Goal: Information Seeking & Learning: Check status

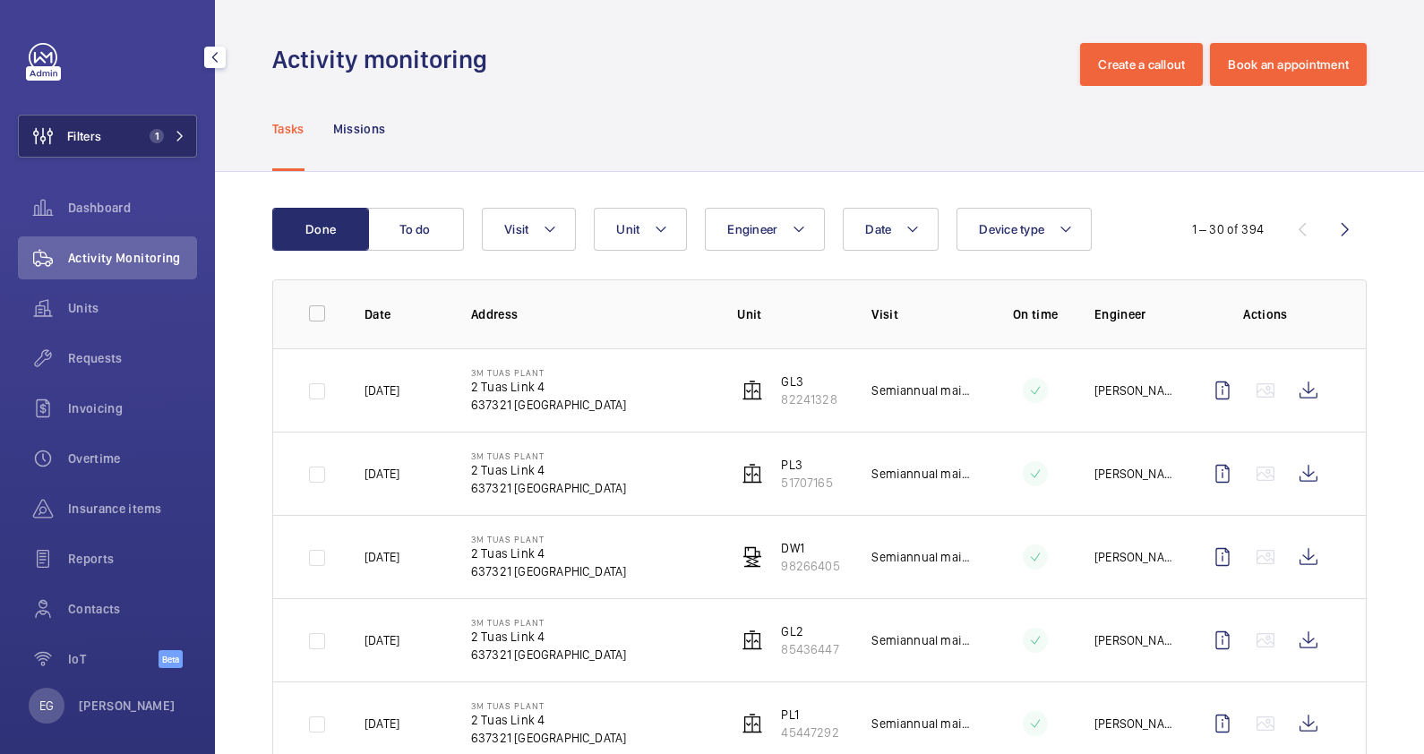
click at [146, 143] on button "Filters 1" at bounding box center [107, 136] width 179 height 43
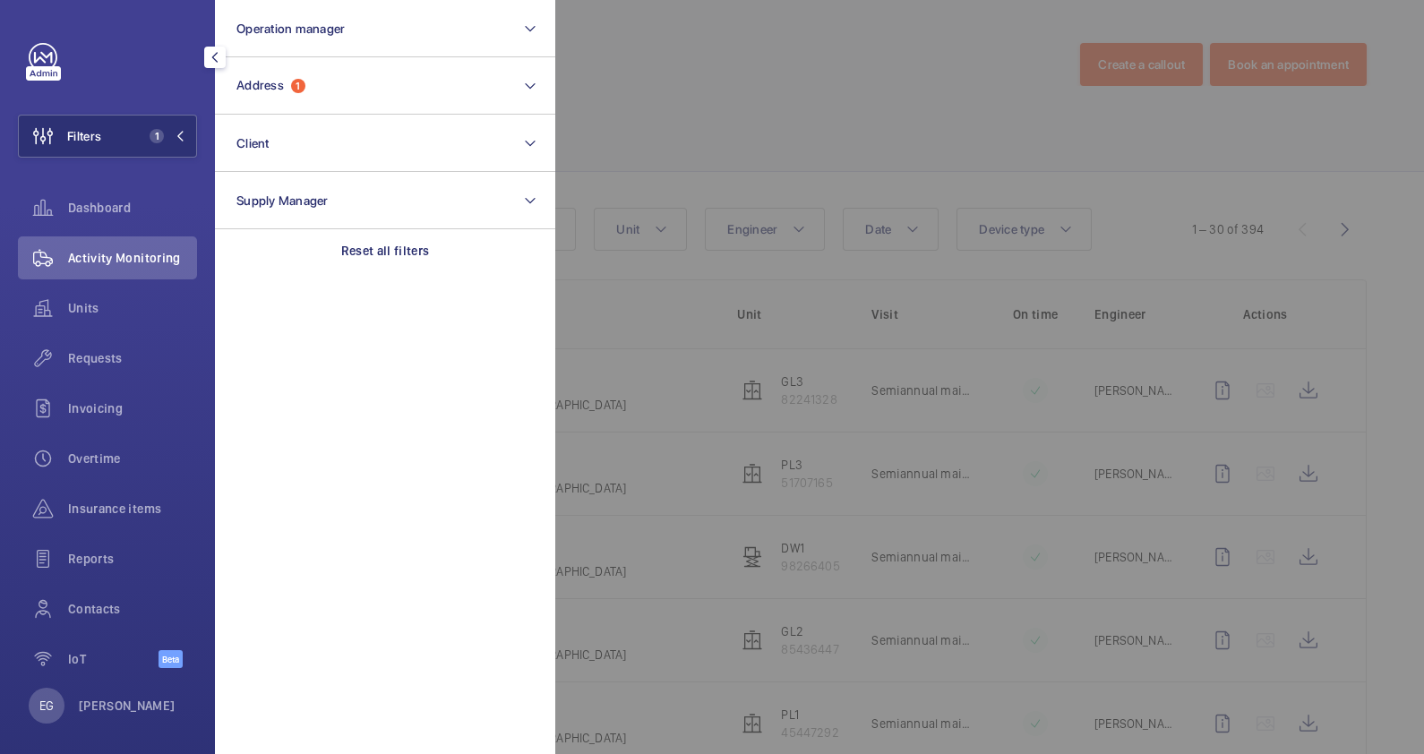
click at [655, 83] on div at bounding box center [1267, 377] width 1424 height 754
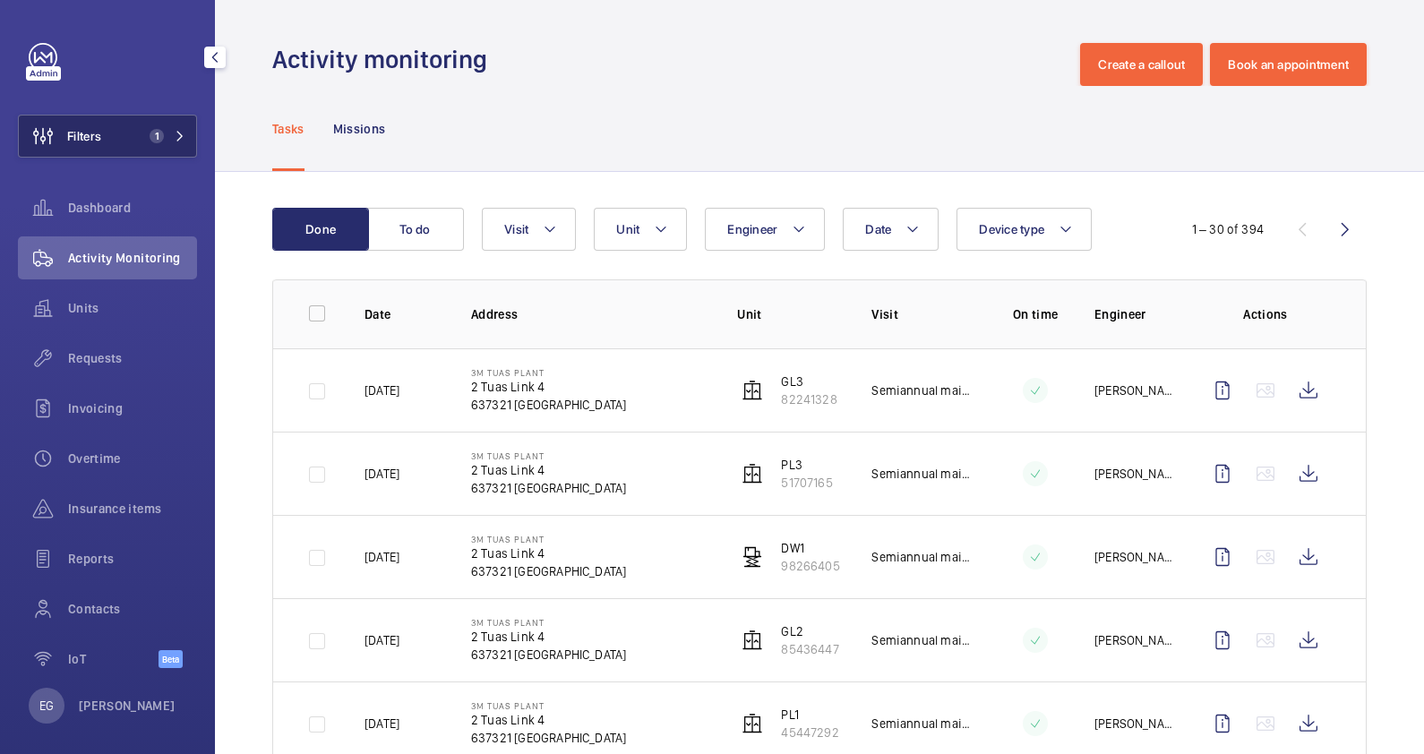
click at [166, 129] on span "1" at bounding box center [163, 136] width 43 height 14
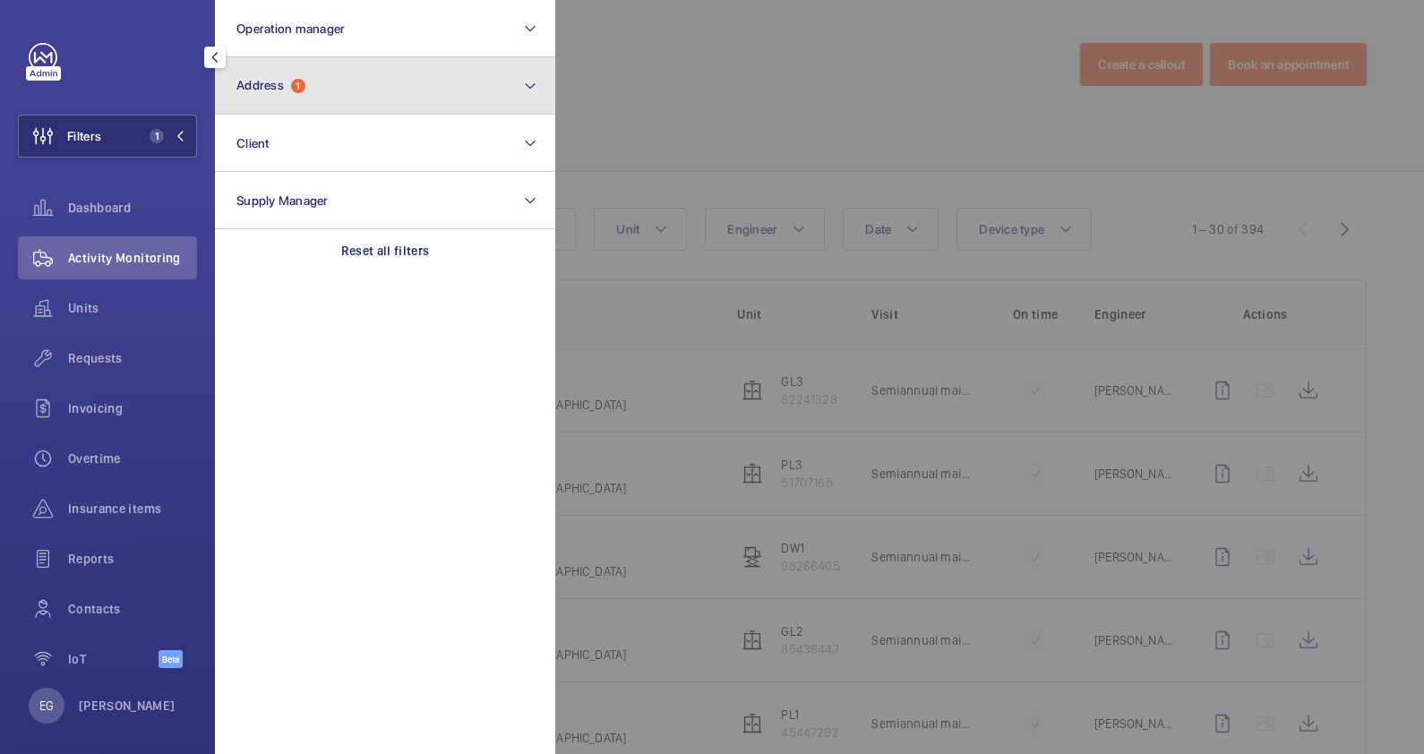
click at [405, 92] on button "Address 1" at bounding box center [385, 85] width 340 height 57
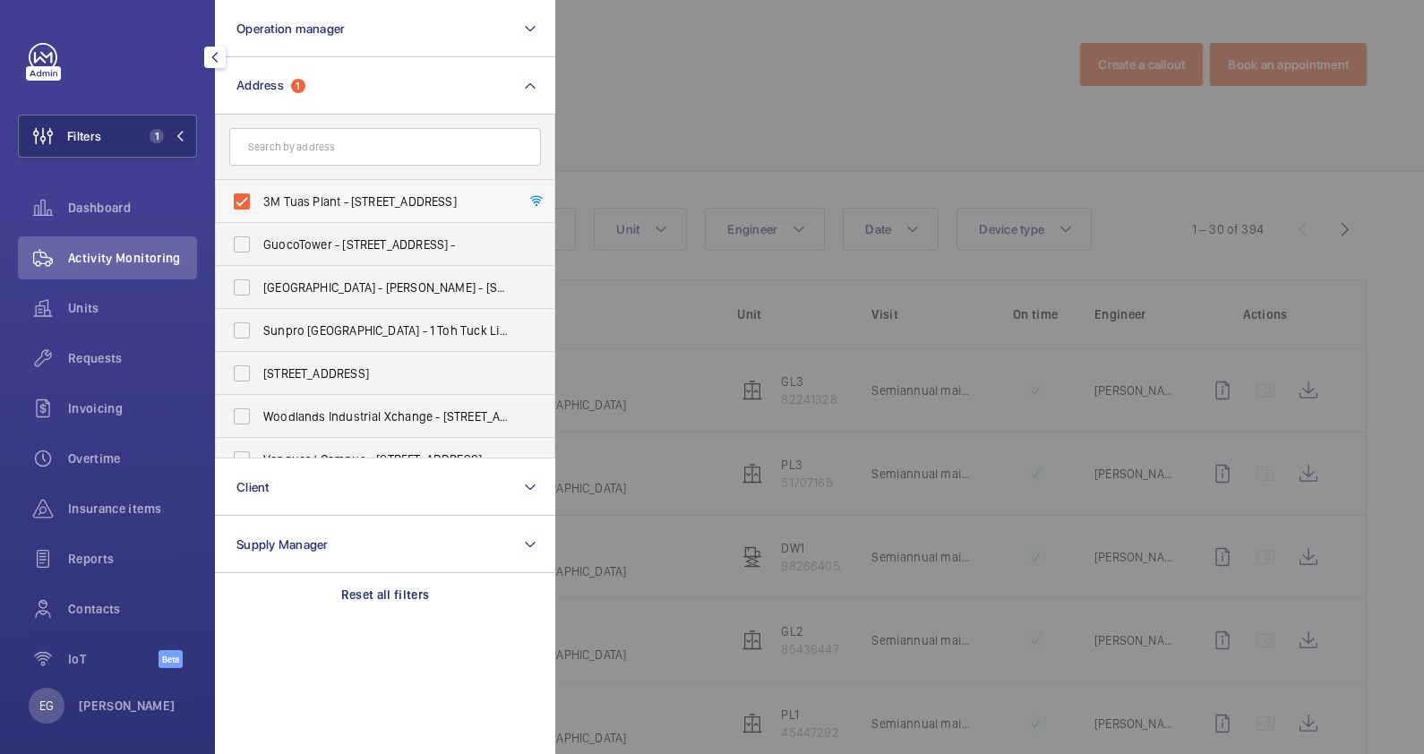
click at [410, 201] on span "3M Tuas Plant - [STREET_ADDRESS]" at bounding box center [386, 202] width 246 height 18
click at [260, 201] on input "3M Tuas Plant - [STREET_ADDRESS]" at bounding box center [242, 202] width 36 height 36
checkbox input "false"
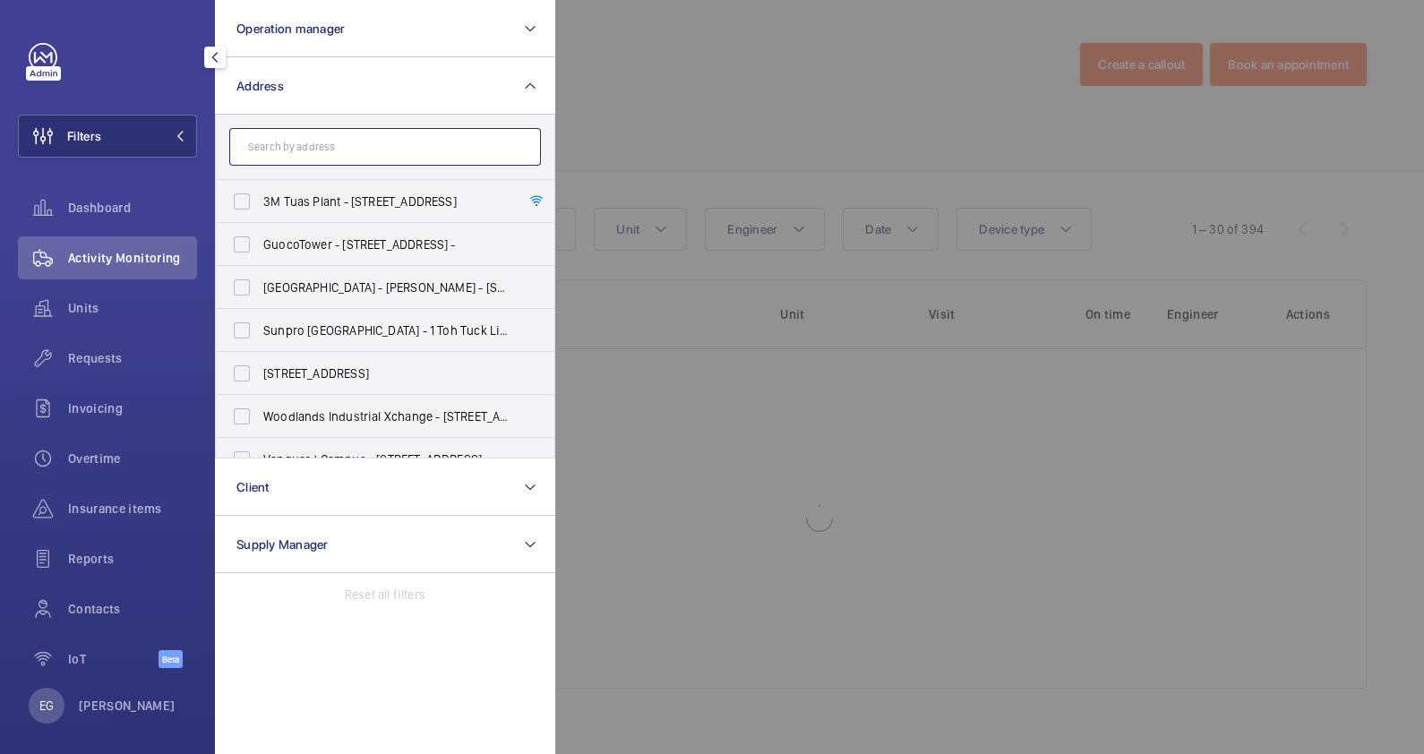
click at [389, 138] on input "text" at bounding box center [385, 147] width 312 height 38
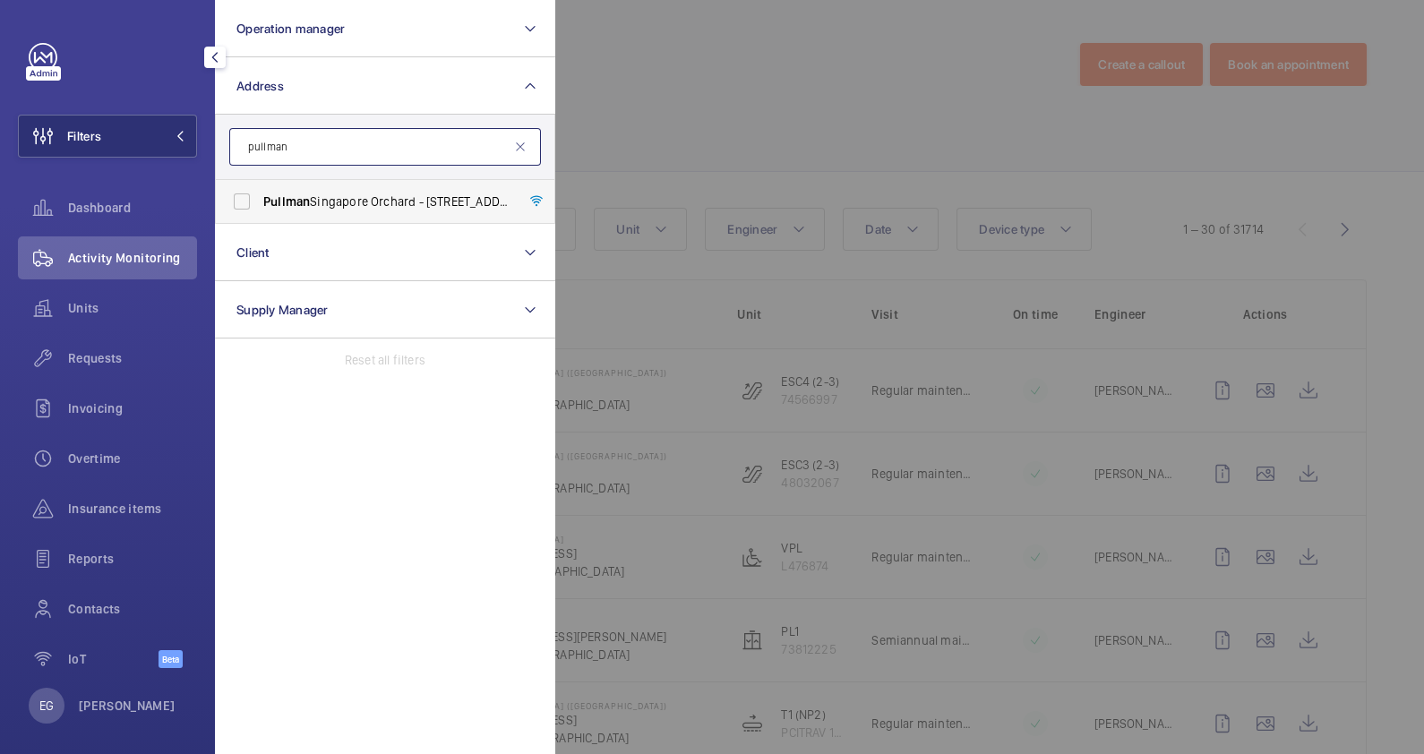
type input "pullman"
click at [377, 191] on label "Pullman [GEOGRAPHIC_DATA] Orchard - [STREET_ADDRESS]" at bounding box center [372, 201] width 312 height 43
click at [260, 191] on input "Pullman [GEOGRAPHIC_DATA] Orchard - [STREET_ADDRESS]" at bounding box center [242, 202] width 36 height 36
checkbox input "true"
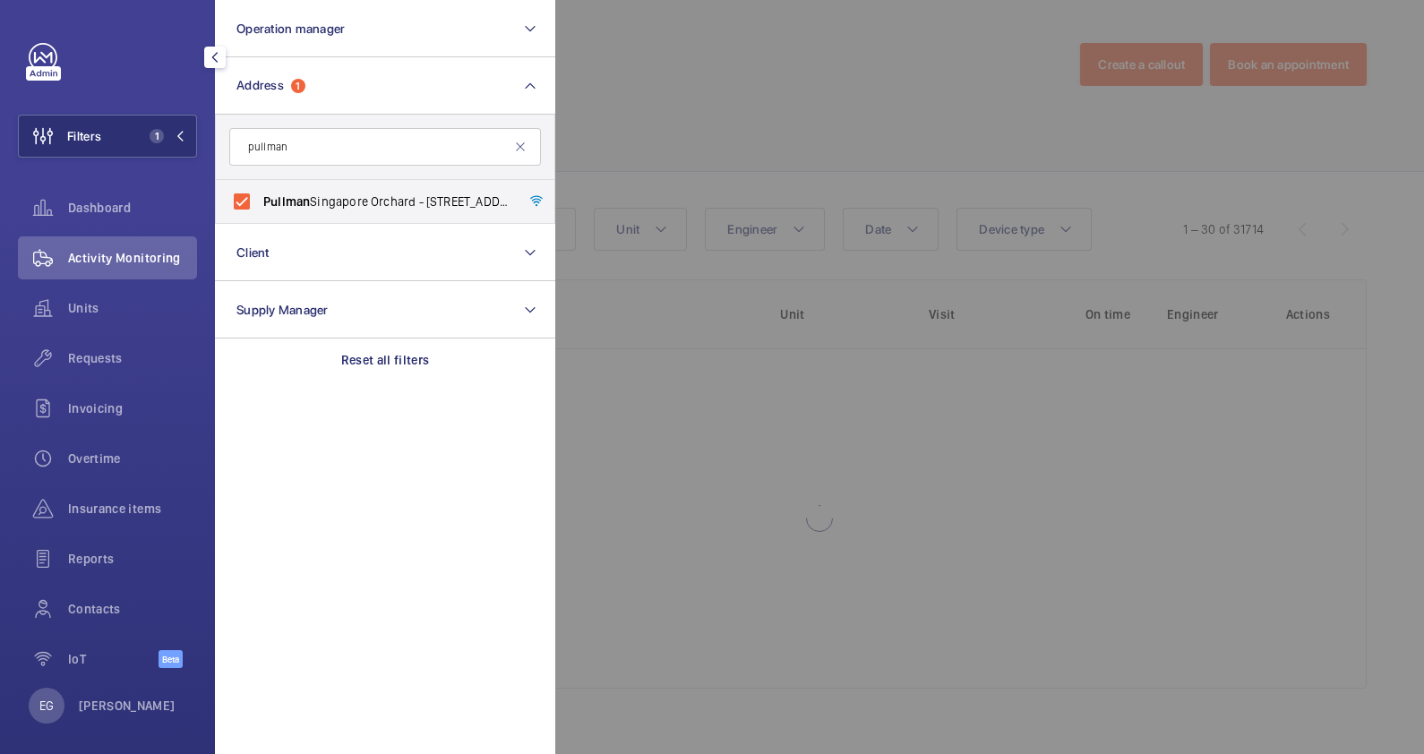
click at [806, 85] on div at bounding box center [1267, 377] width 1424 height 754
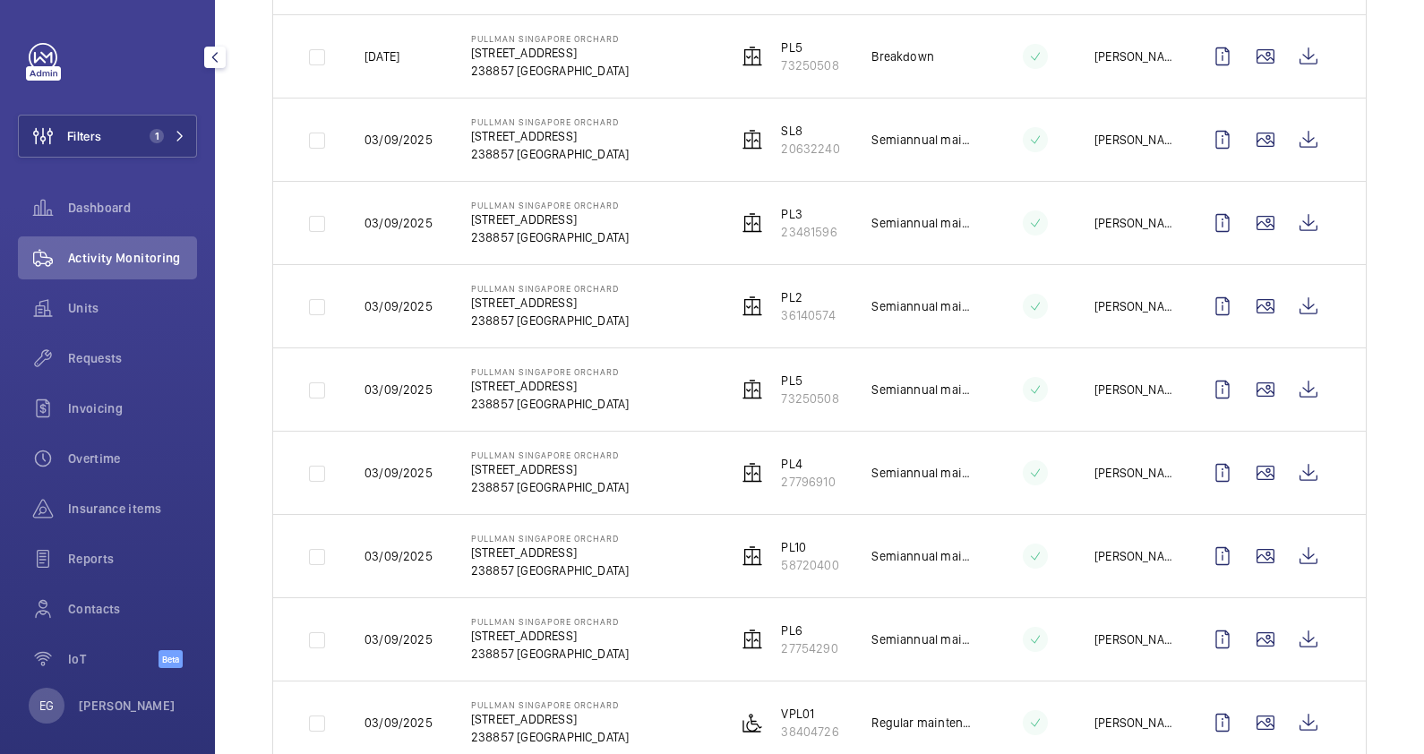
scroll to position [1008, 0]
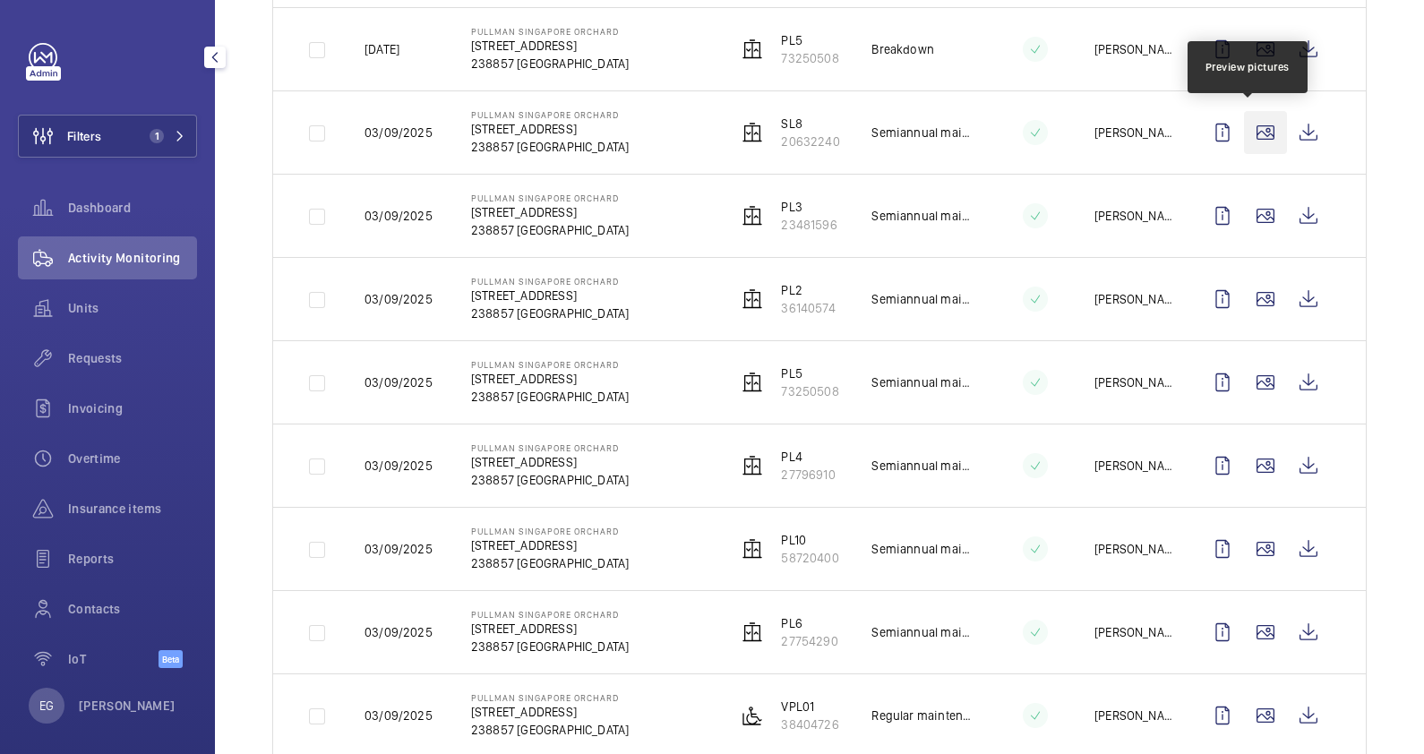
click at [1248, 128] on wm-front-icon-button at bounding box center [1265, 132] width 43 height 43
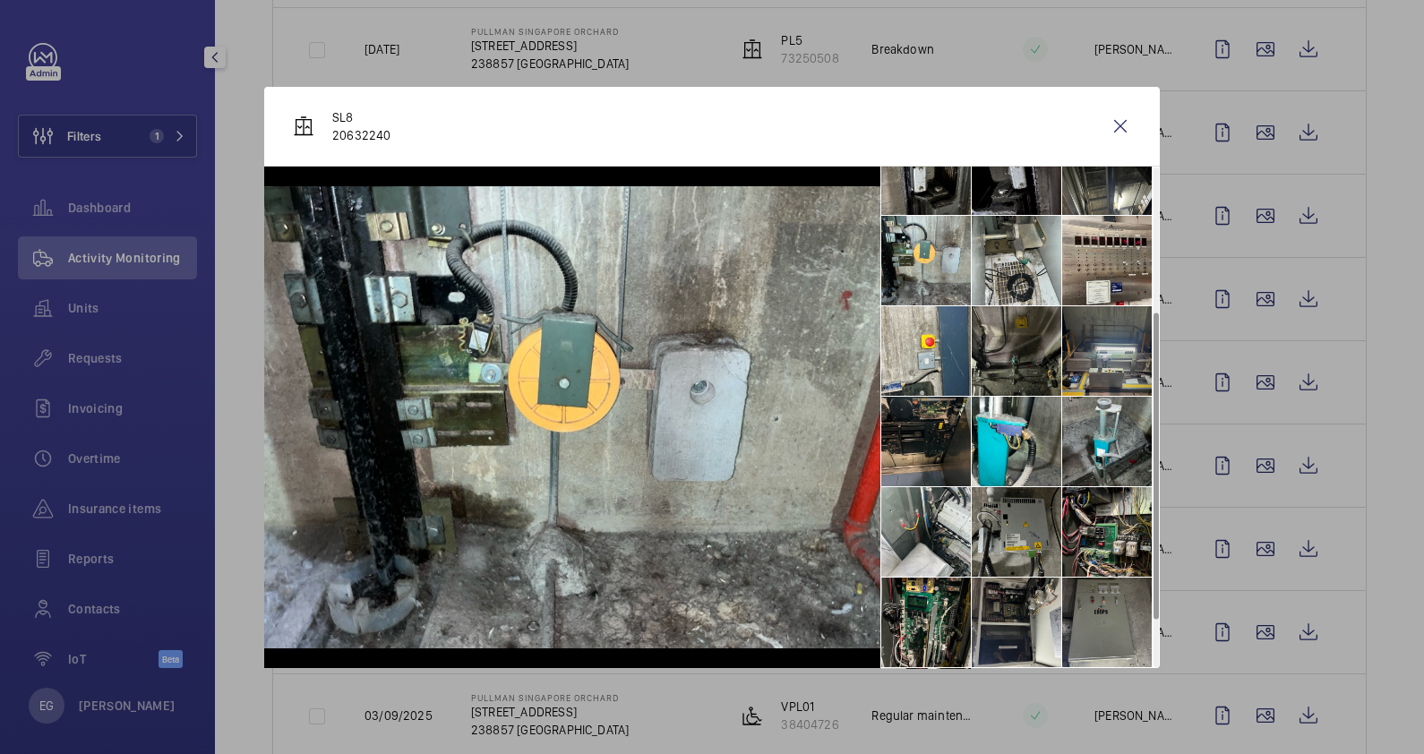
scroll to position [314, 0]
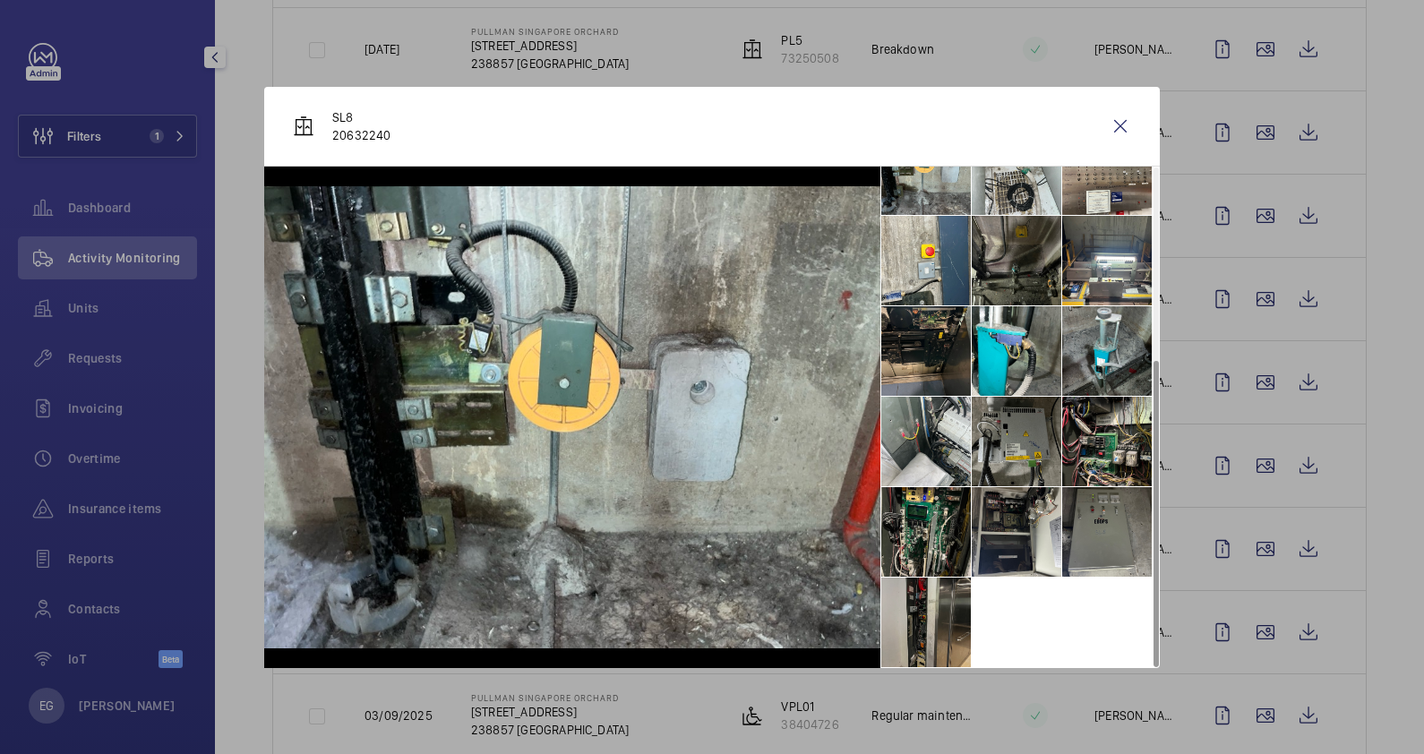
click at [963, 627] on li at bounding box center [926, 623] width 90 height 90
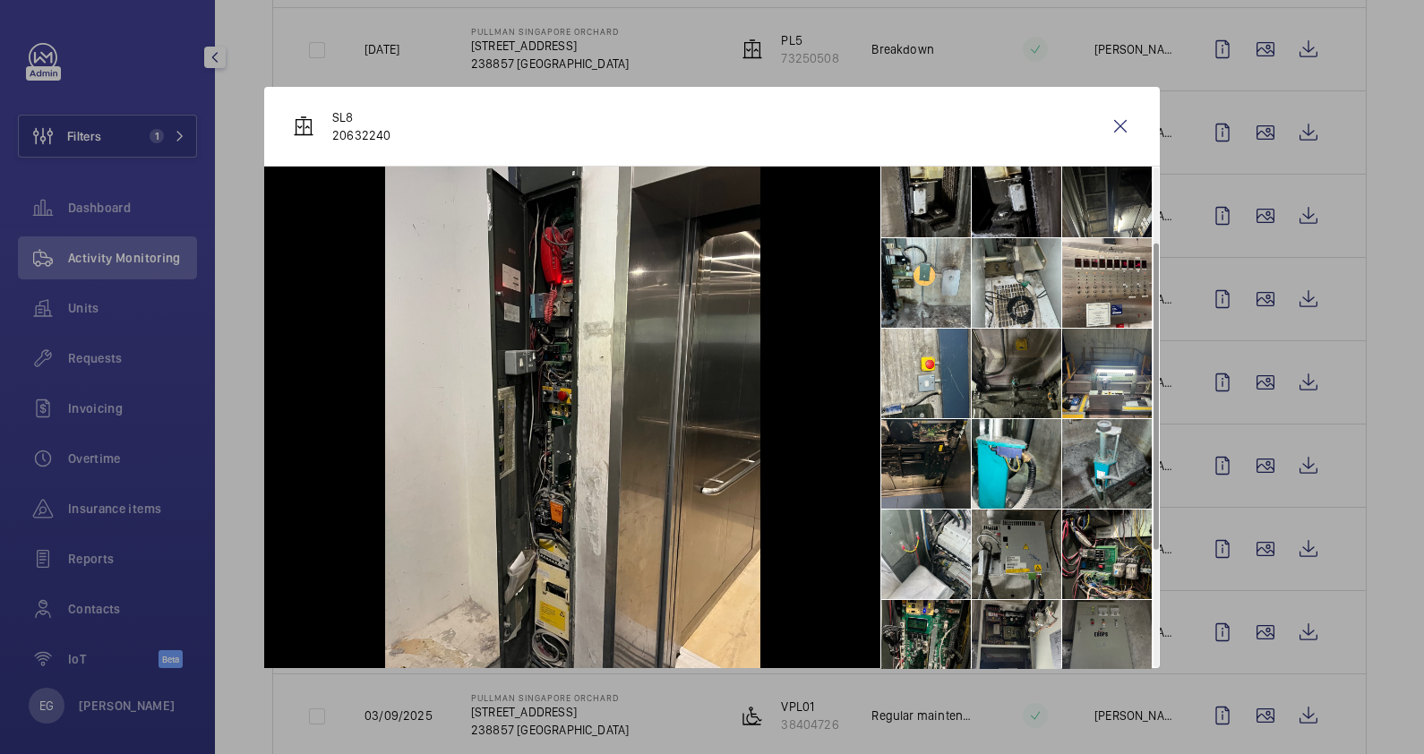
scroll to position [0, 0]
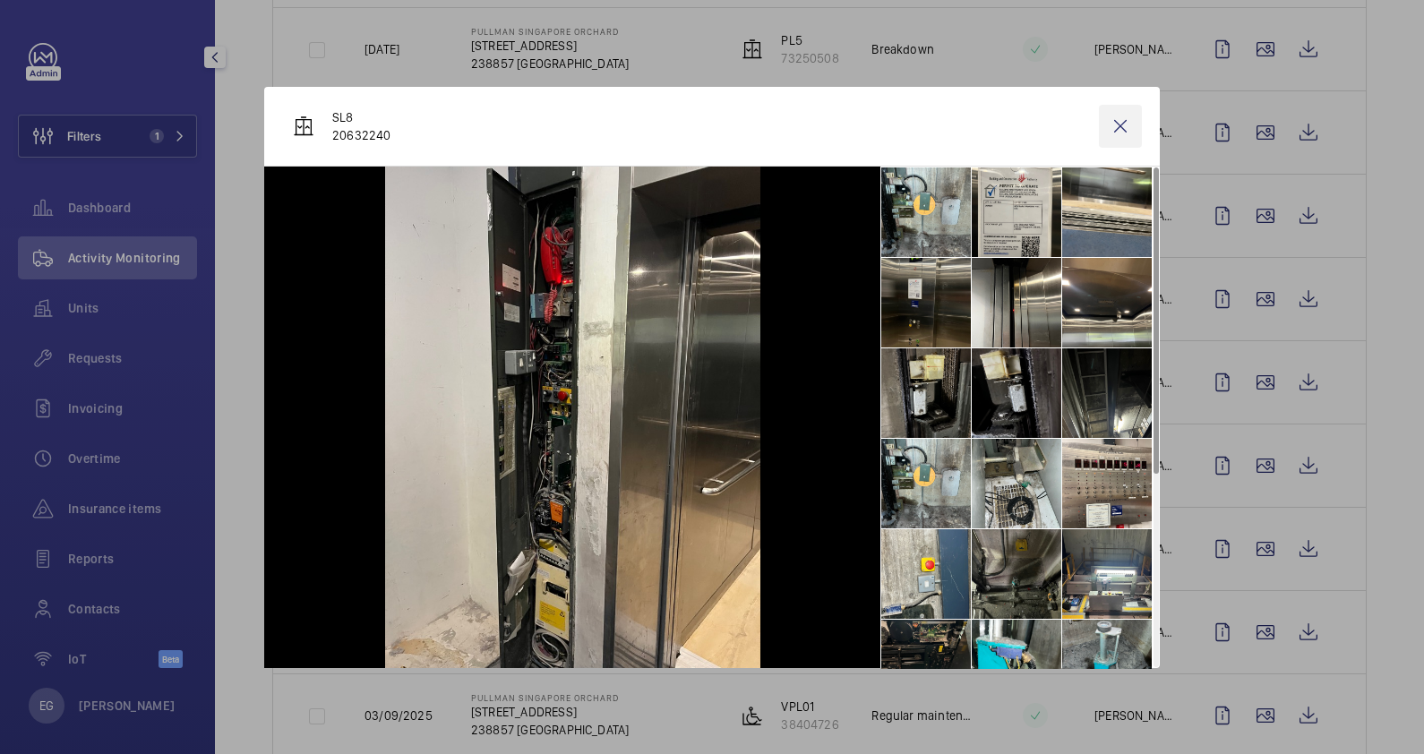
click at [1120, 117] on wm-front-icon-button at bounding box center [1120, 126] width 43 height 43
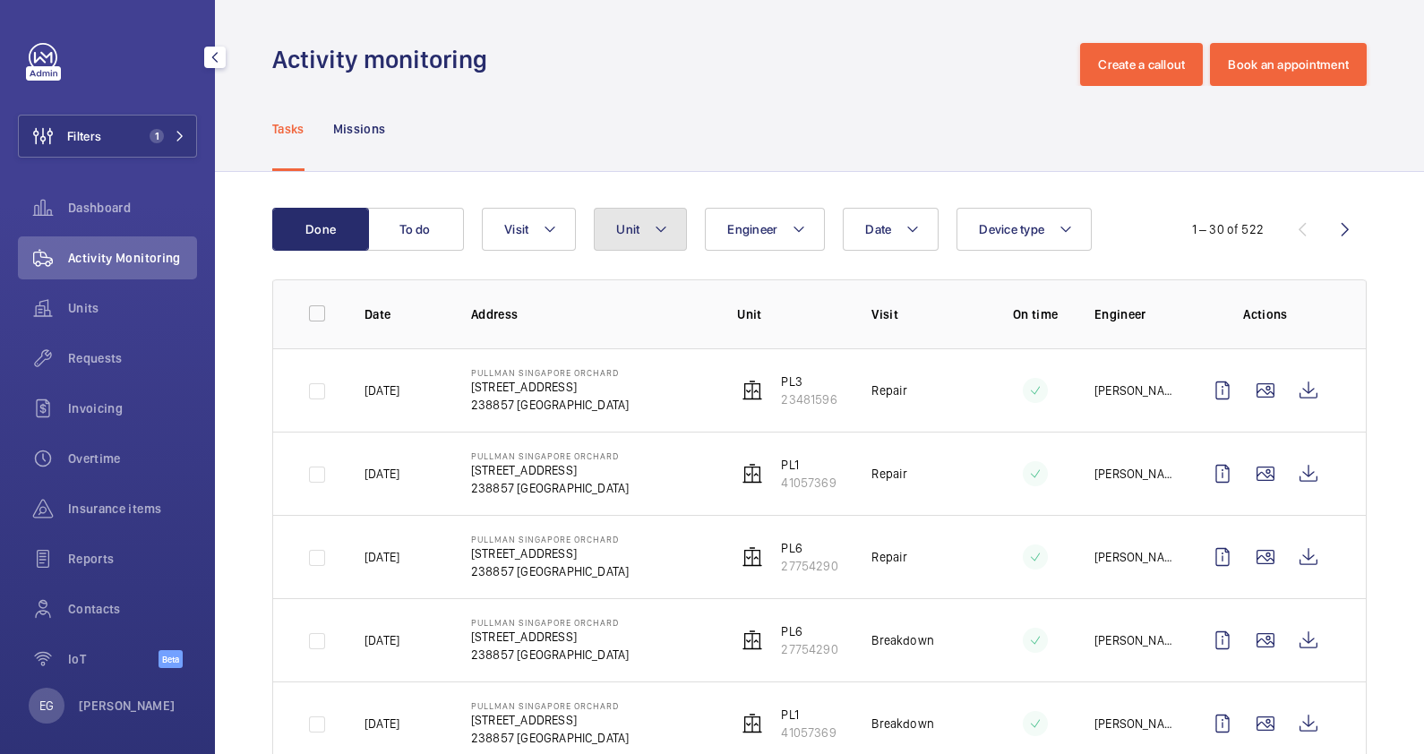
click at [663, 236] on mat-icon at bounding box center [661, 229] width 14 height 21
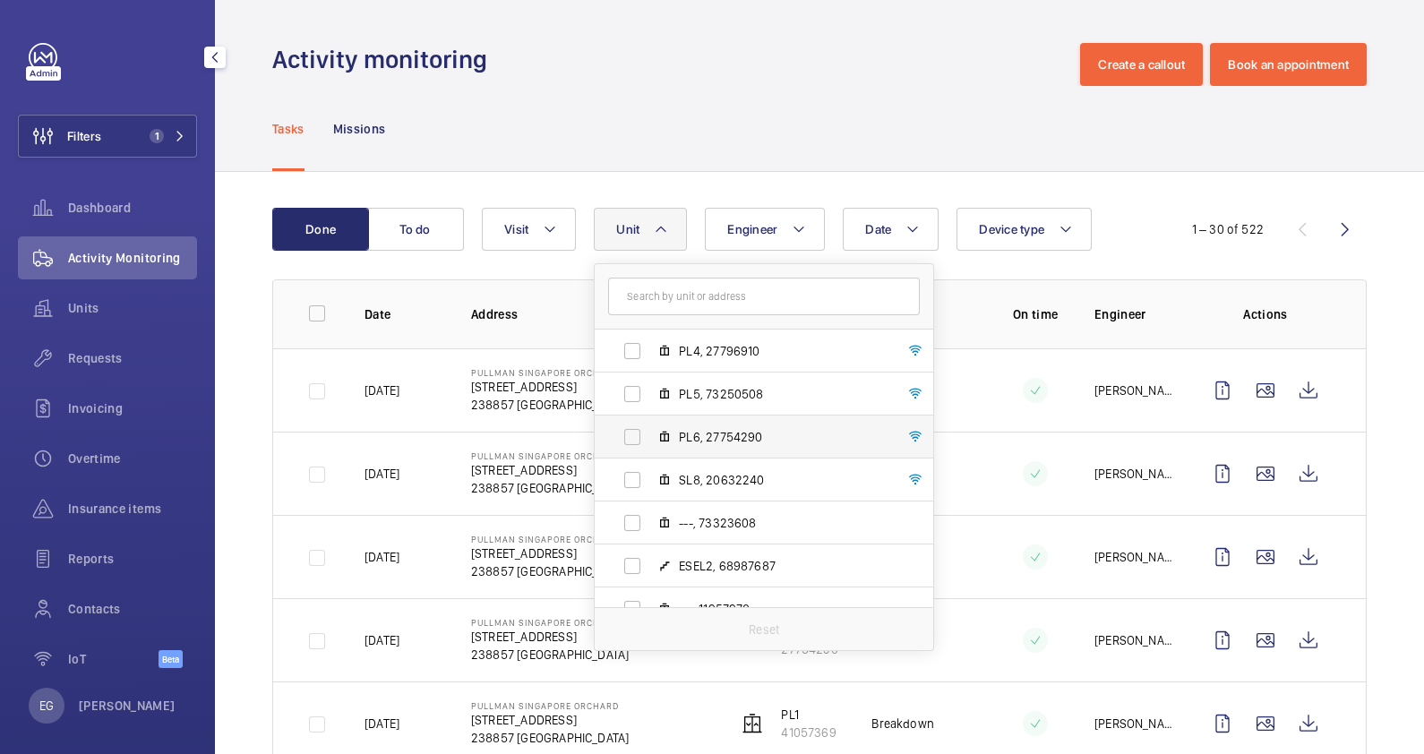
scroll to position [307, 0]
click at [743, 436] on span "SL8, 20632240" at bounding box center [783, 431] width 208 height 18
click at [650, 436] on input "SL8, 20632240" at bounding box center [633, 431] width 36 height 36
checkbox input "true"
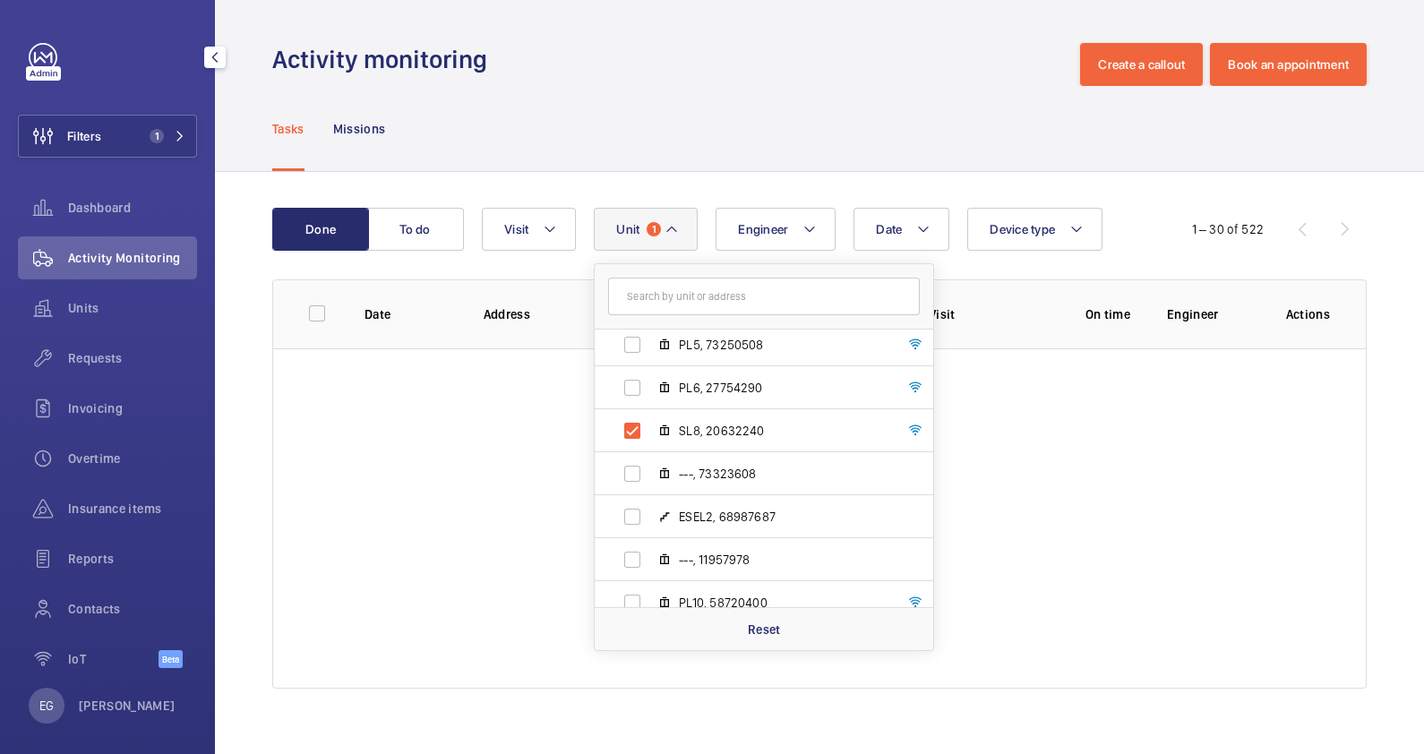
click at [764, 111] on div "Tasks Missions" at bounding box center [819, 128] width 1095 height 85
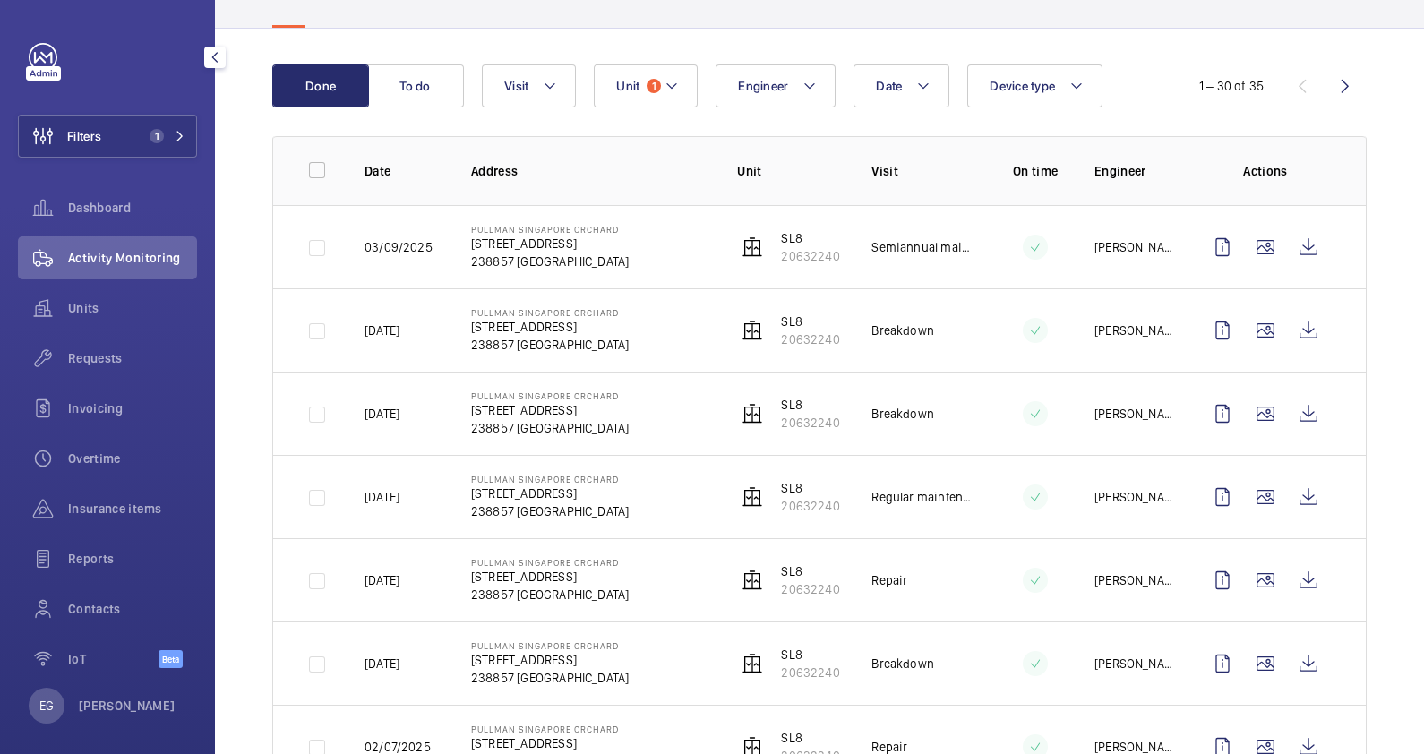
scroll to position [223, 0]
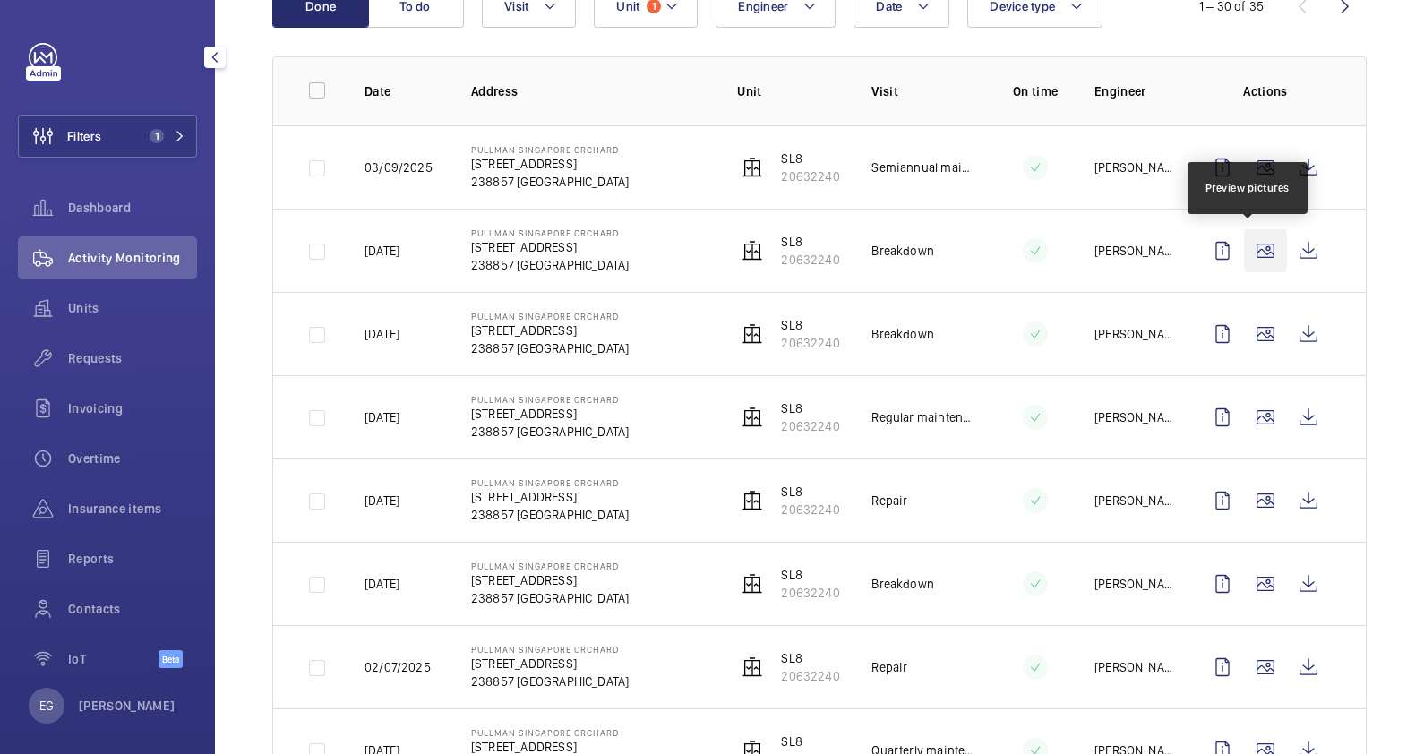
click at [1244, 245] on wm-front-icon-button at bounding box center [1265, 250] width 43 height 43
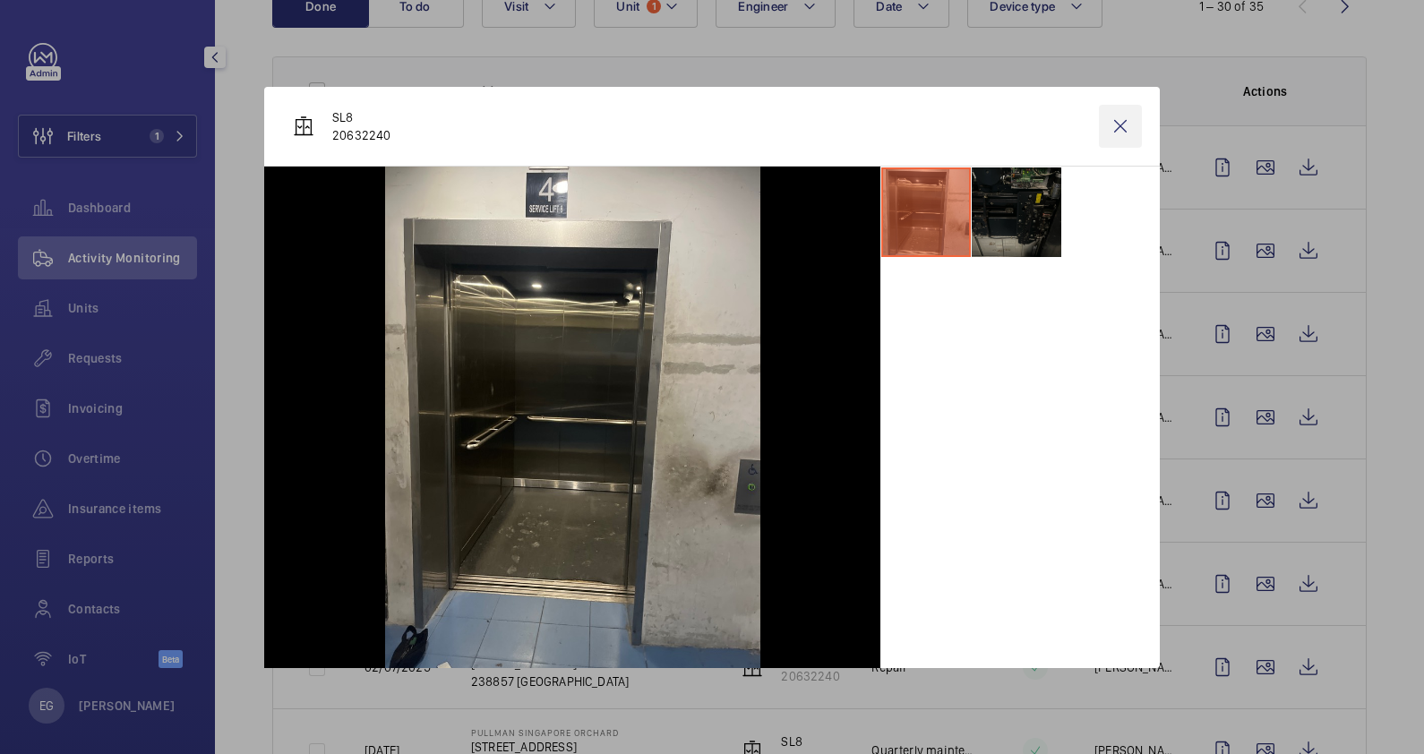
click at [1123, 126] on wm-front-icon-button at bounding box center [1120, 126] width 43 height 43
click at [1244, 330] on wm-front-icon-button at bounding box center [1265, 334] width 43 height 43
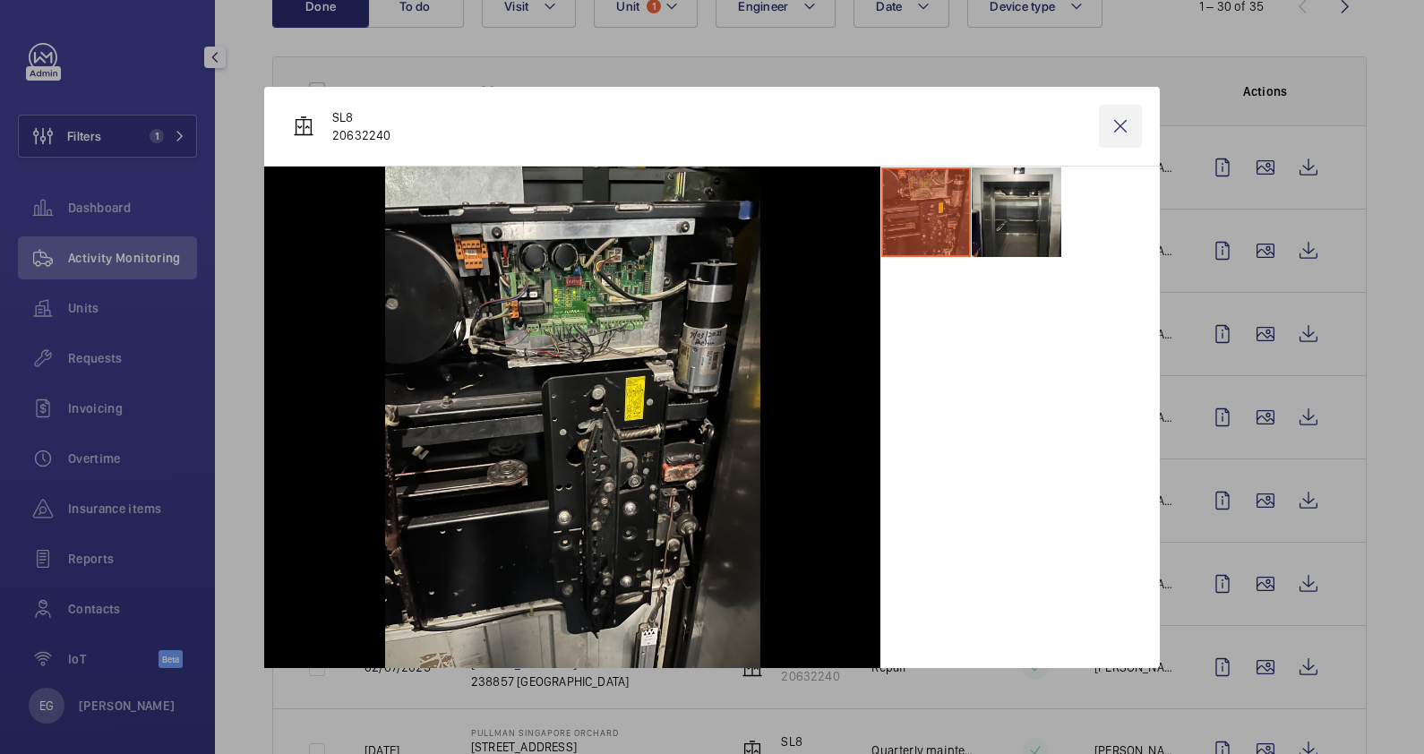
click at [1106, 139] on wm-front-icon-button at bounding box center [1120, 126] width 43 height 43
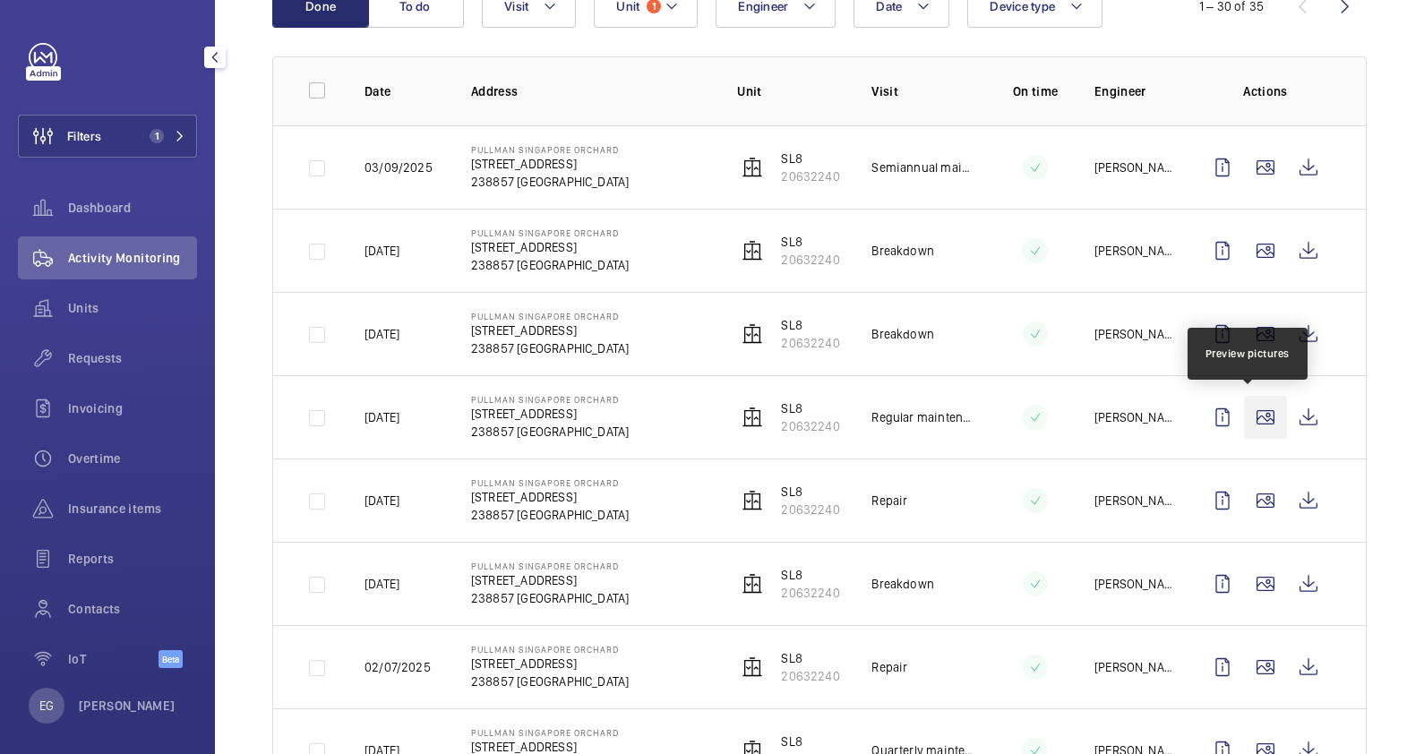
click at [1251, 412] on wm-front-icon-button at bounding box center [1265, 417] width 43 height 43
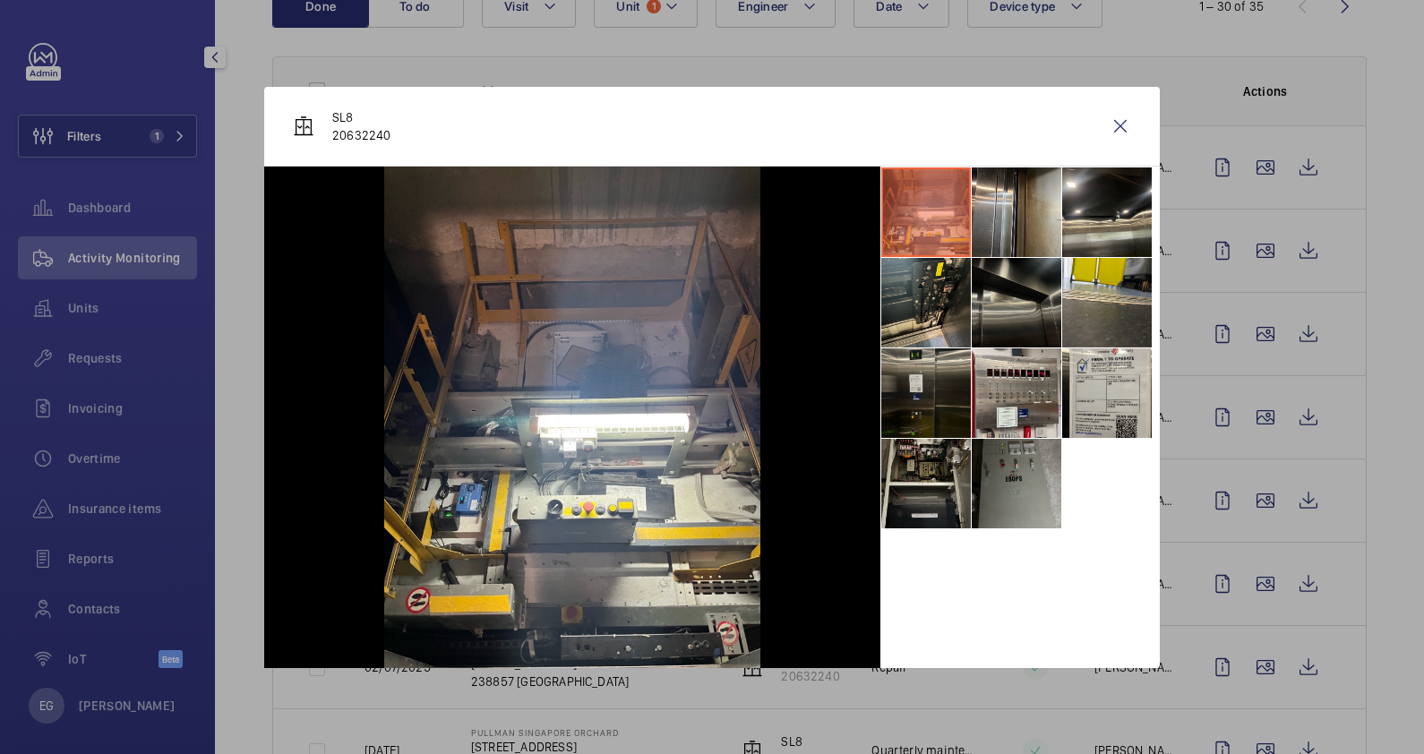
click at [1015, 295] on li at bounding box center [1017, 303] width 90 height 90
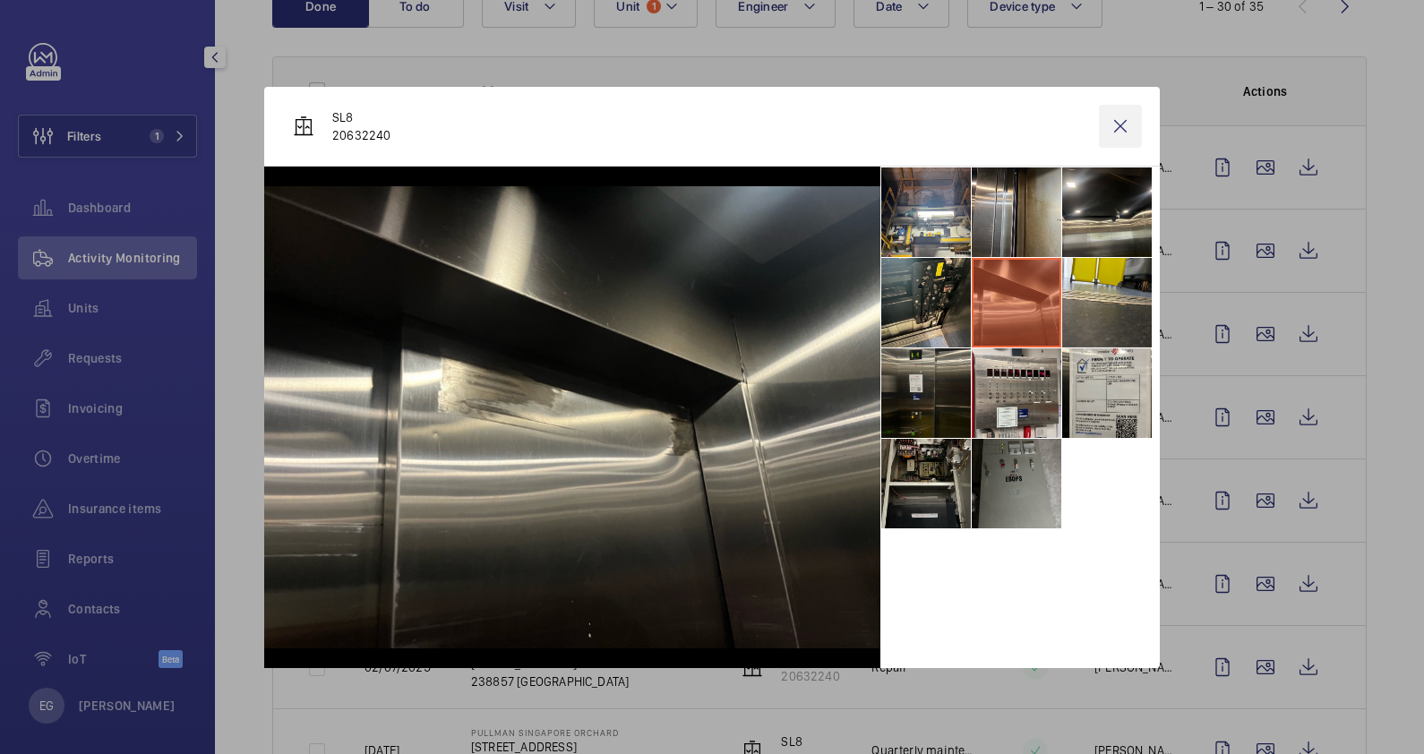
click at [1123, 120] on wm-front-icon-button at bounding box center [1120, 126] width 43 height 43
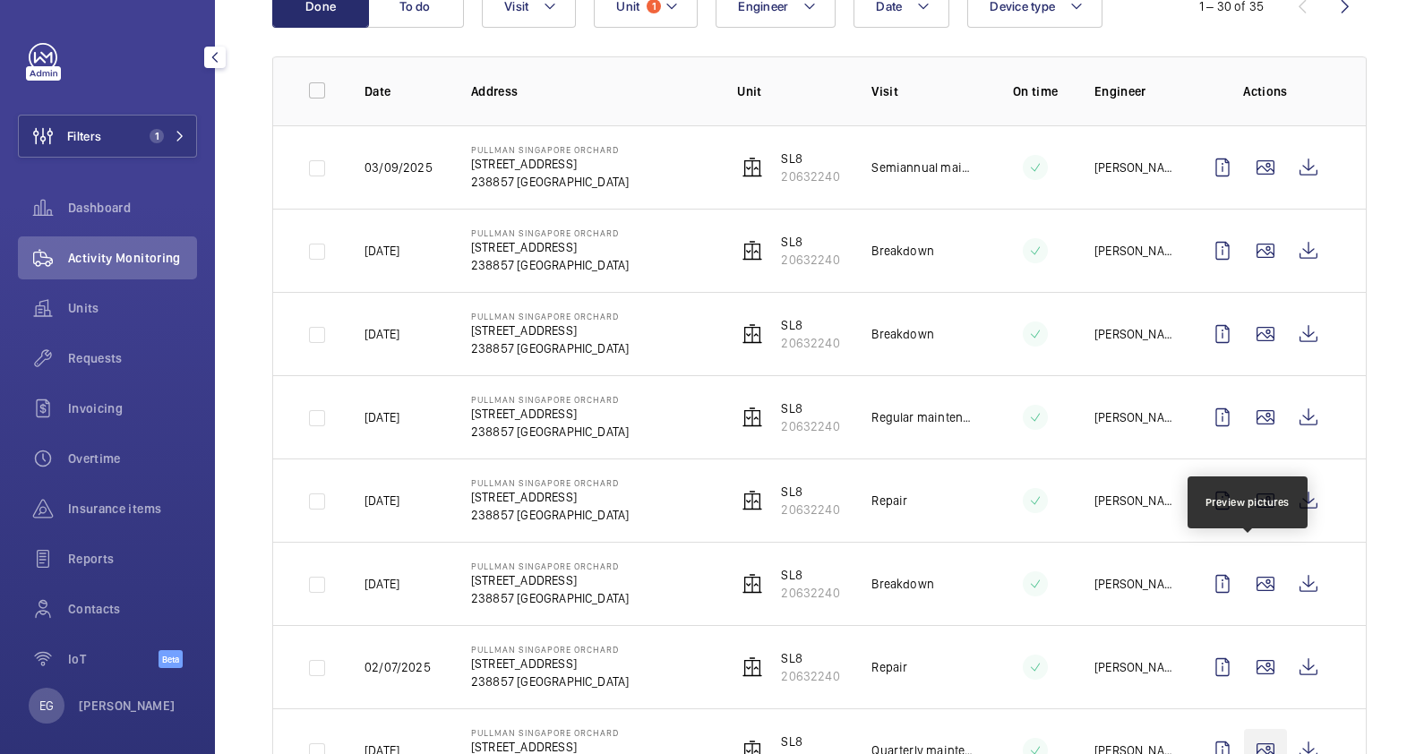
click at [1253, 729] on wm-front-icon-button at bounding box center [1265, 750] width 43 height 43
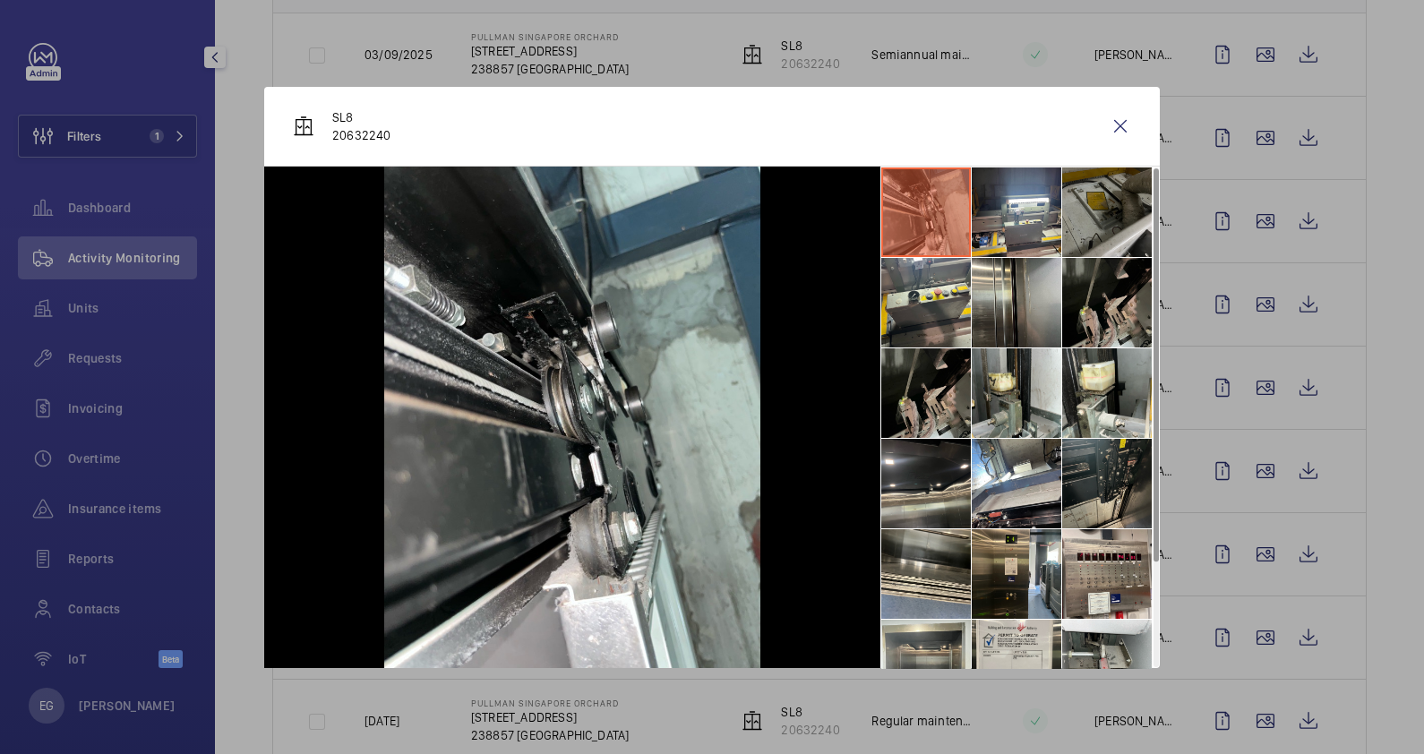
scroll to position [132, 0]
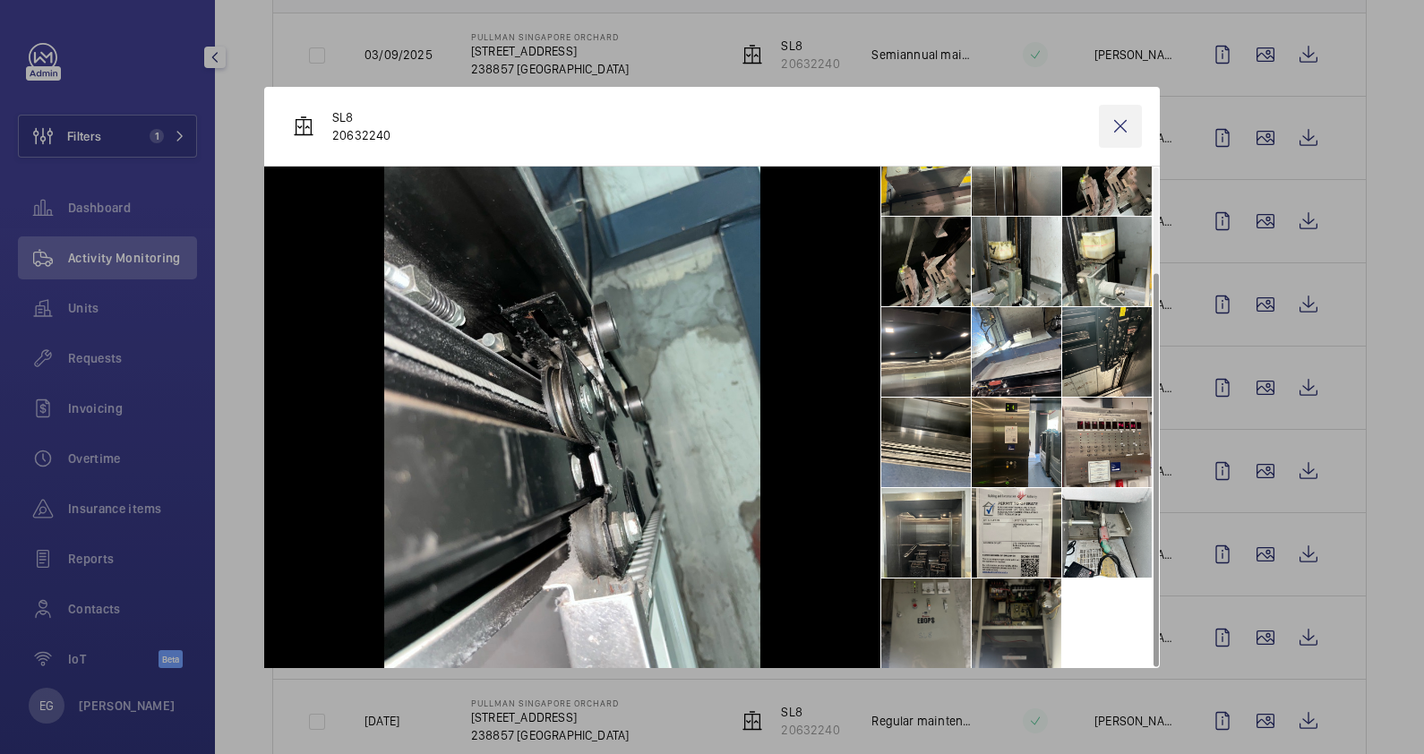
click at [1122, 126] on wm-front-icon-button at bounding box center [1120, 126] width 43 height 43
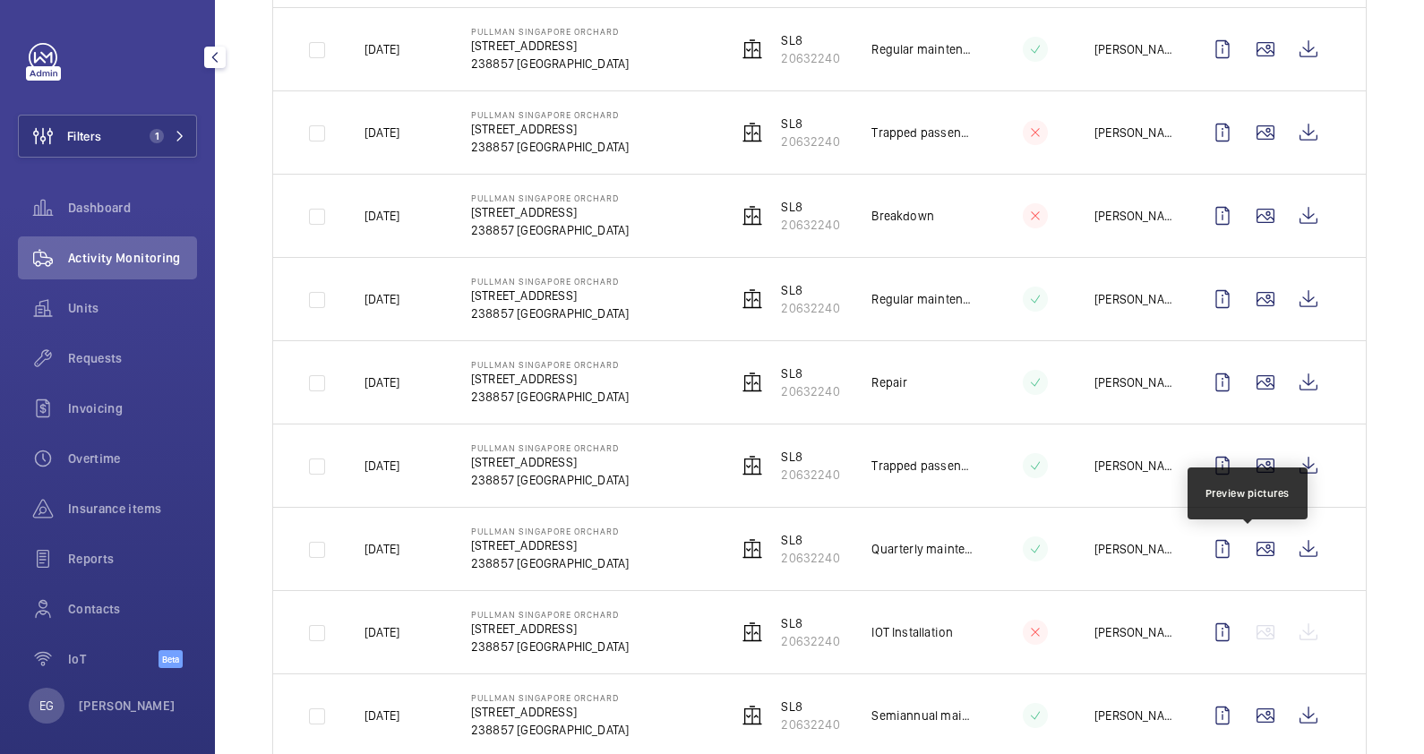
scroll to position [1791, 0]
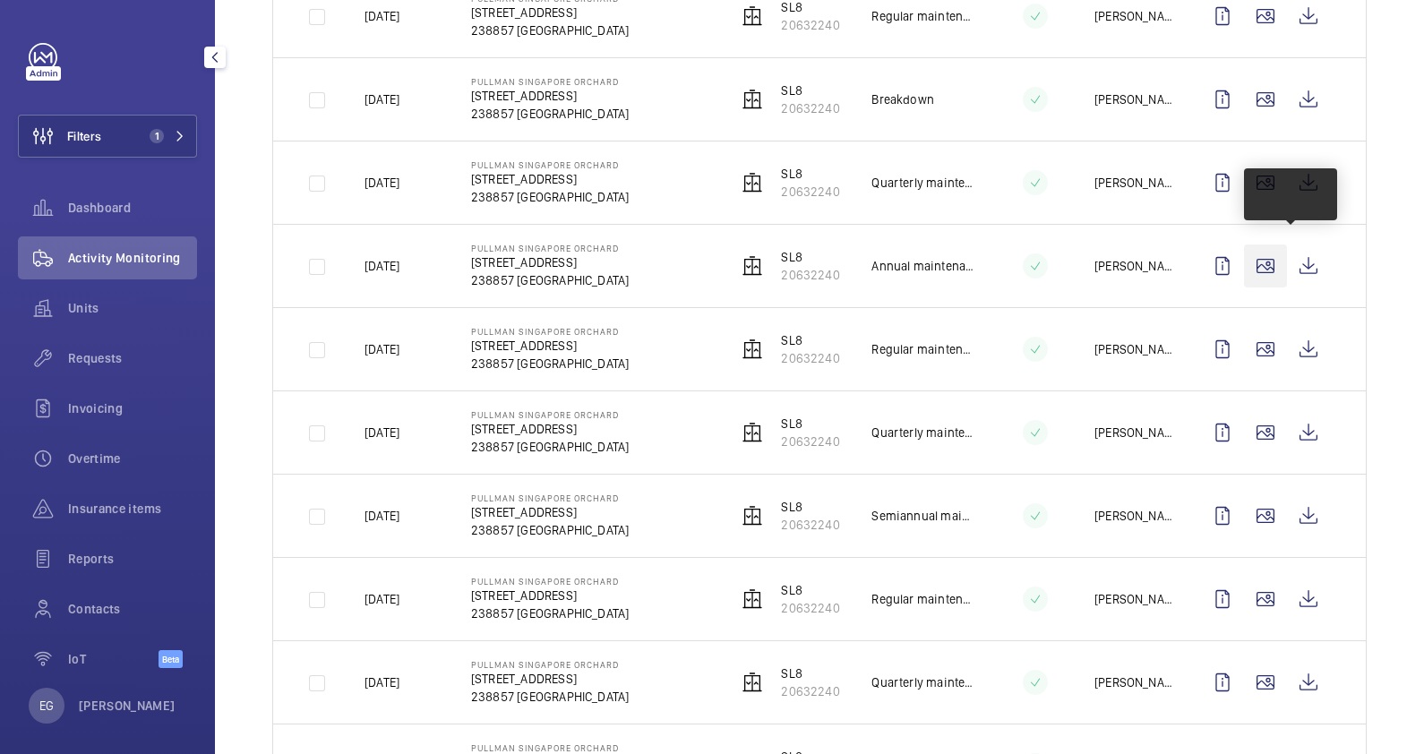
click at [1247, 255] on wm-front-icon-button at bounding box center [1265, 266] width 43 height 43
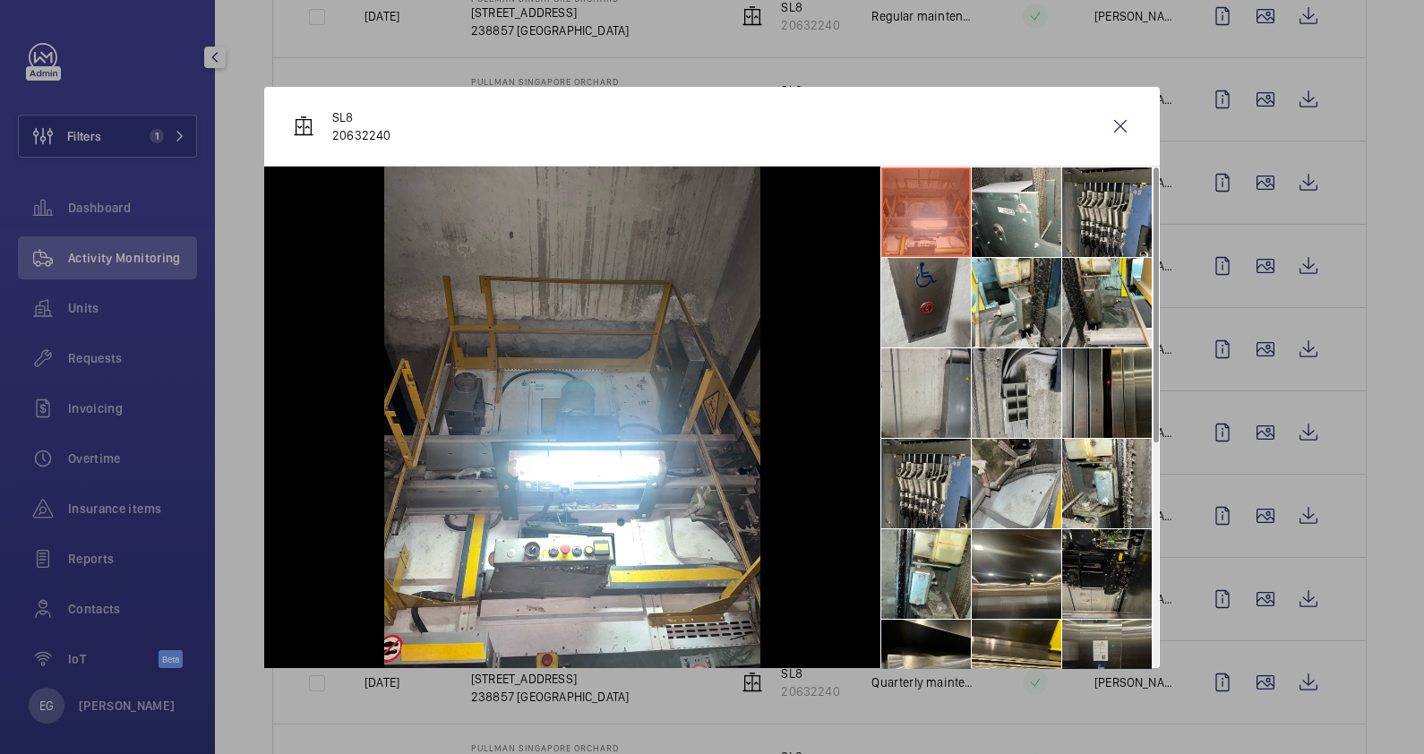
click at [1093, 375] on li at bounding box center [1107, 393] width 90 height 90
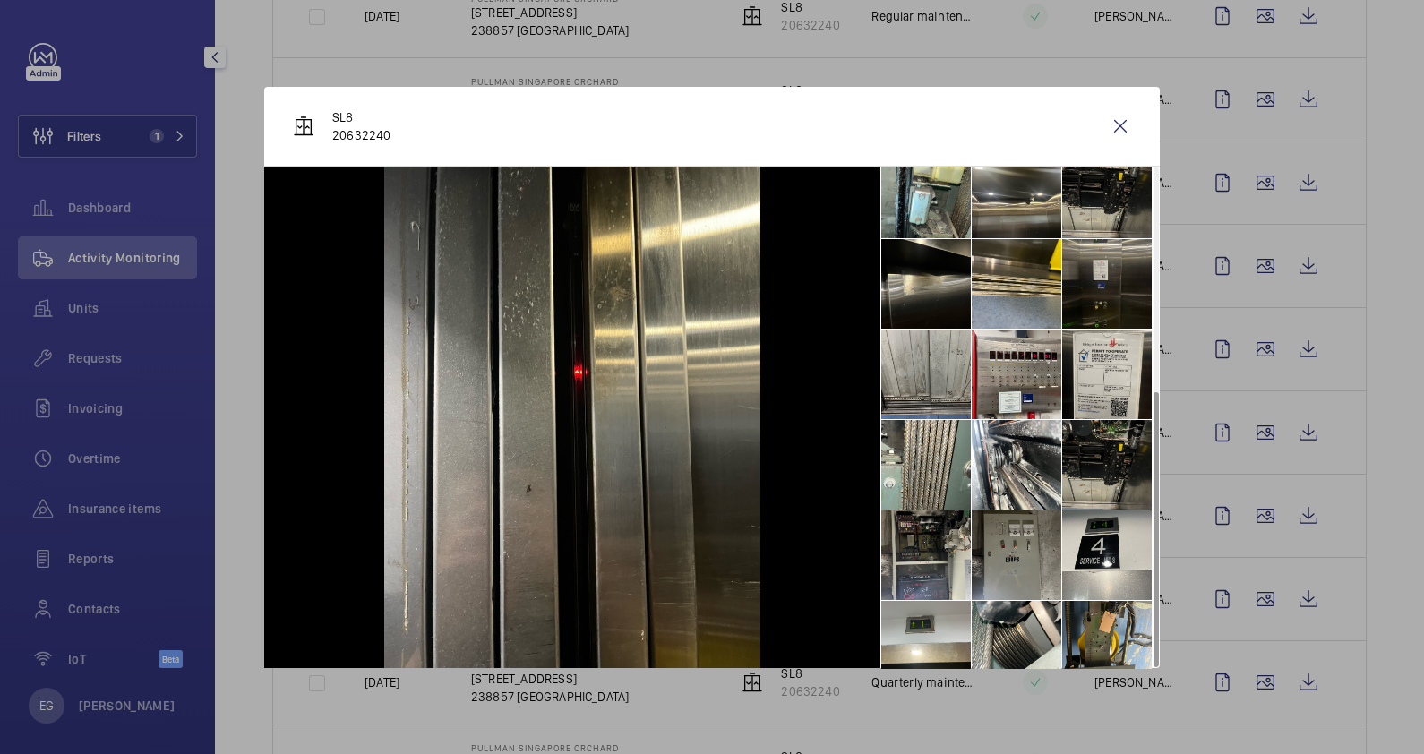
scroll to position [403, 0]
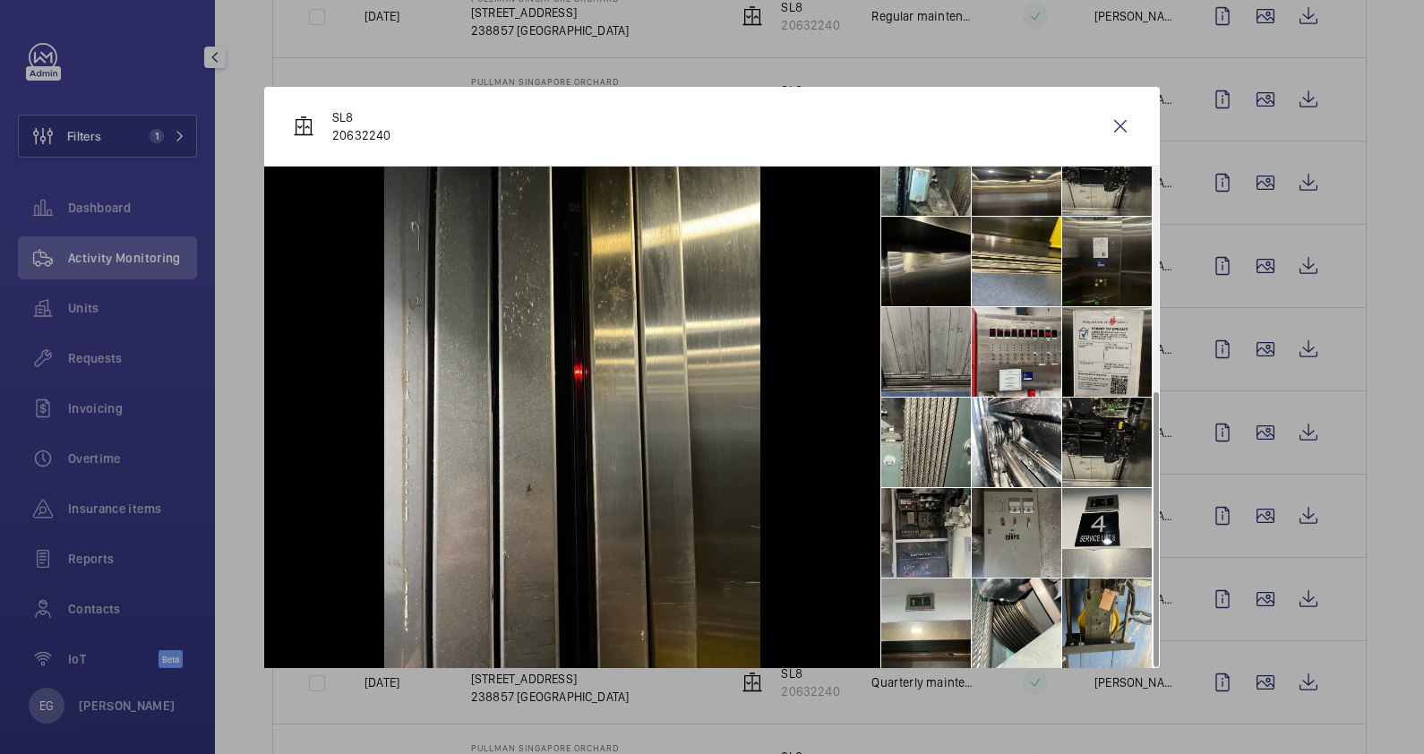
click at [963, 353] on li at bounding box center [926, 352] width 90 height 90
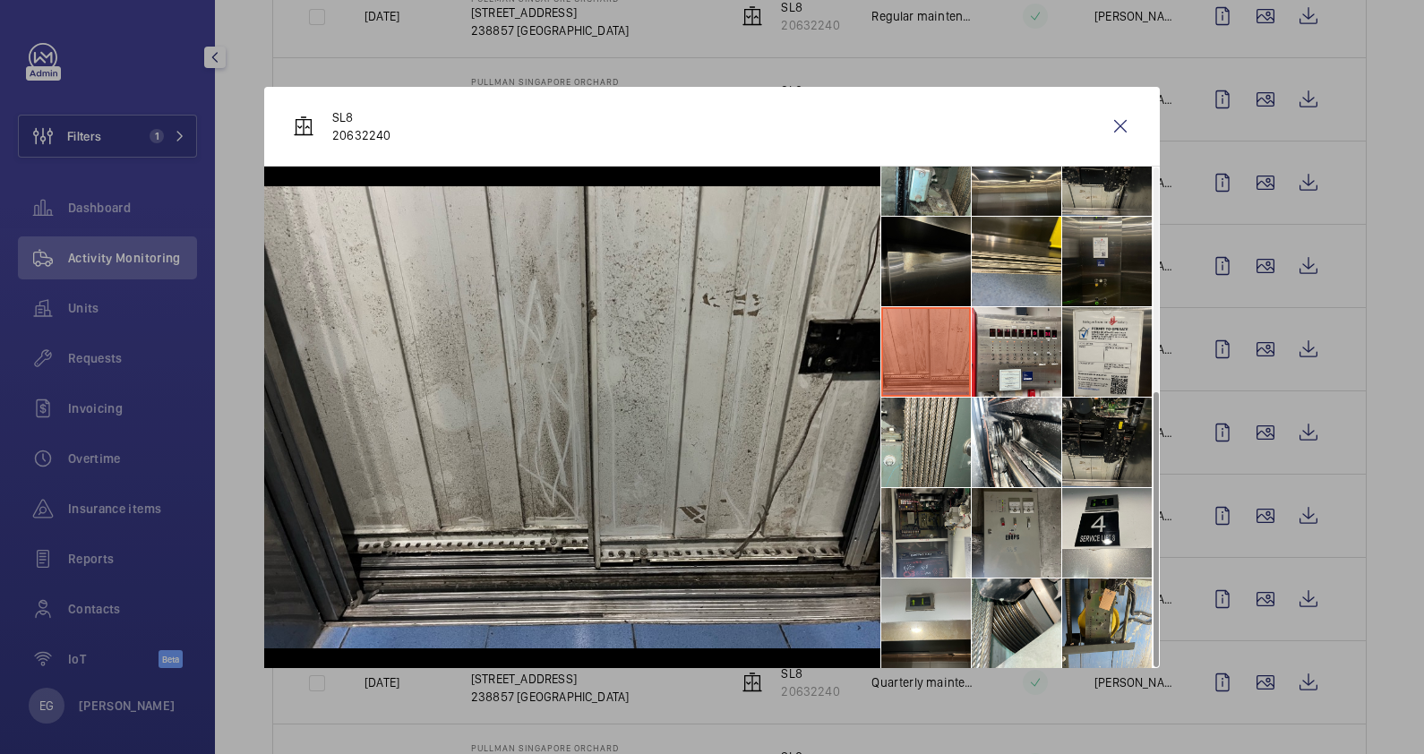
click at [936, 270] on li at bounding box center [926, 262] width 90 height 90
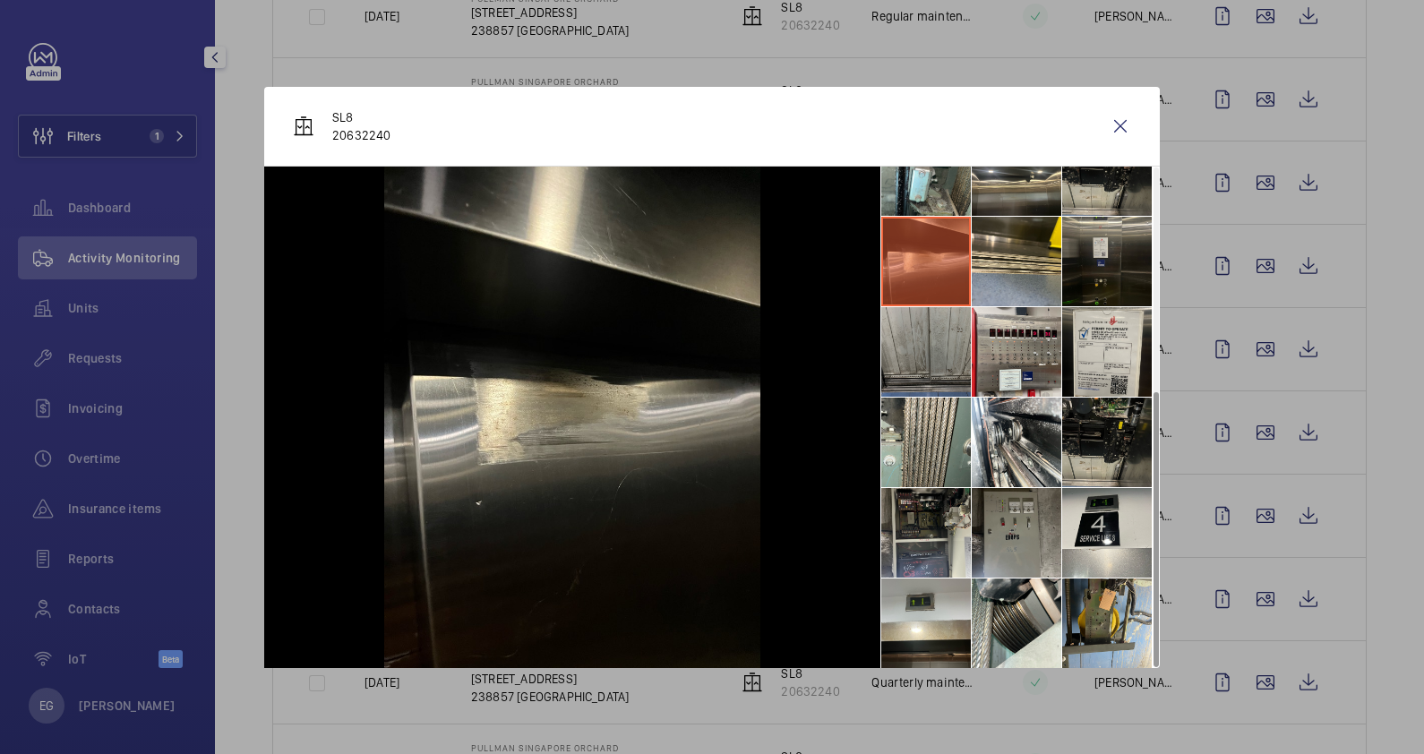
click at [933, 349] on li at bounding box center [926, 352] width 90 height 90
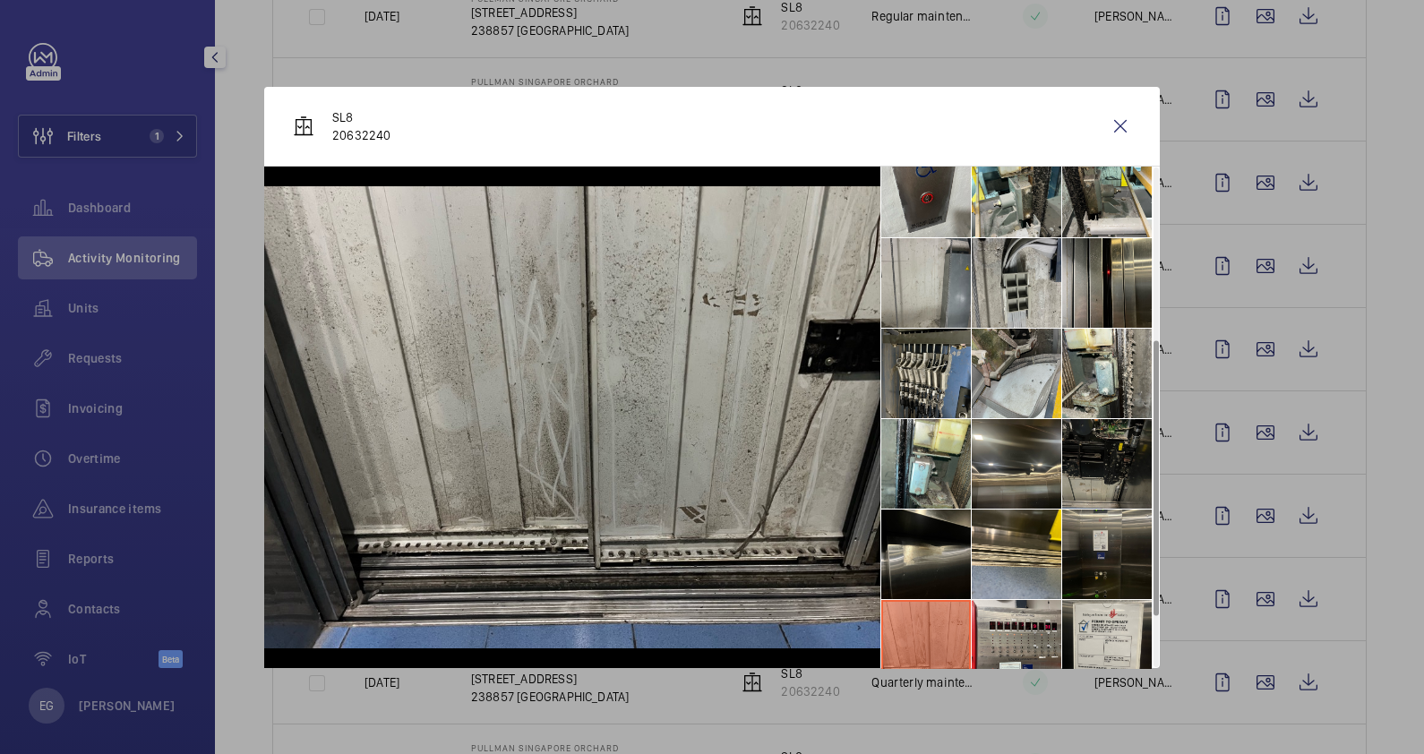
scroll to position [336, 0]
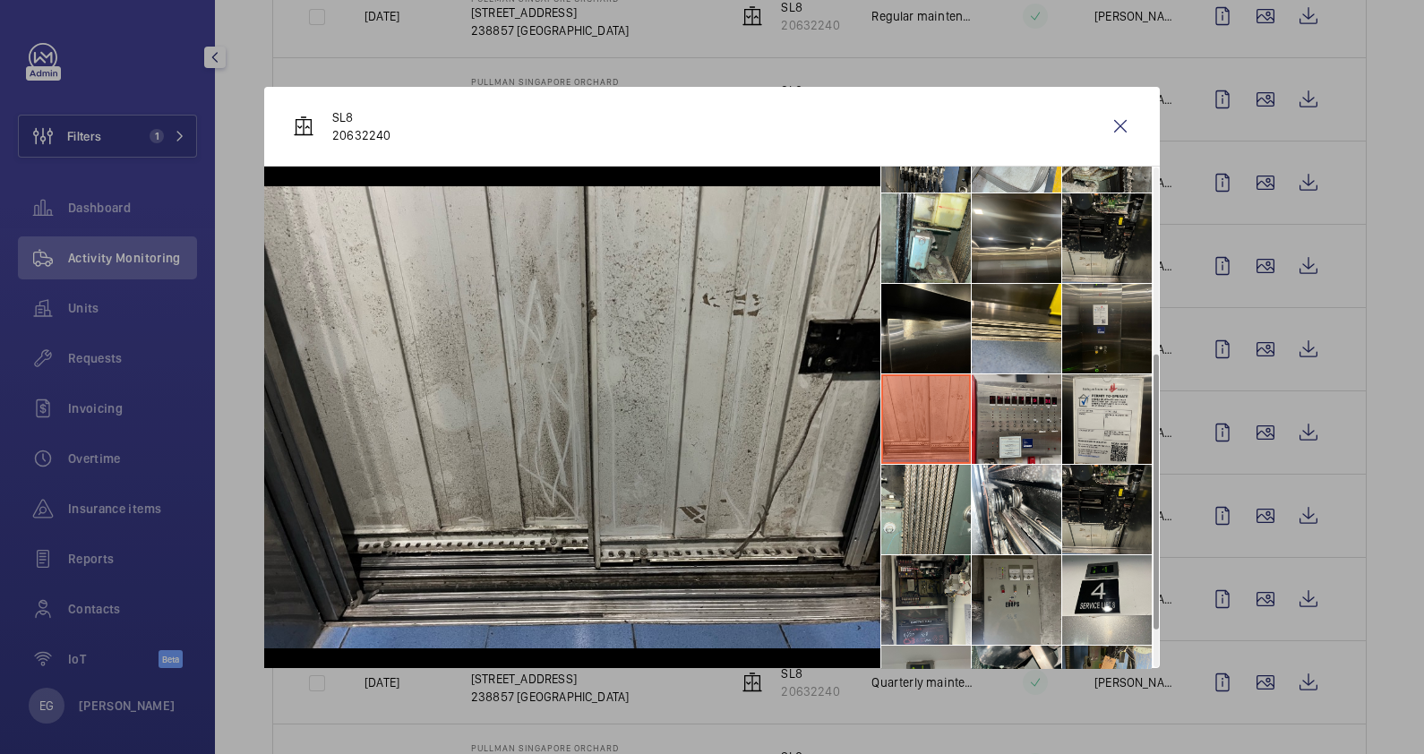
click at [980, 451] on li at bounding box center [1017, 419] width 90 height 90
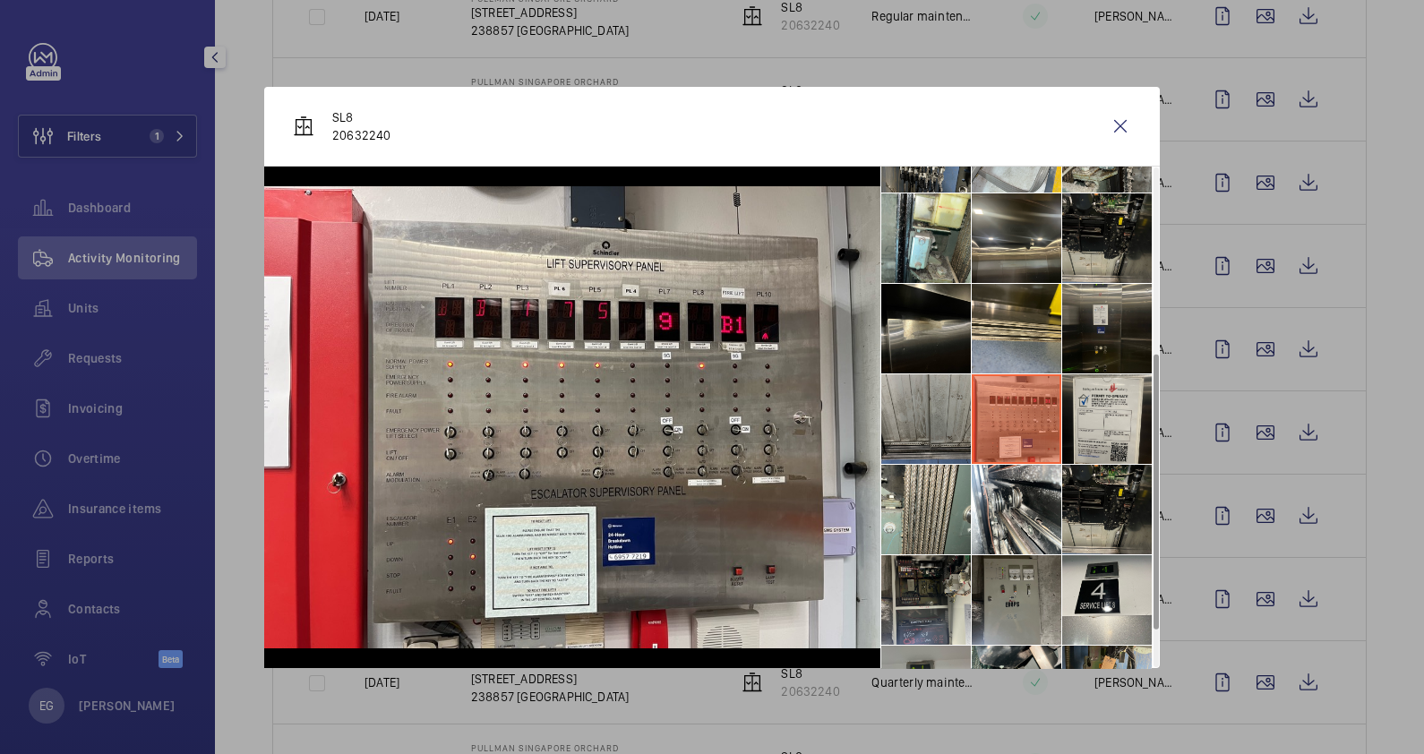
click at [944, 427] on li at bounding box center [926, 419] width 90 height 90
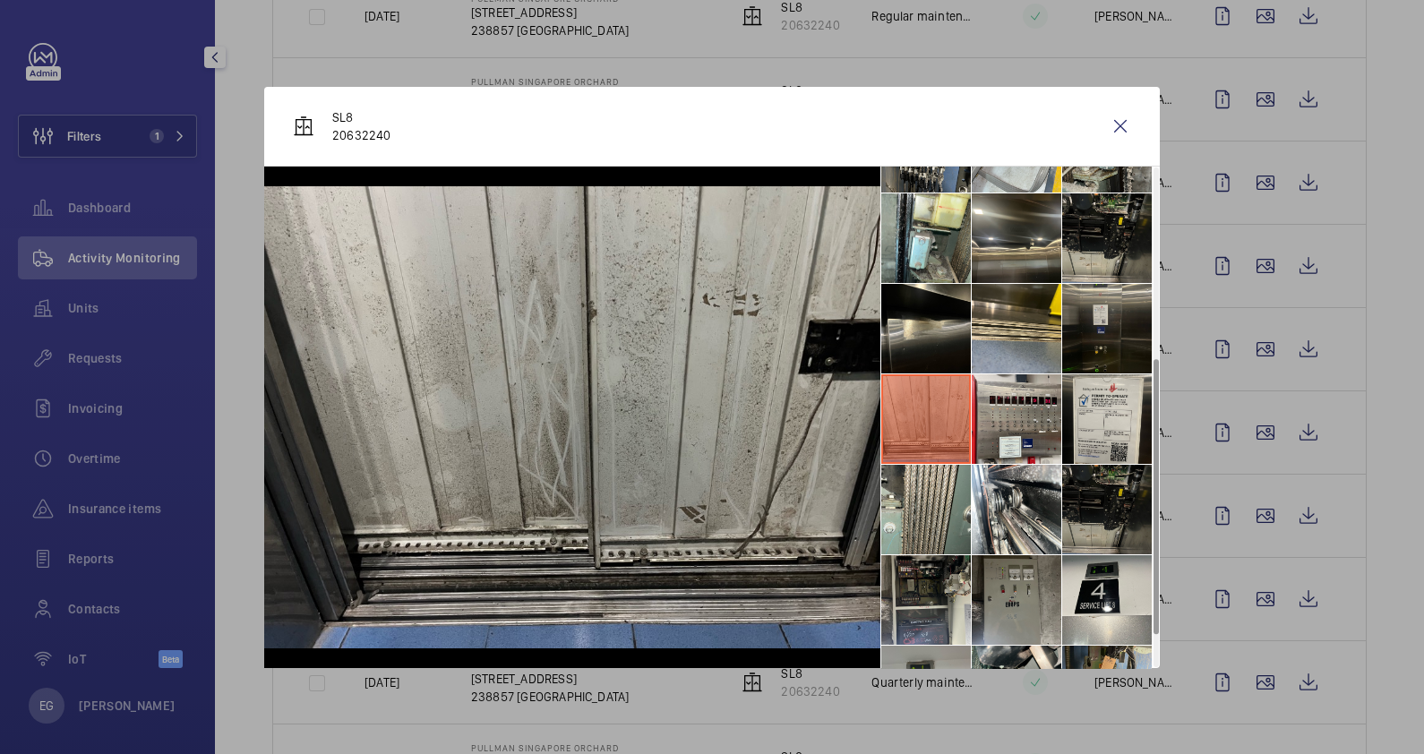
scroll to position [403, 0]
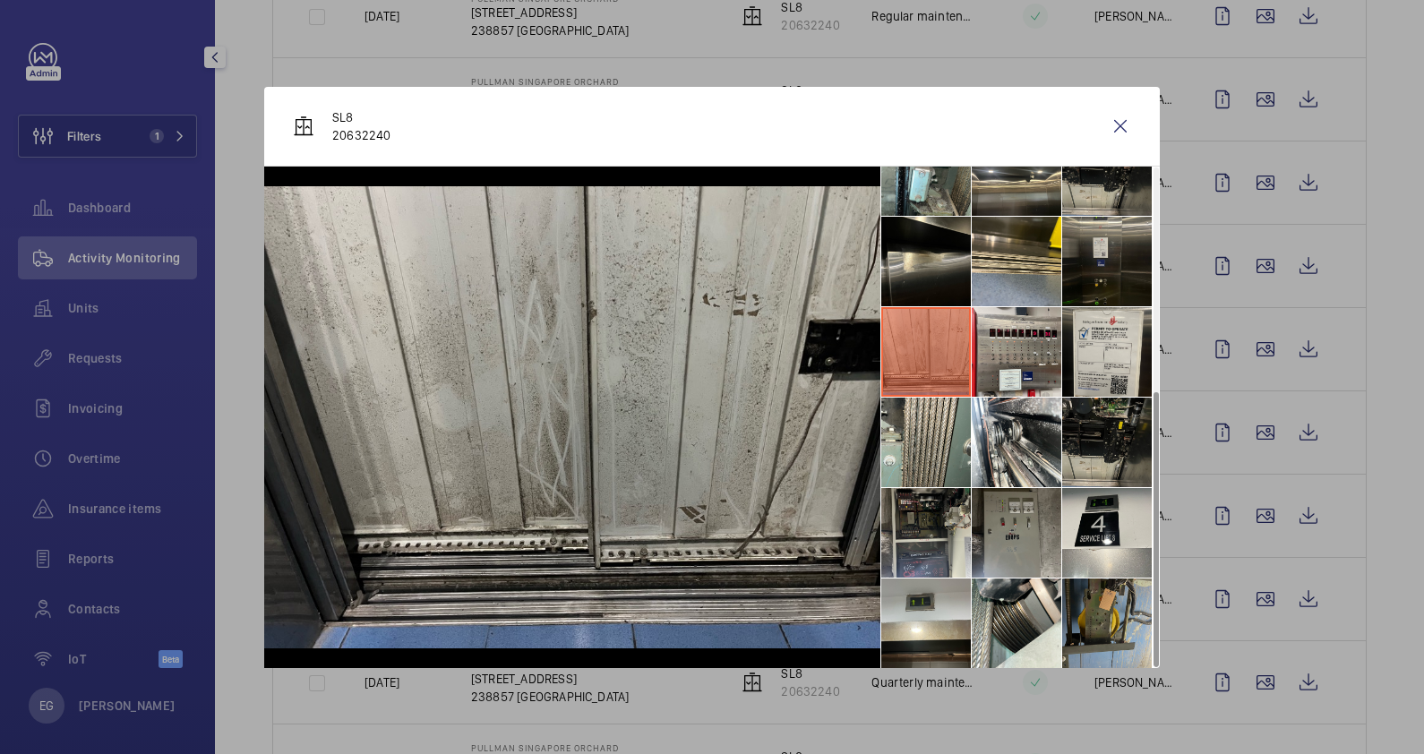
click at [1102, 611] on li at bounding box center [1107, 624] width 90 height 90
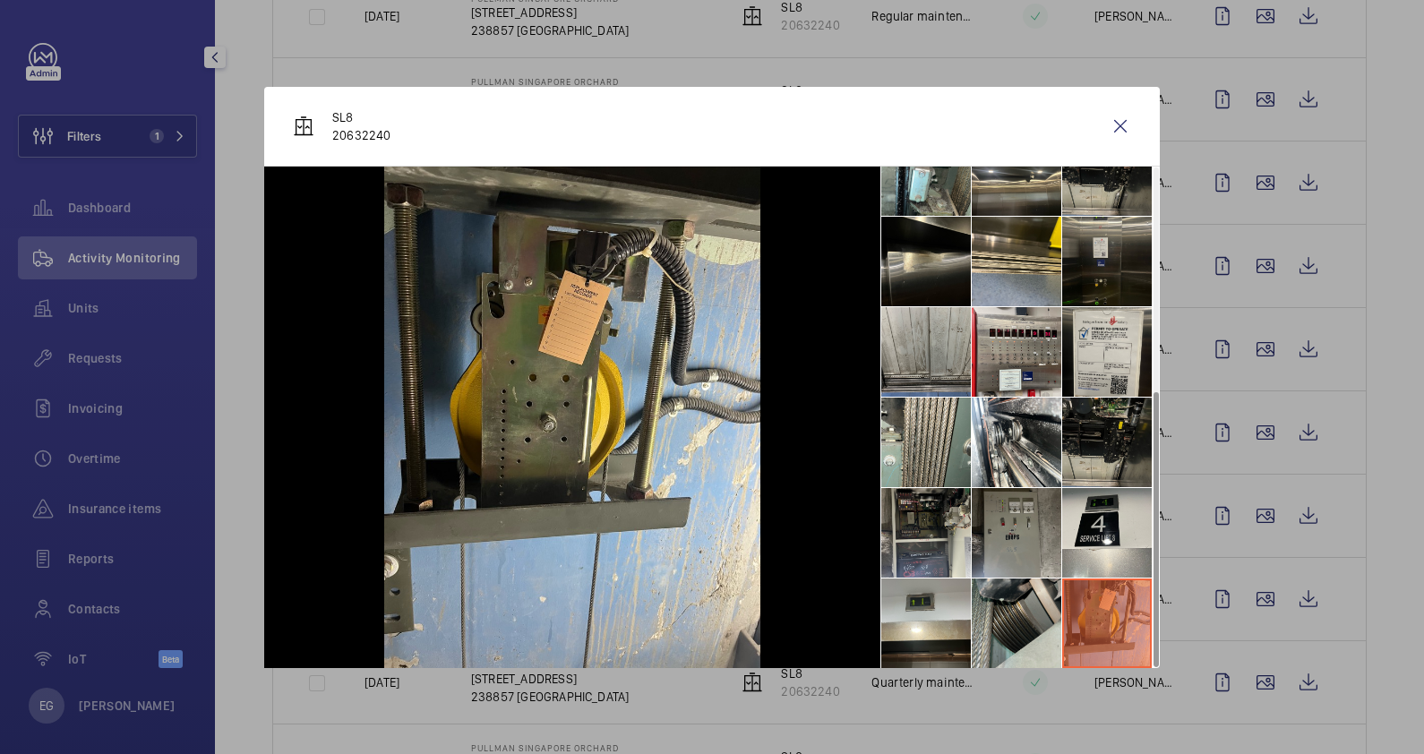
click at [1018, 609] on li at bounding box center [1017, 624] width 90 height 90
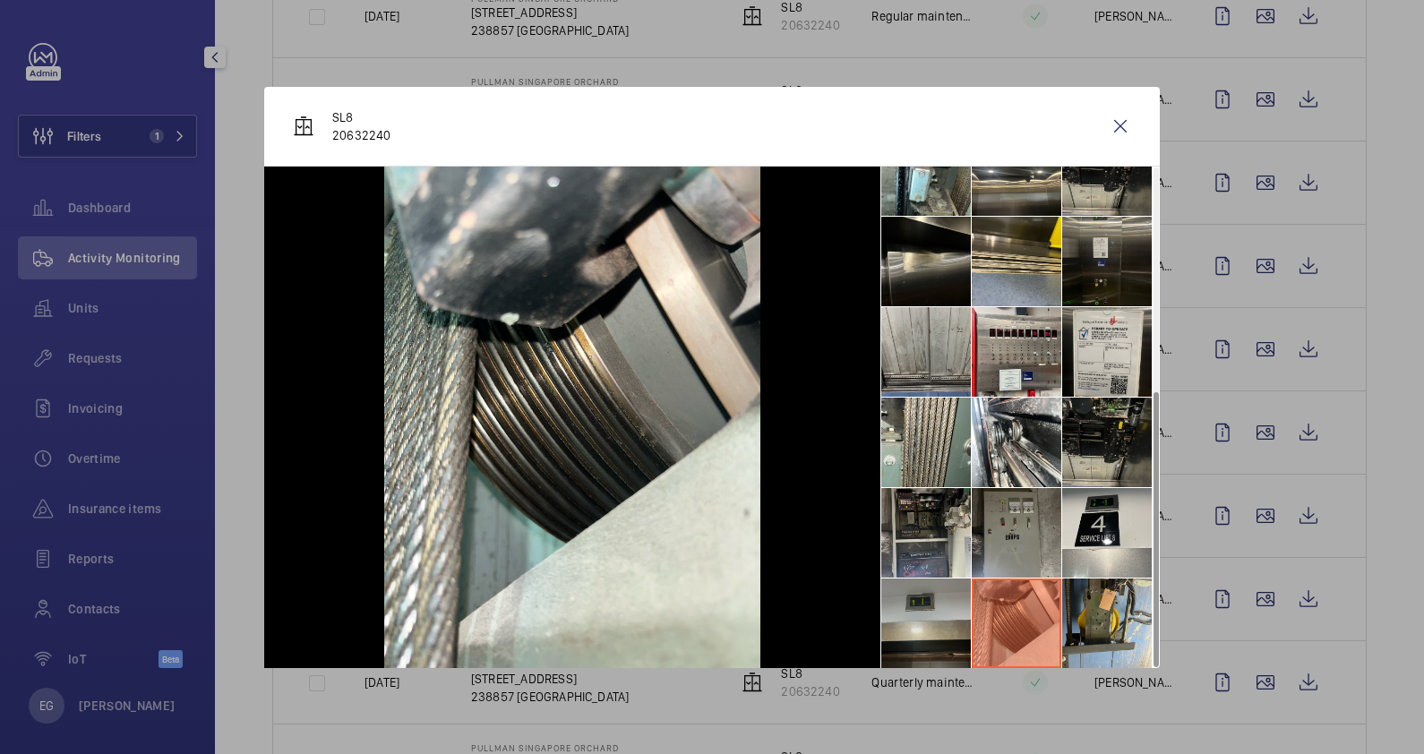
click at [928, 611] on li at bounding box center [926, 624] width 90 height 90
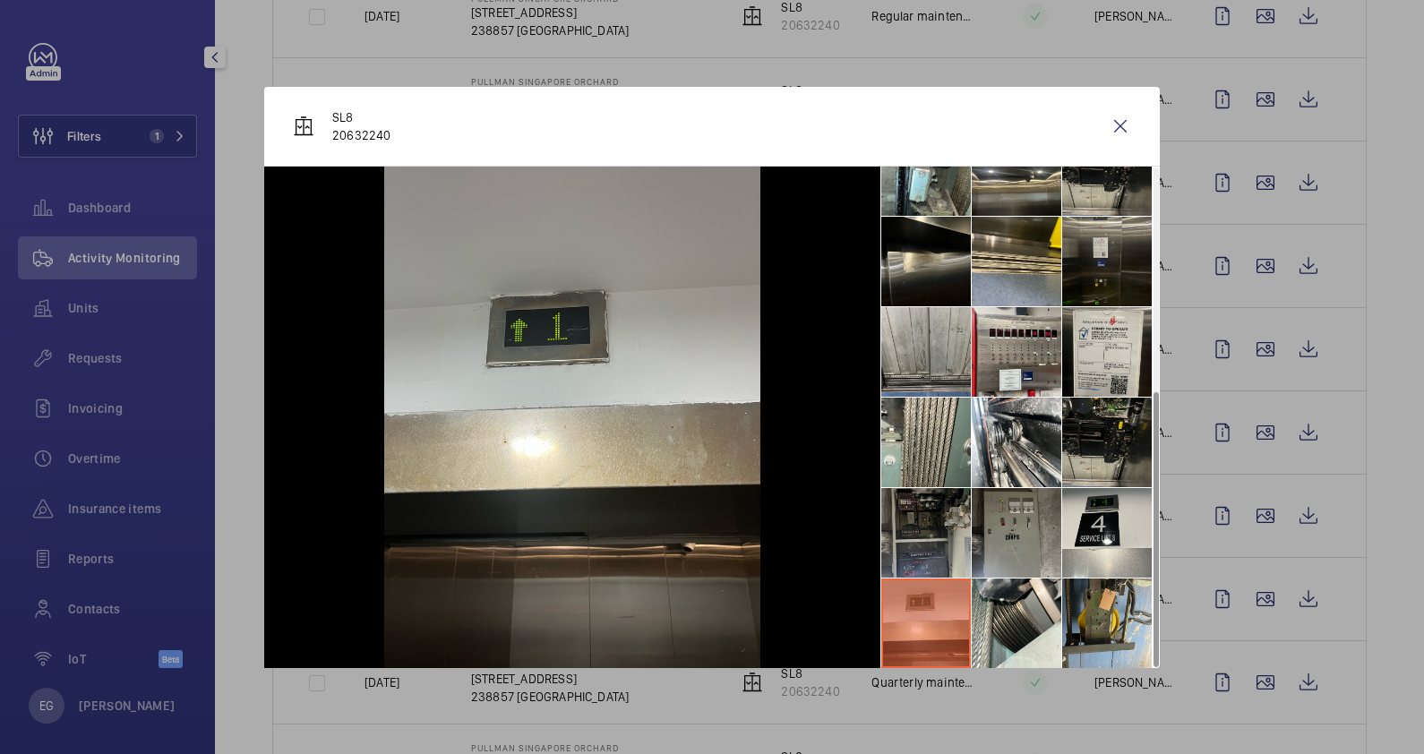
click at [931, 515] on li at bounding box center [926, 533] width 90 height 90
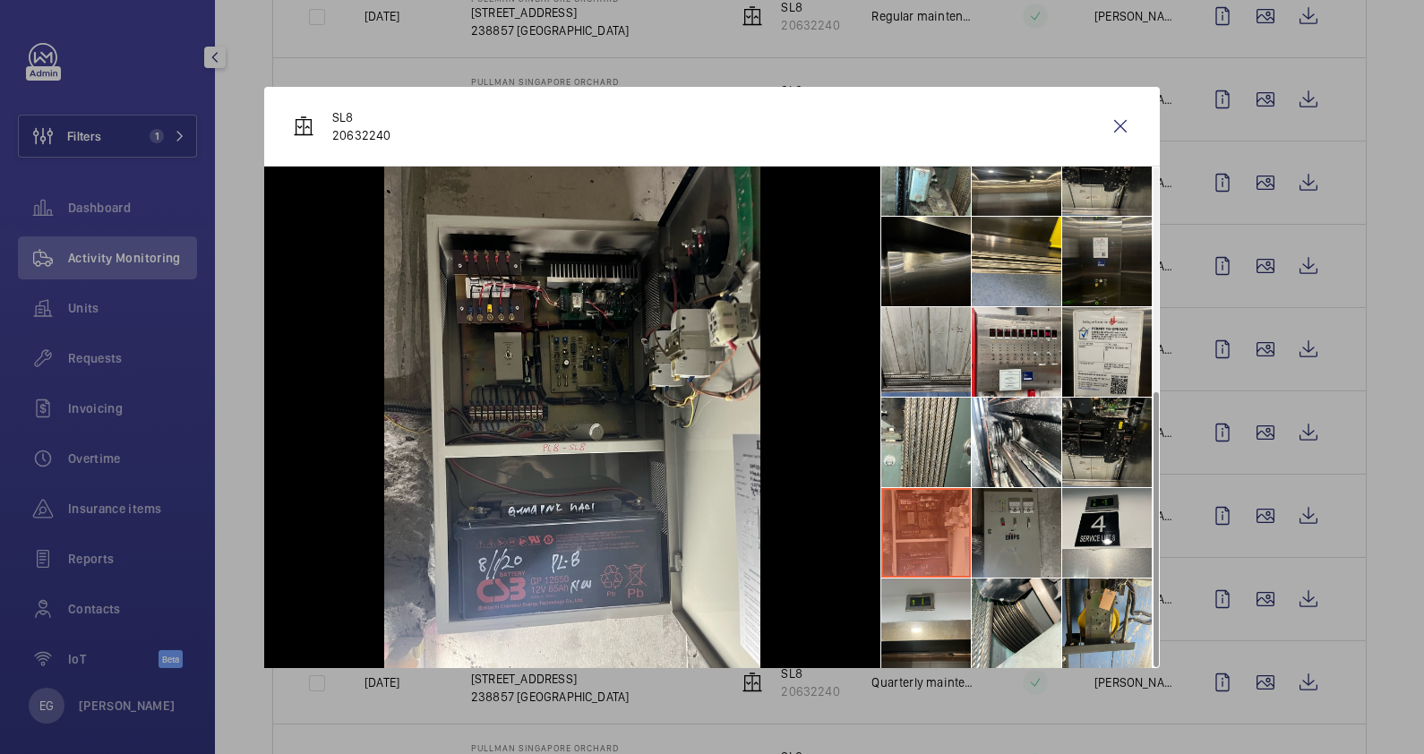
click at [1028, 519] on li at bounding box center [1017, 533] width 90 height 90
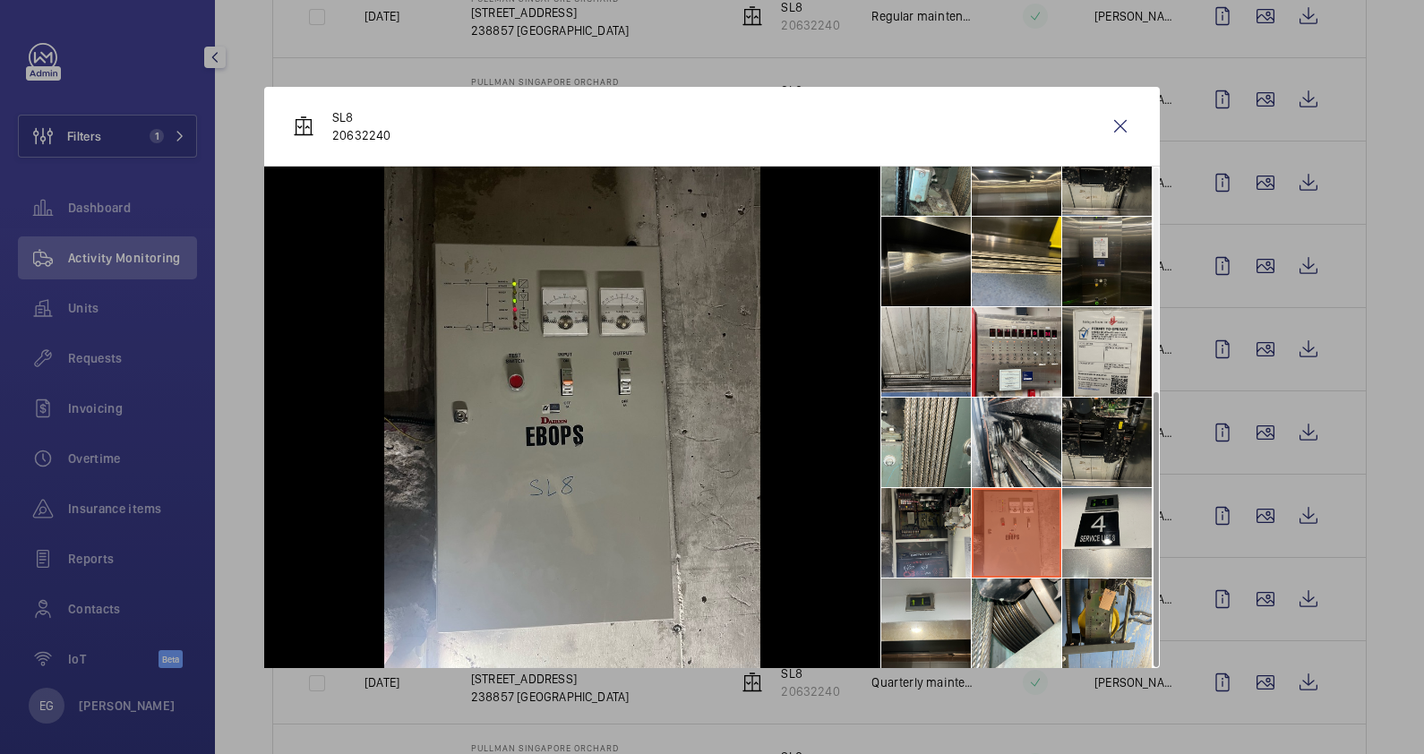
click at [1019, 444] on li at bounding box center [1017, 443] width 90 height 90
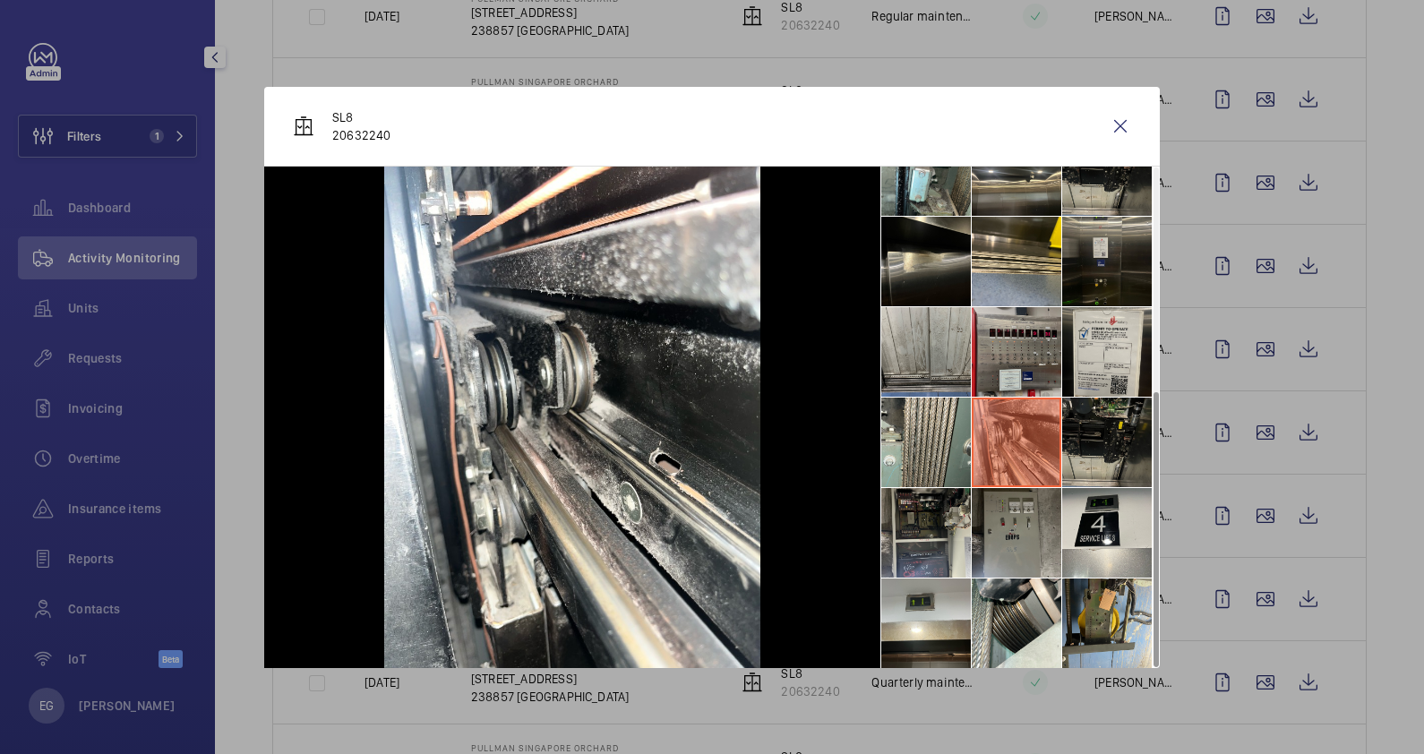
click at [1019, 353] on li at bounding box center [1017, 352] width 90 height 90
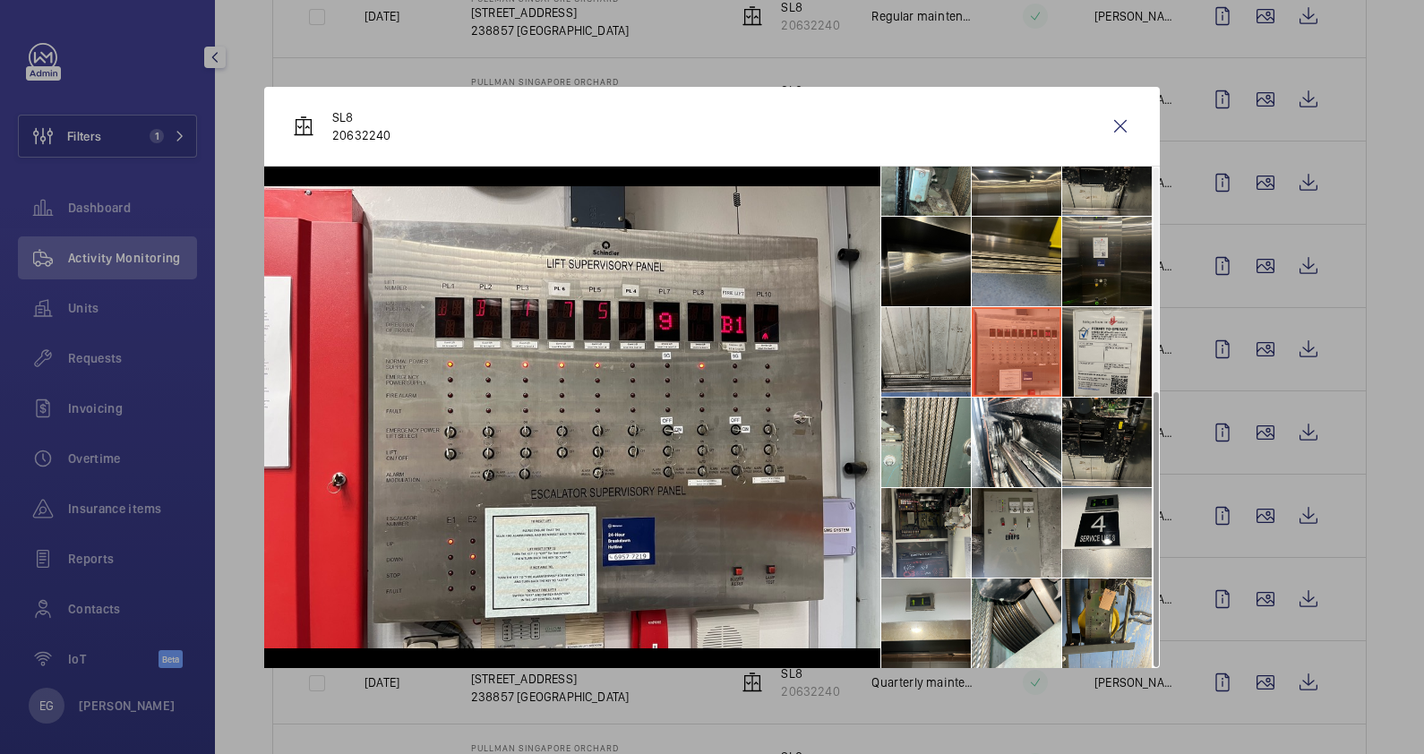
click at [1010, 238] on li at bounding box center [1017, 262] width 90 height 90
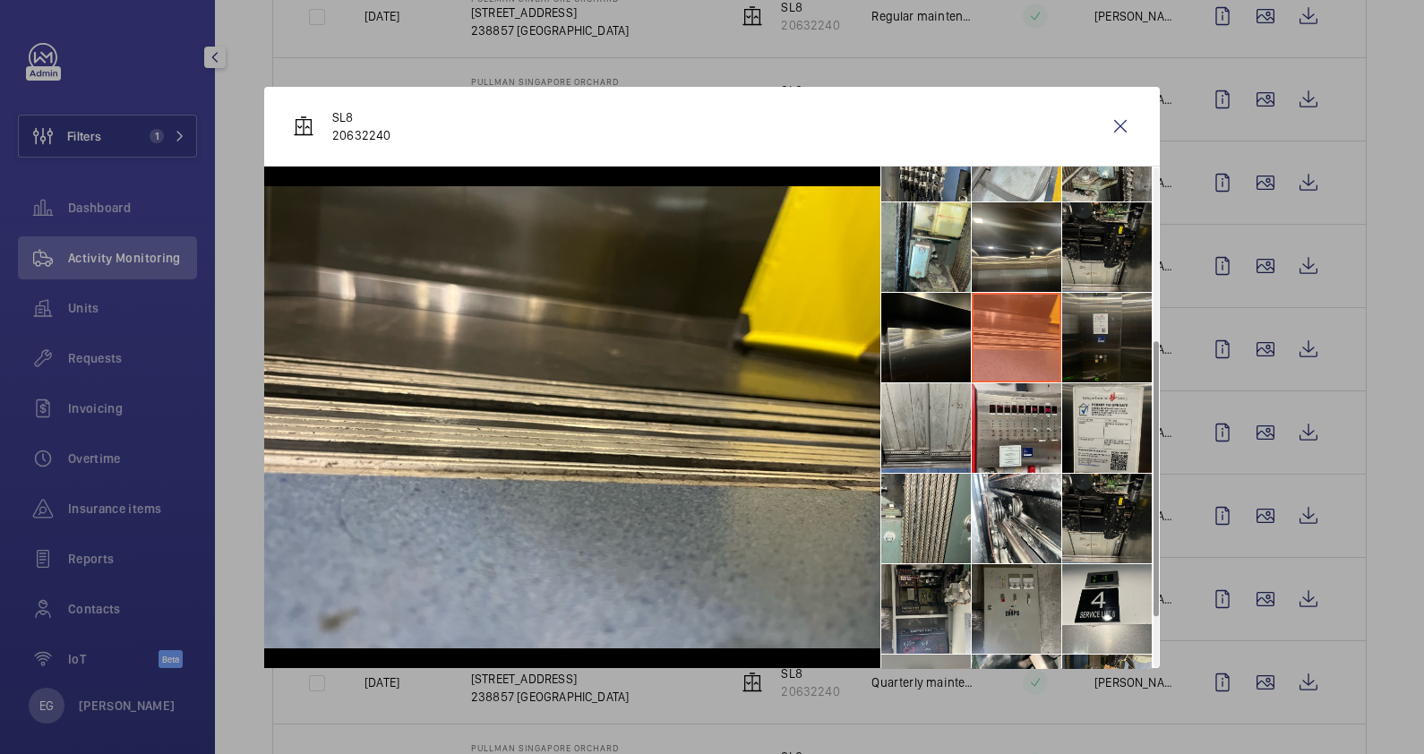
scroll to position [291, 0]
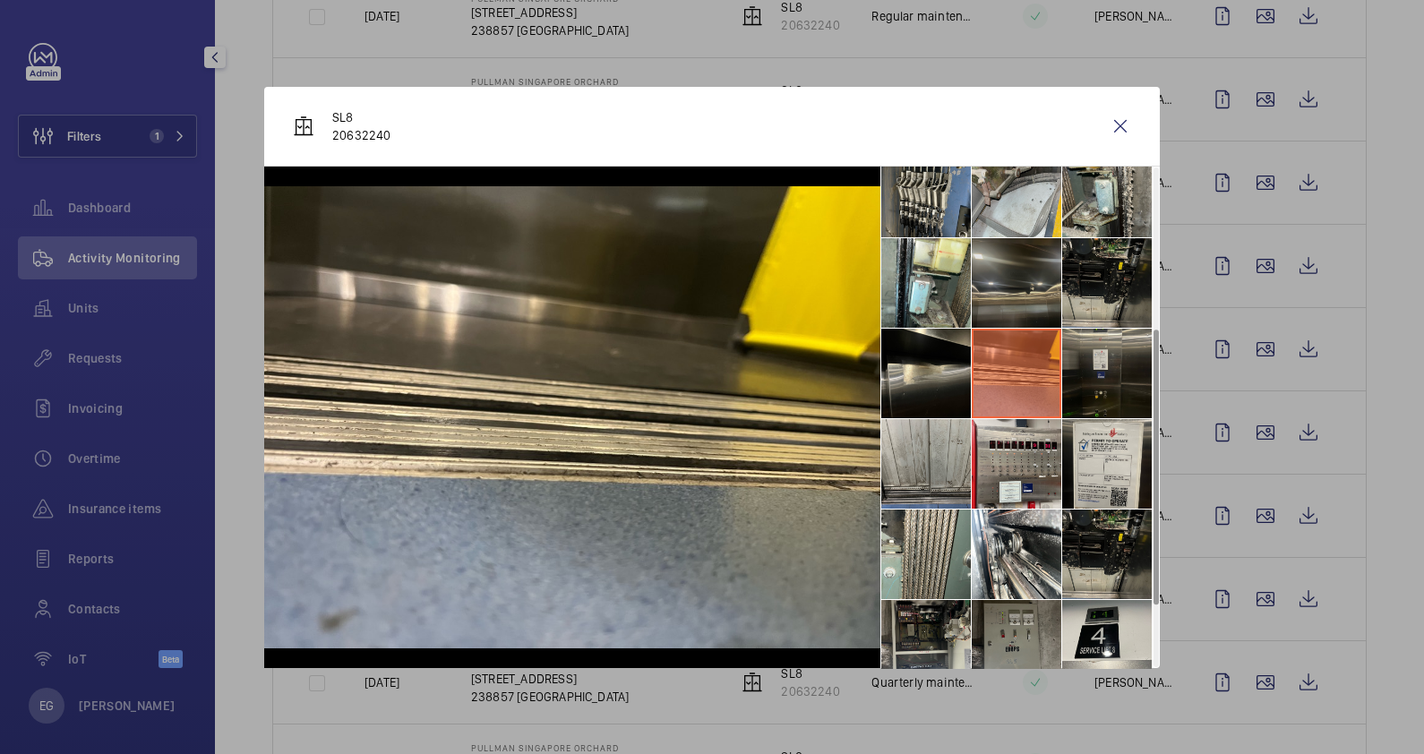
click at [1020, 302] on li at bounding box center [1017, 283] width 90 height 90
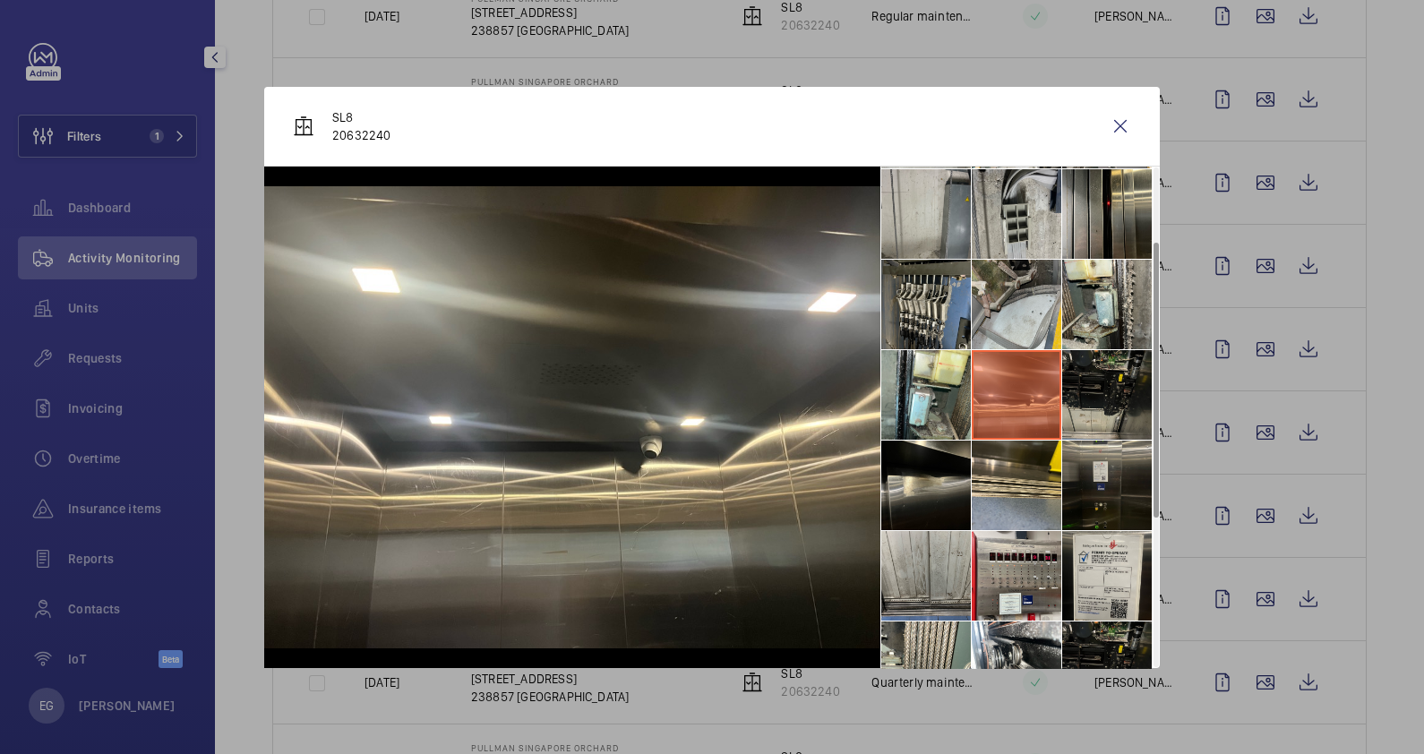
scroll to position [67, 0]
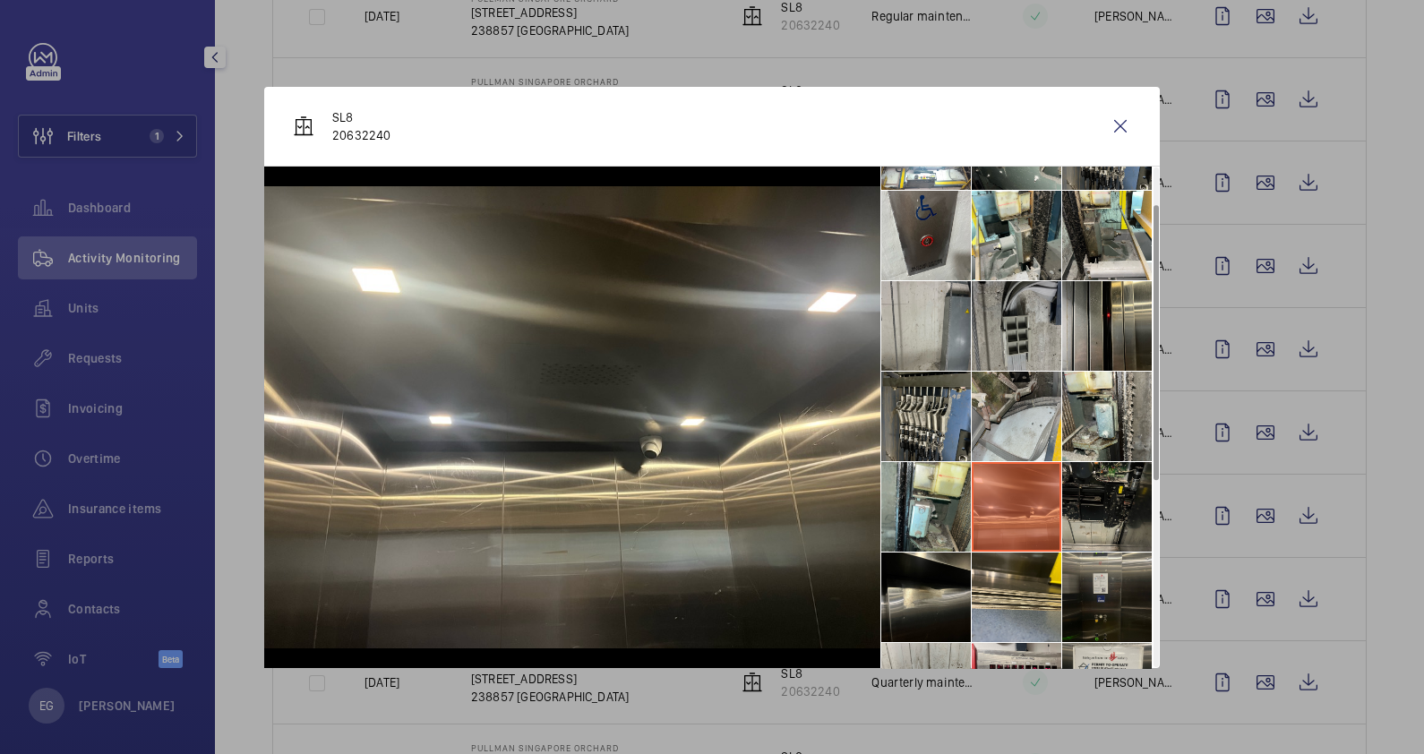
click at [1036, 369] on li at bounding box center [1017, 326] width 90 height 90
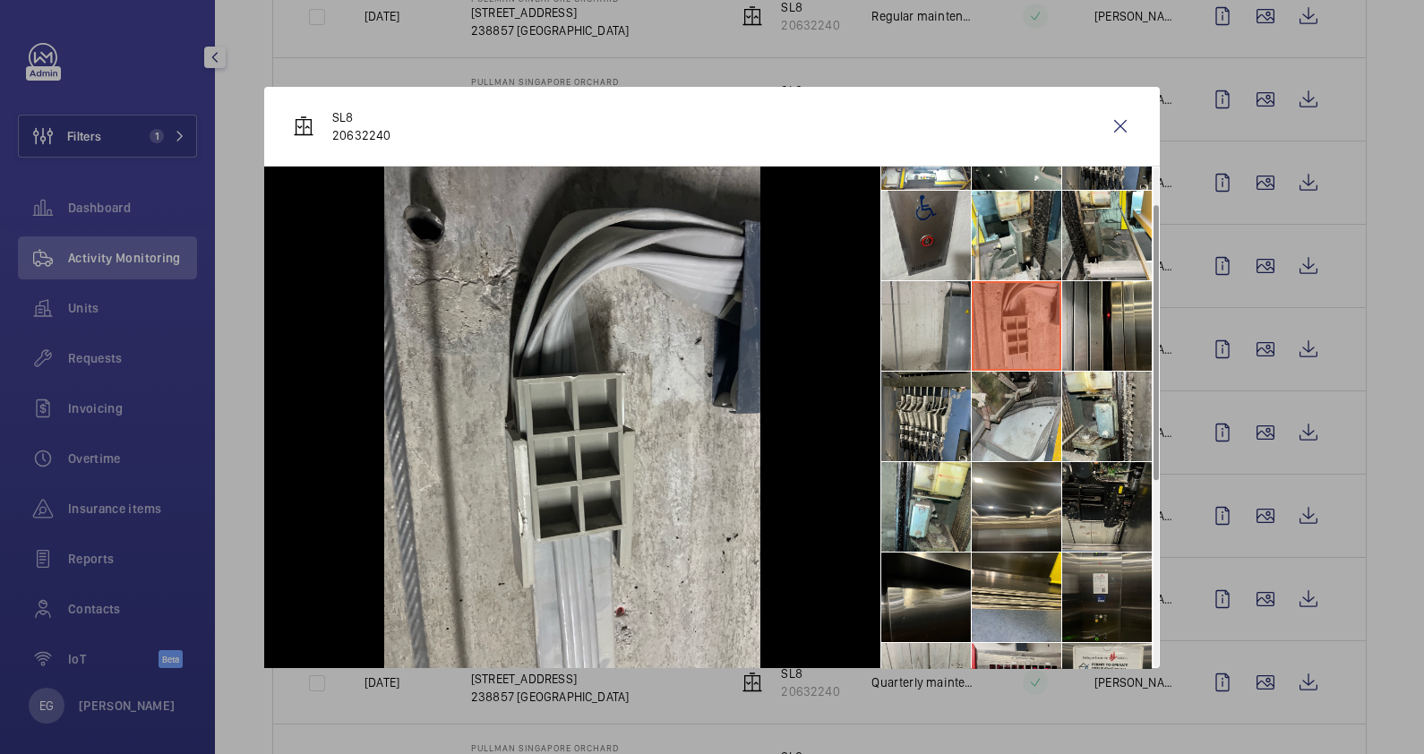
click at [1021, 322] on li at bounding box center [1017, 326] width 90 height 90
click at [1017, 246] on li at bounding box center [1017, 236] width 90 height 90
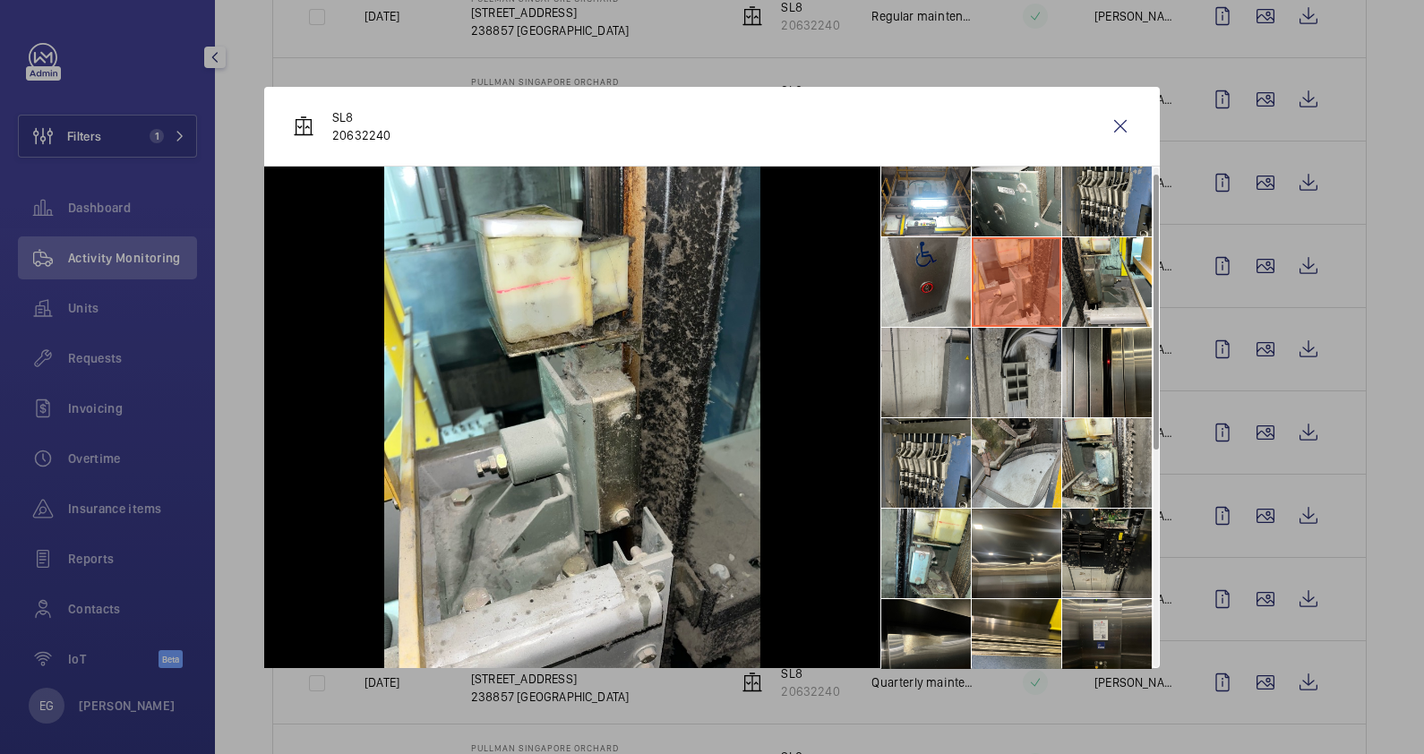
scroll to position [0, 0]
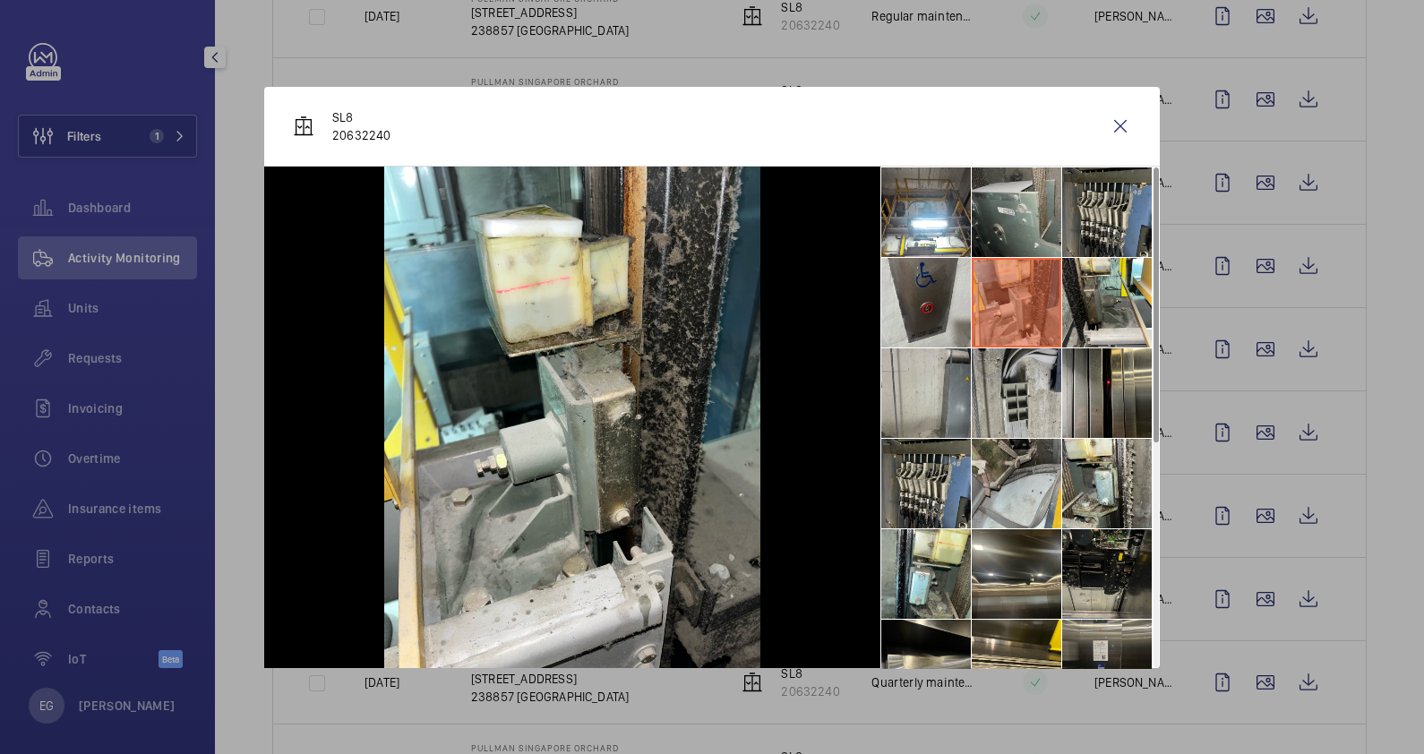
click at [1010, 217] on li at bounding box center [1017, 213] width 90 height 90
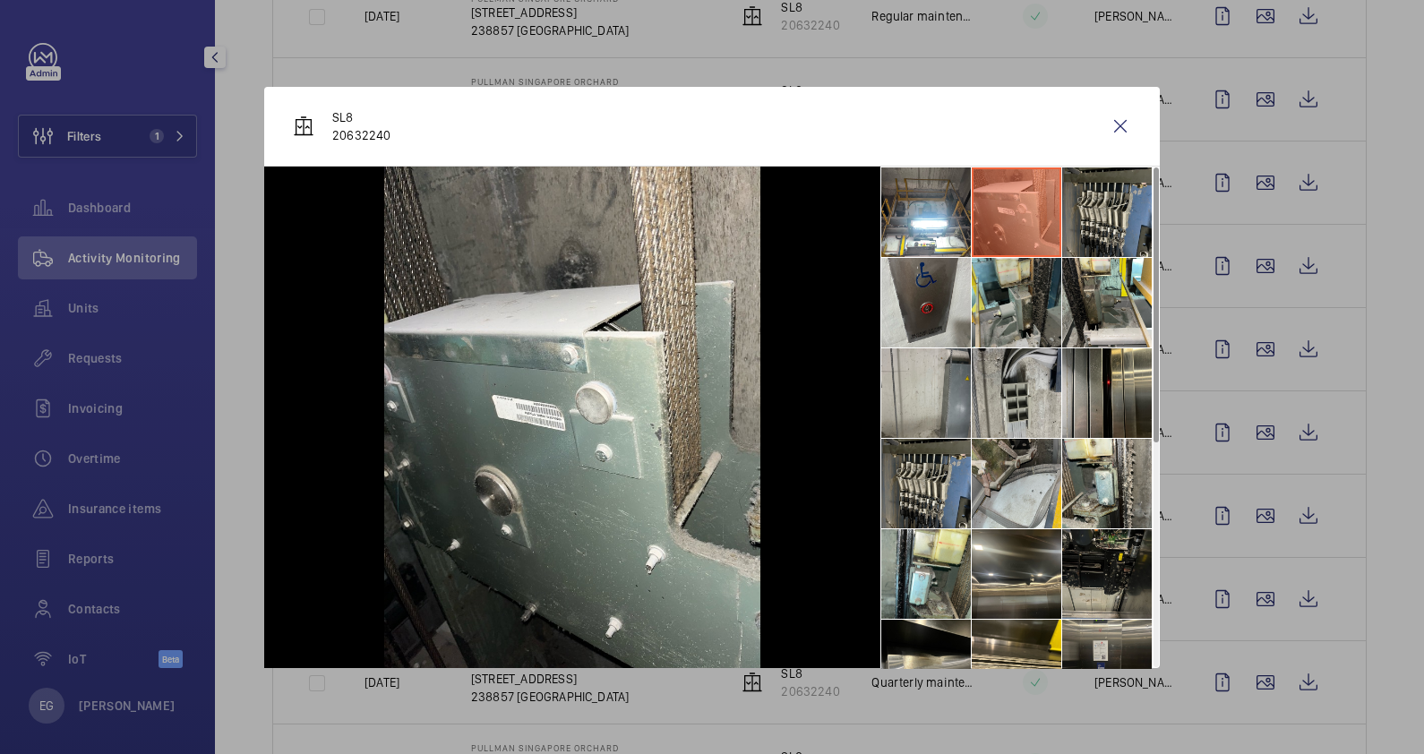
click at [1024, 301] on li at bounding box center [1017, 303] width 90 height 90
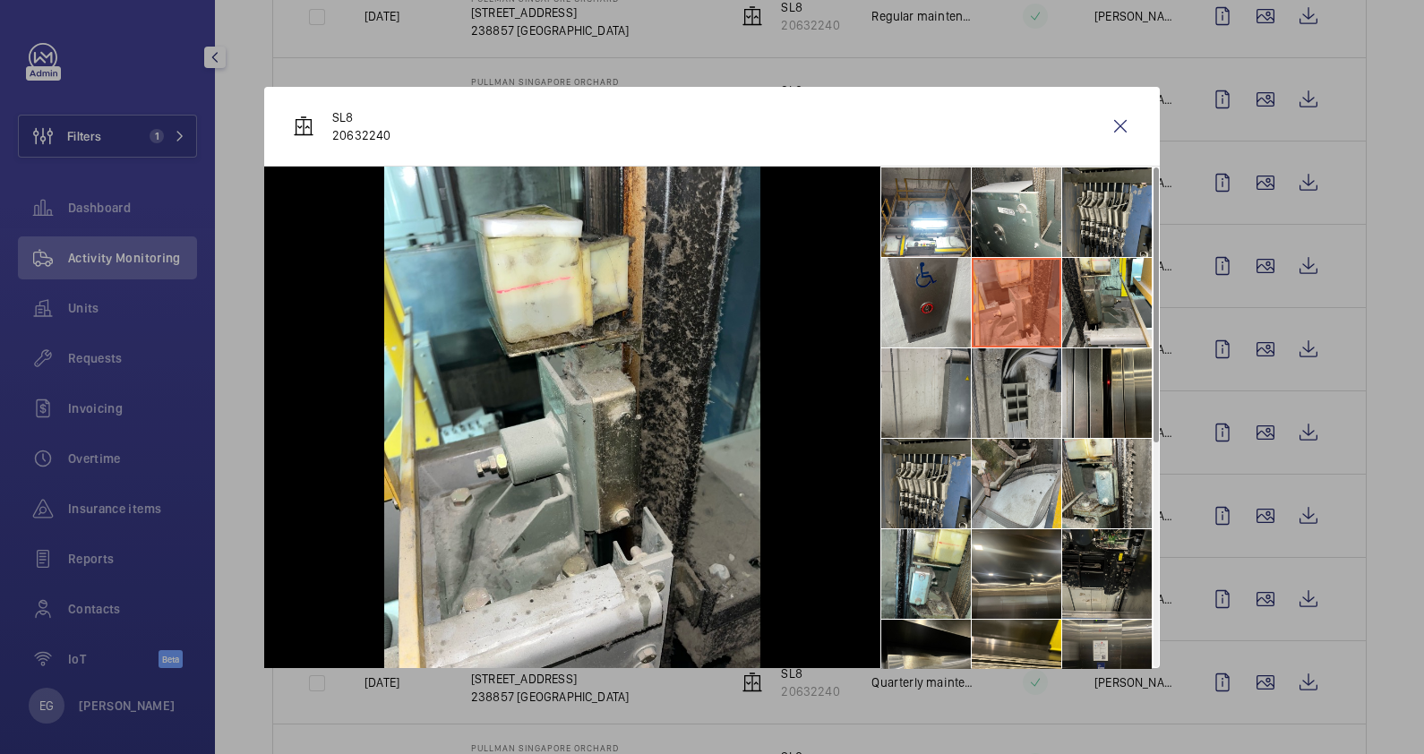
click at [1002, 397] on li at bounding box center [1017, 393] width 90 height 90
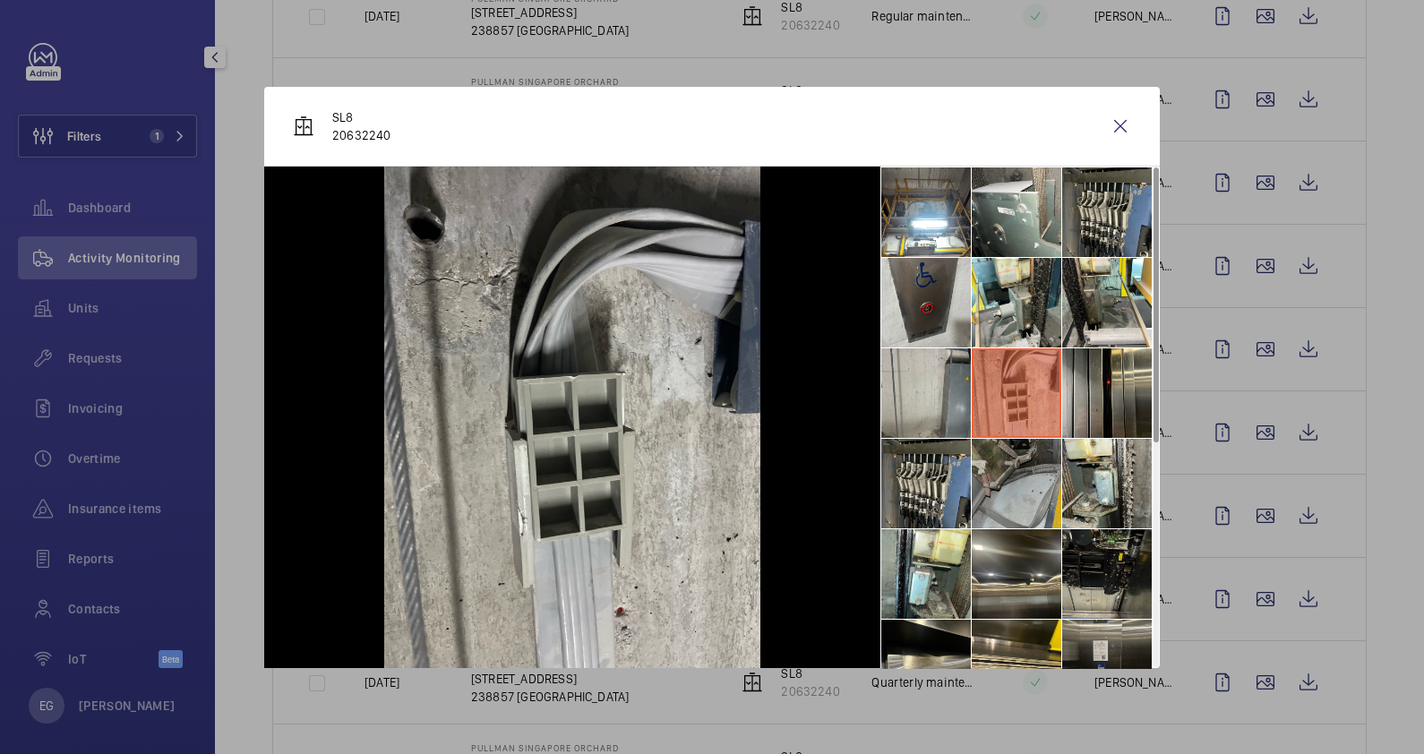
click at [989, 468] on li at bounding box center [1017, 484] width 90 height 90
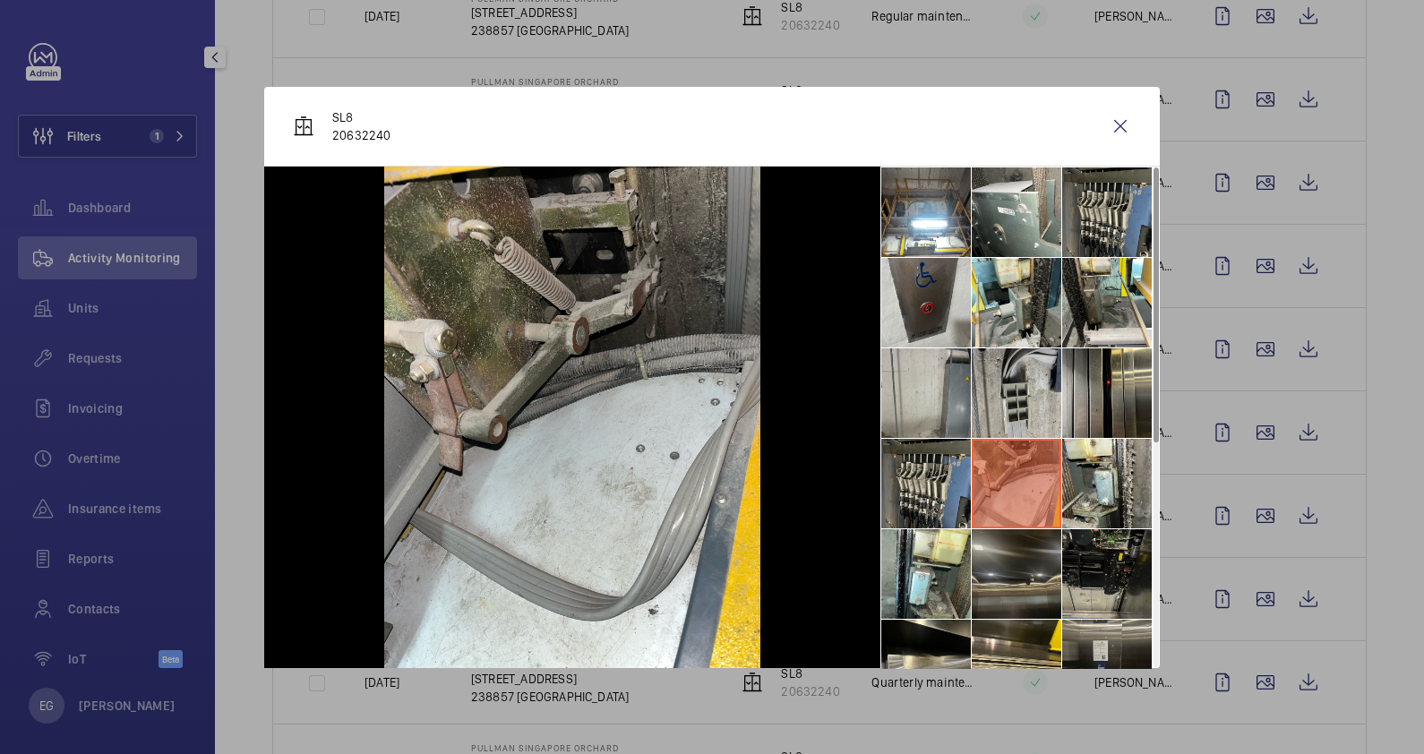
click at [994, 574] on li at bounding box center [1017, 574] width 90 height 90
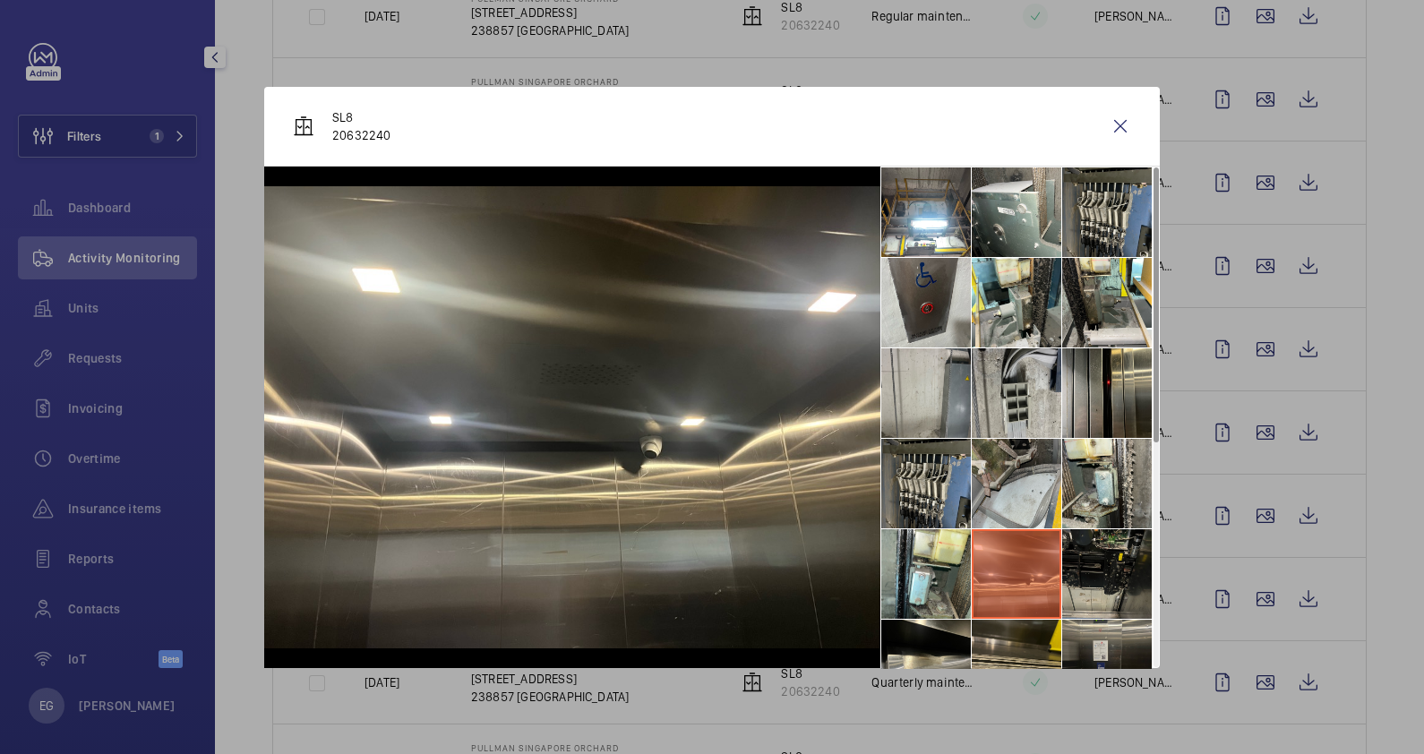
click at [1019, 649] on li at bounding box center [1017, 665] width 90 height 90
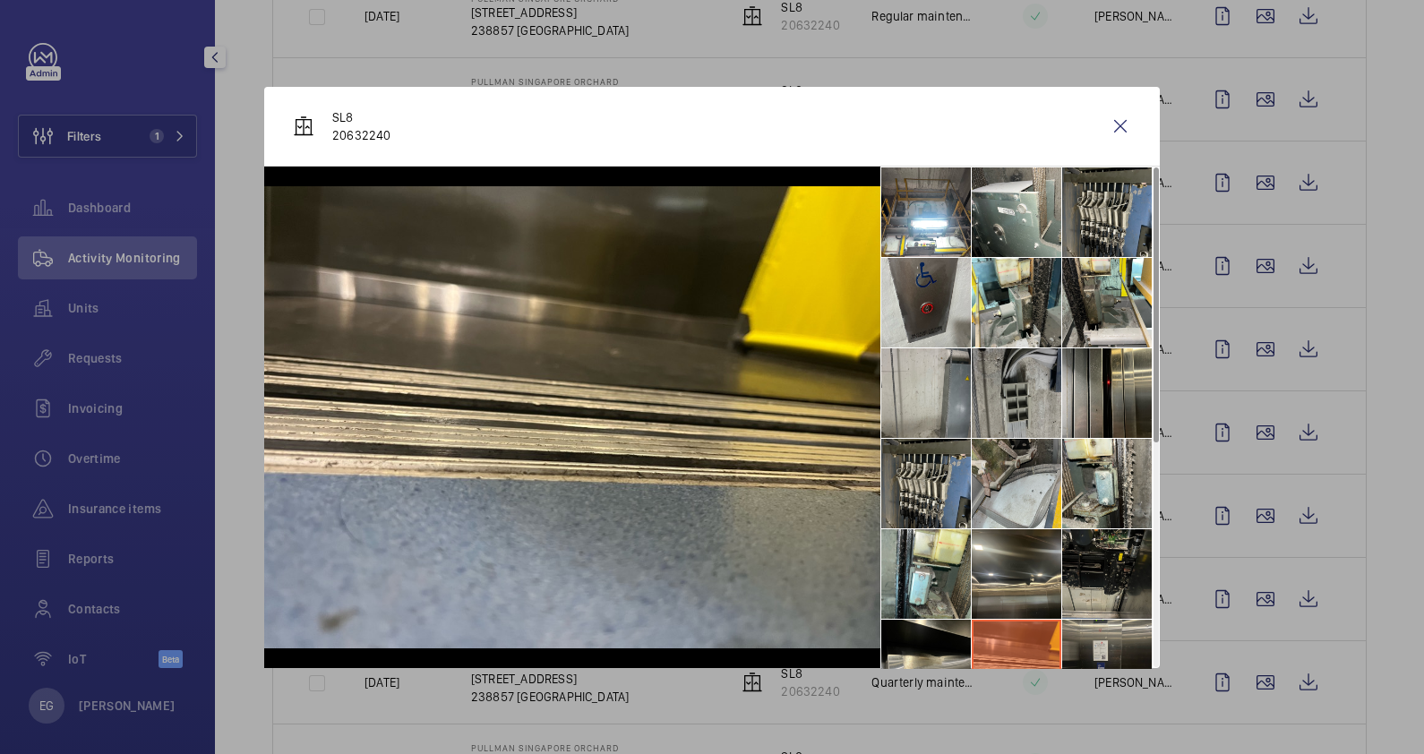
click at [1025, 381] on li at bounding box center [1017, 393] width 90 height 90
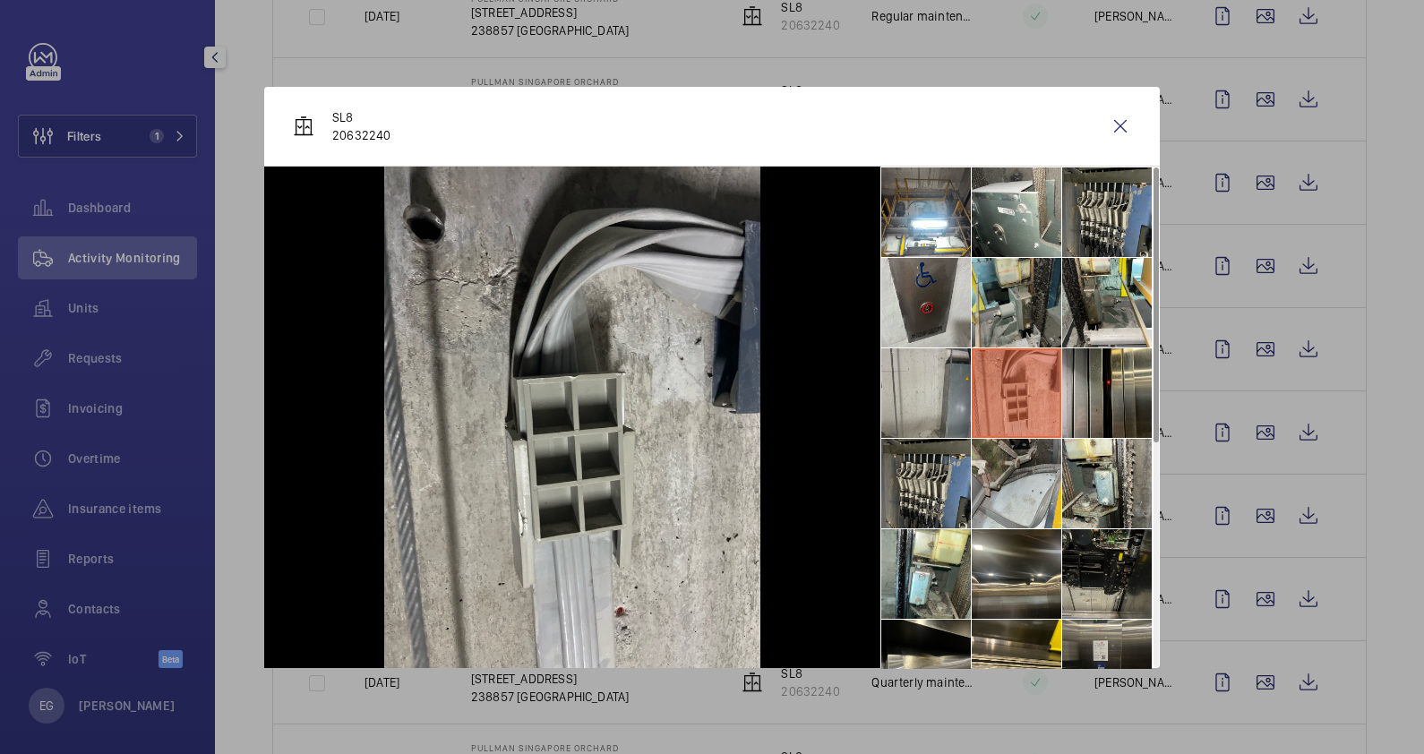
click at [1014, 289] on li at bounding box center [1017, 303] width 90 height 90
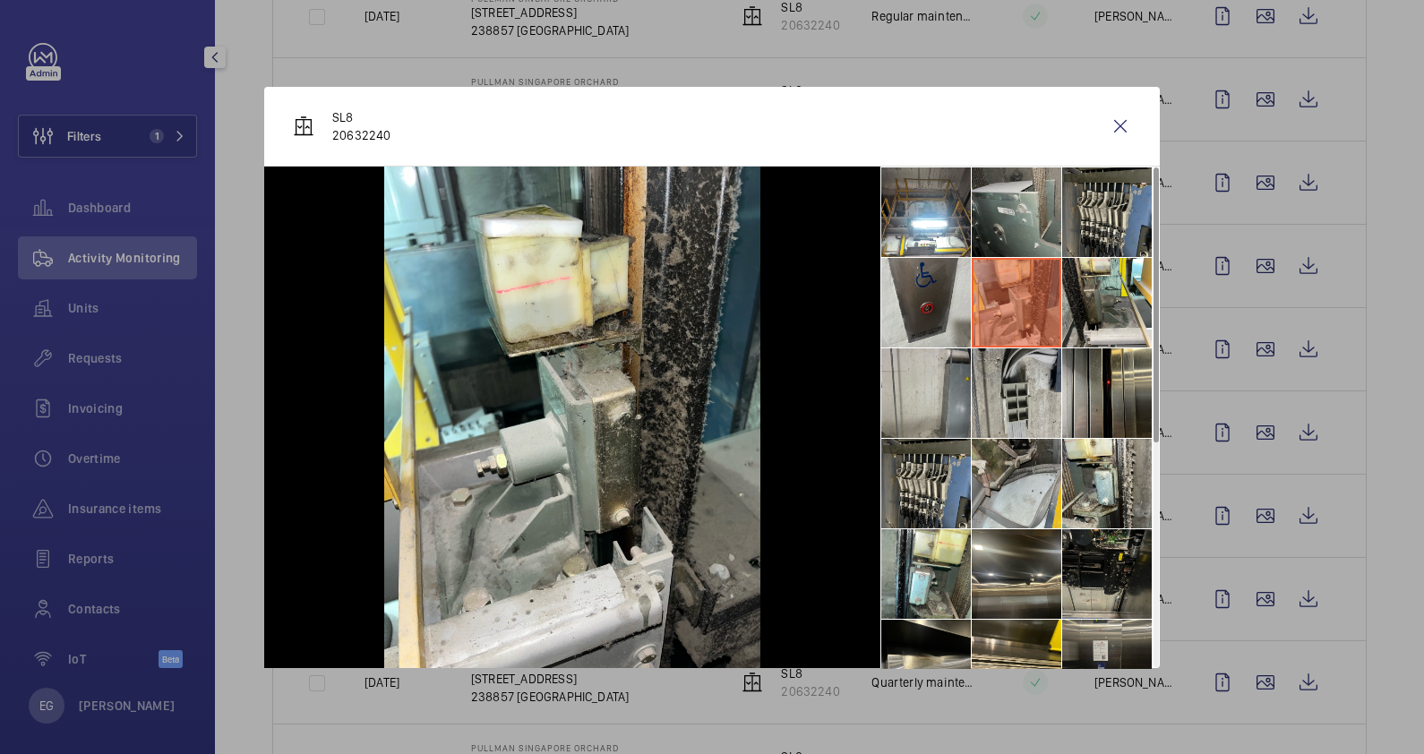
click at [992, 184] on li at bounding box center [1017, 213] width 90 height 90
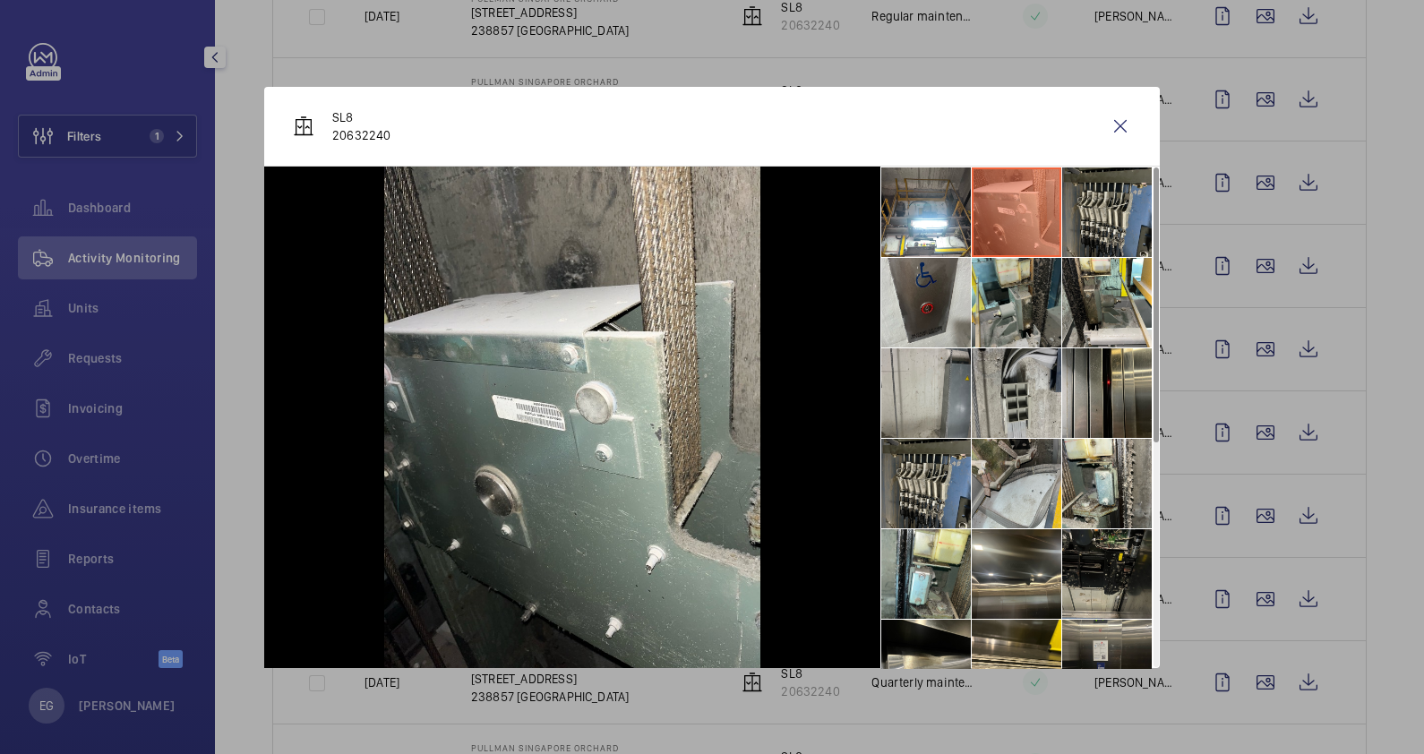
click at [1013, 317] on li at bounding box center [1017, 303] width 90 height 90
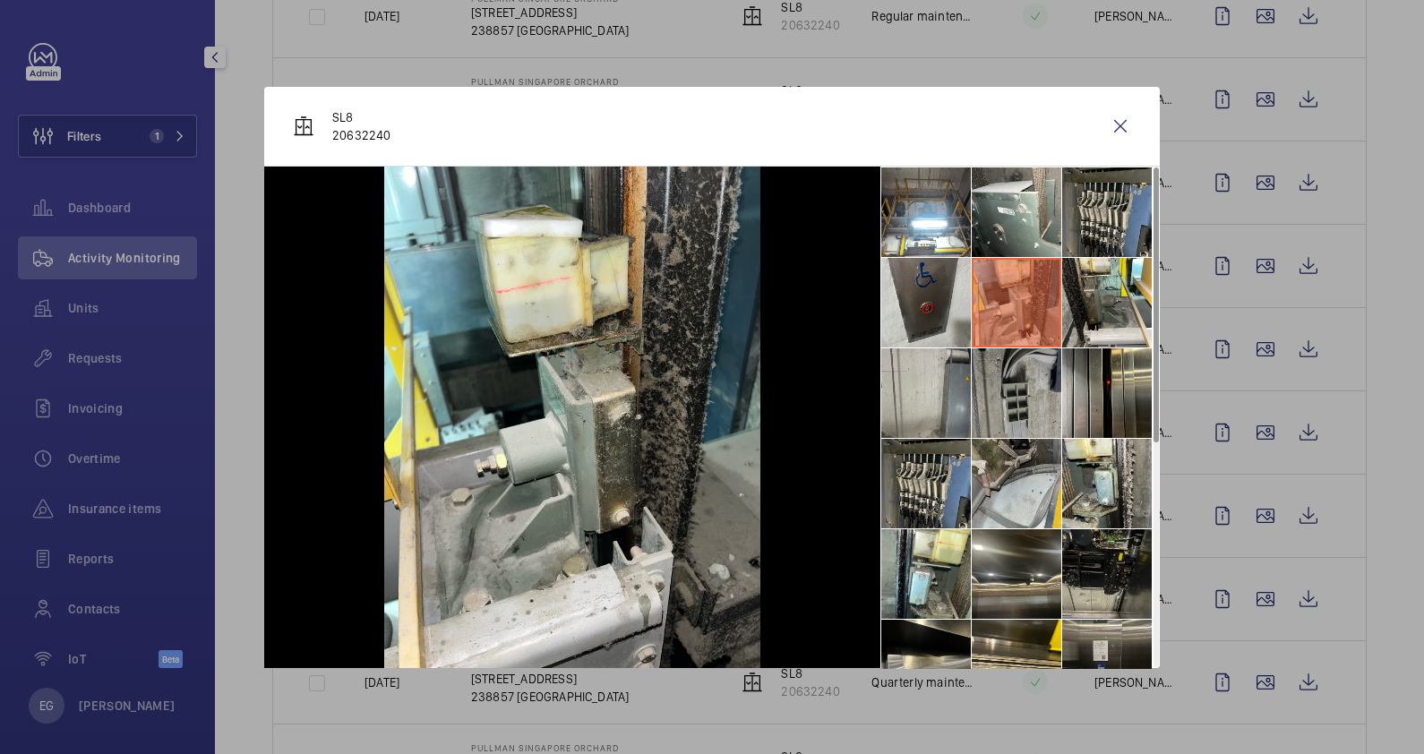
click at [1018, 367] on li at bounding box center [1017, 393] width 90 height 90
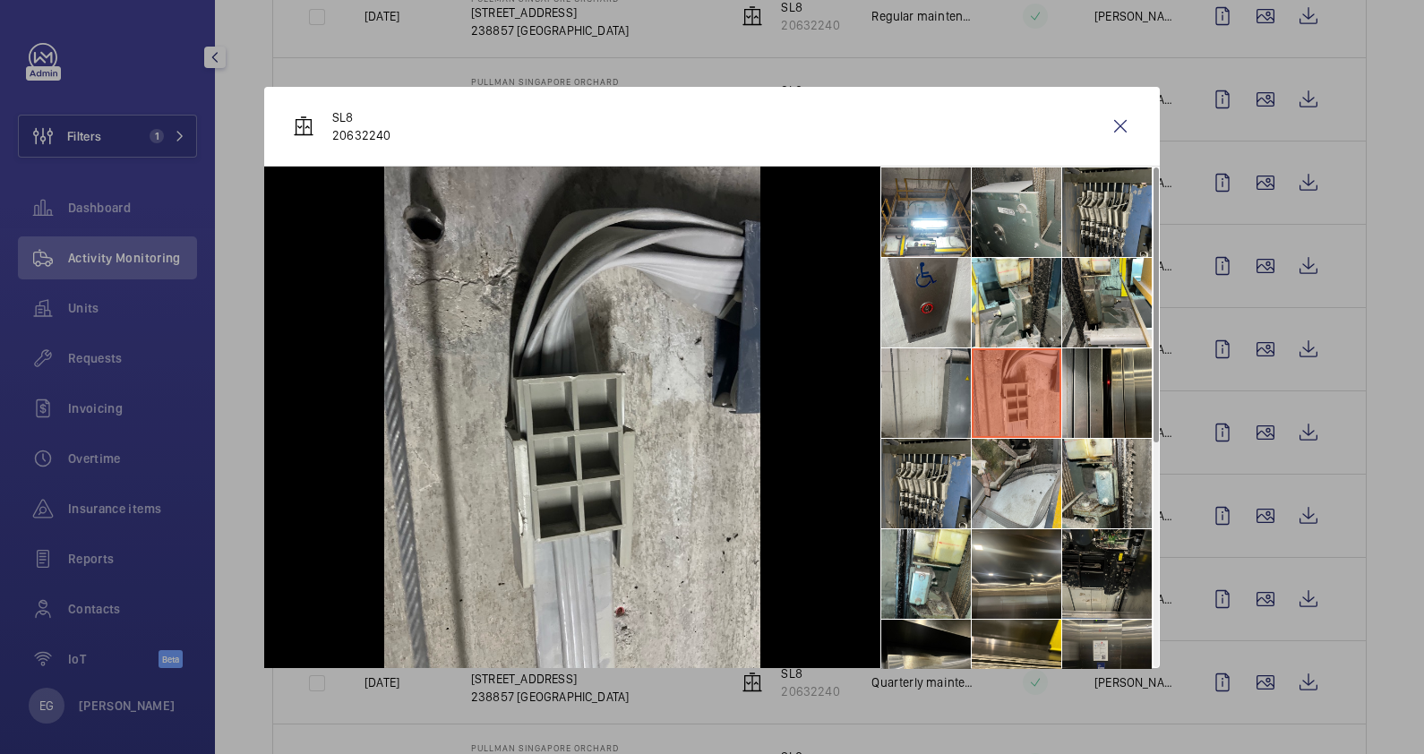
click at [1022, 200] on li at bounding box center [1017, 213] width 90 height 90
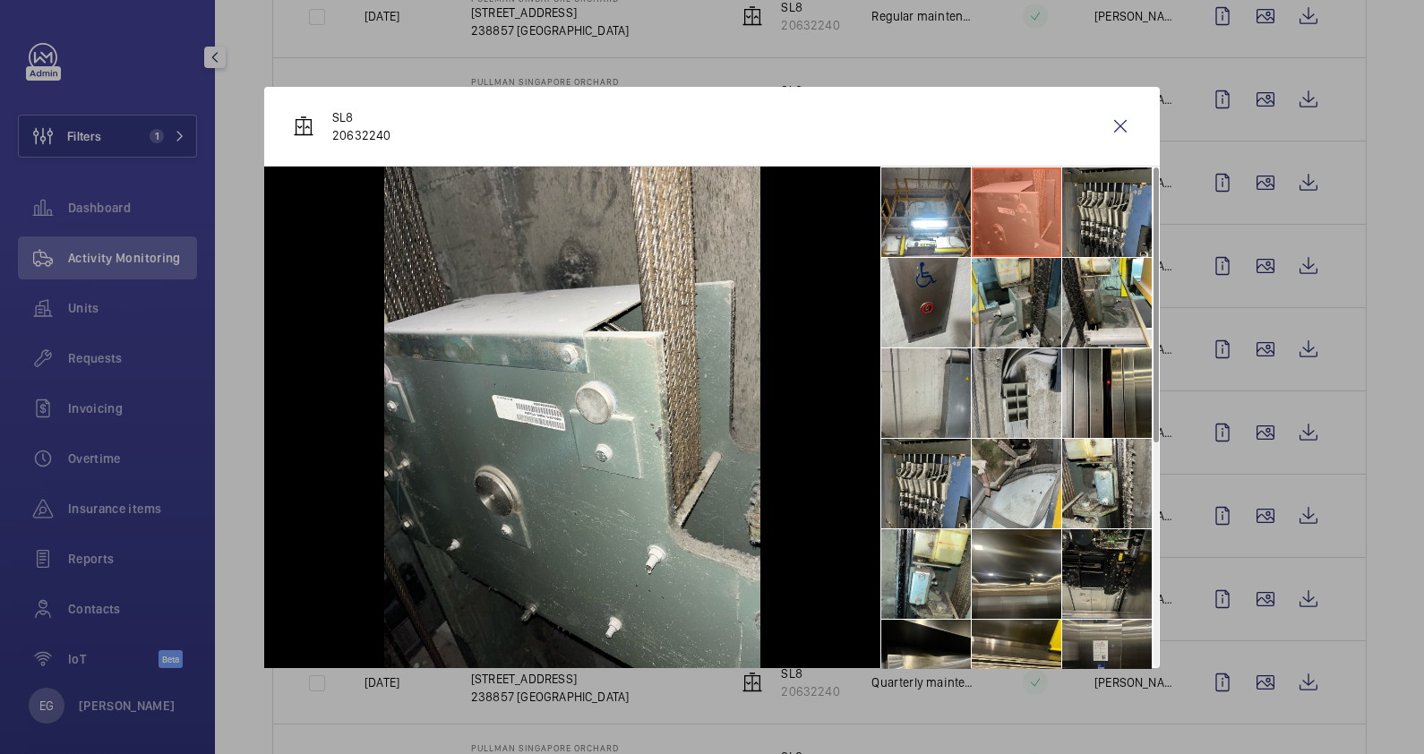
click at [1019, 308] on li at bounding box center [1017, 303] width 90 height 90
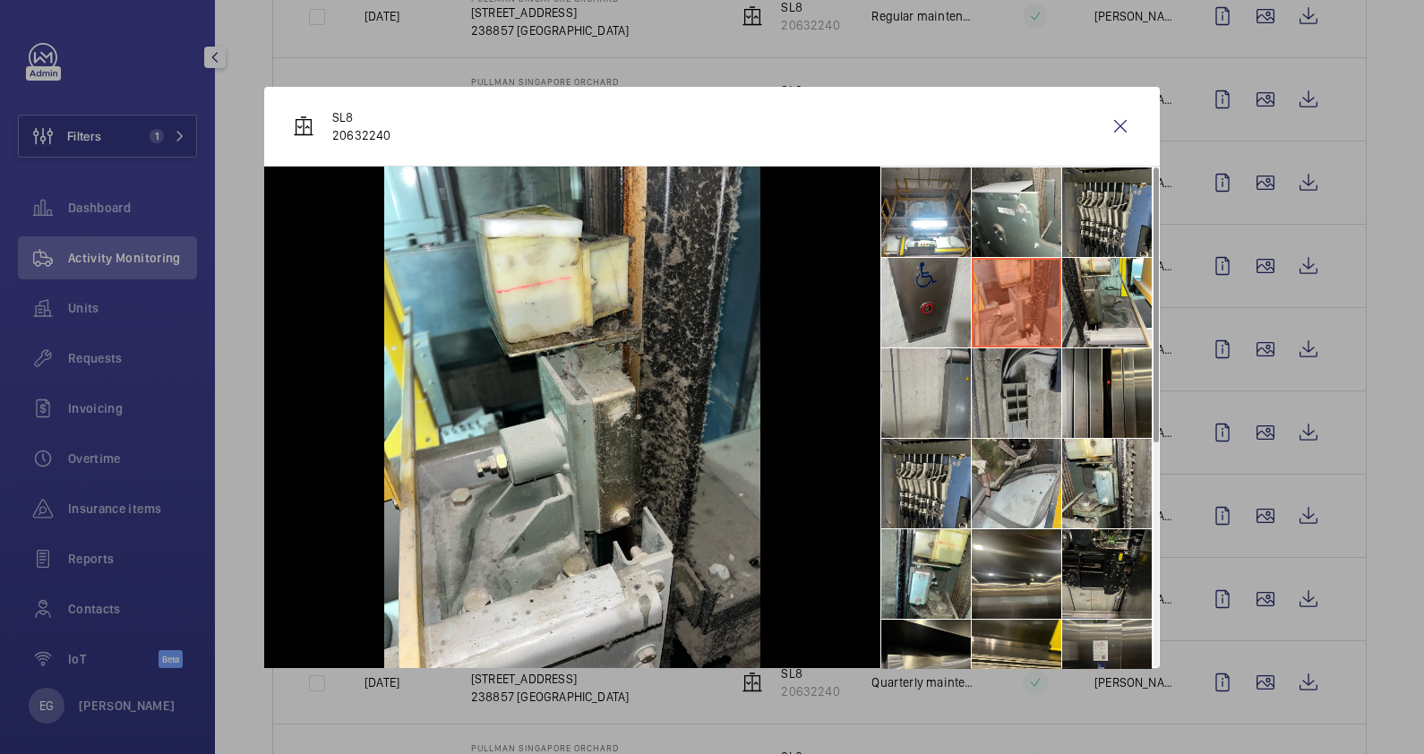
click at [1020, 399] on li at bounding box center [1017, 393] width 90 height 90
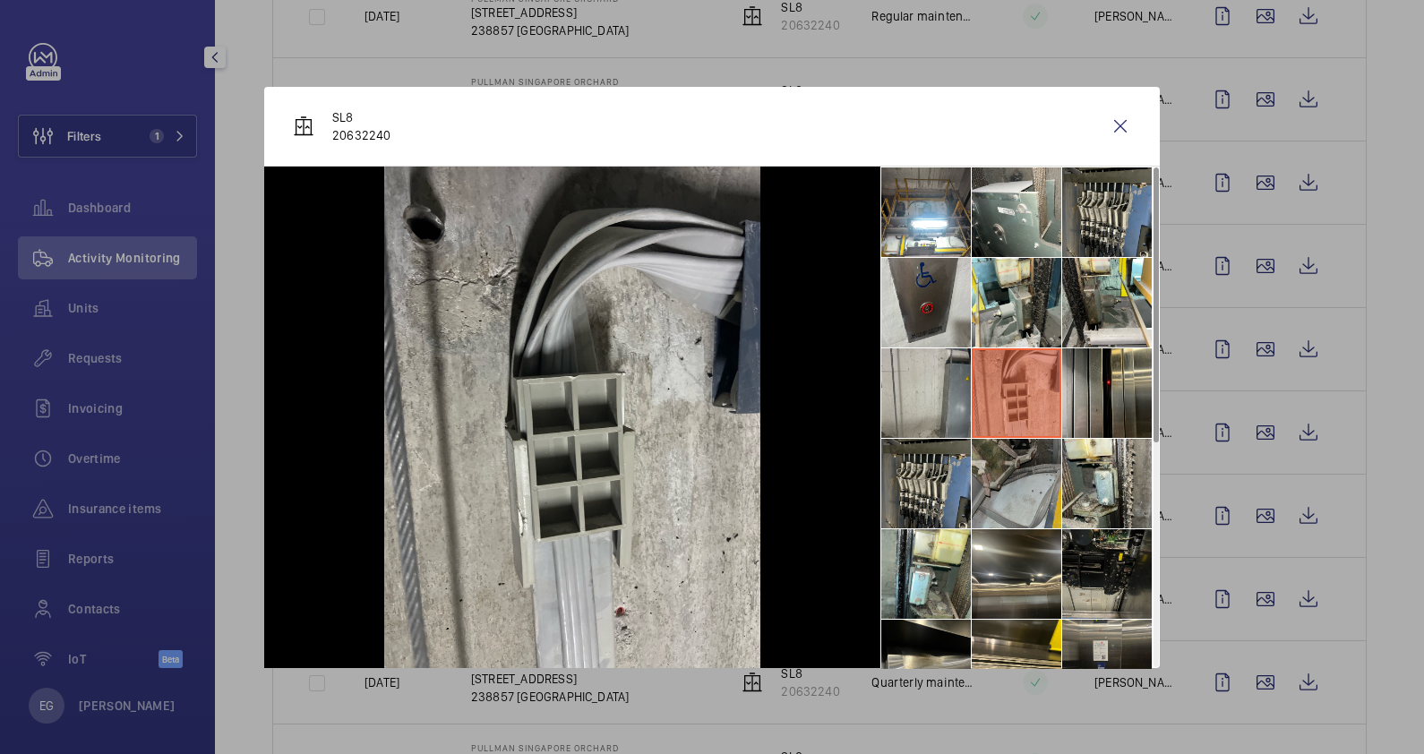
click at [1018, 475] on li at bounding box center [1017, 484] width 90 height 90
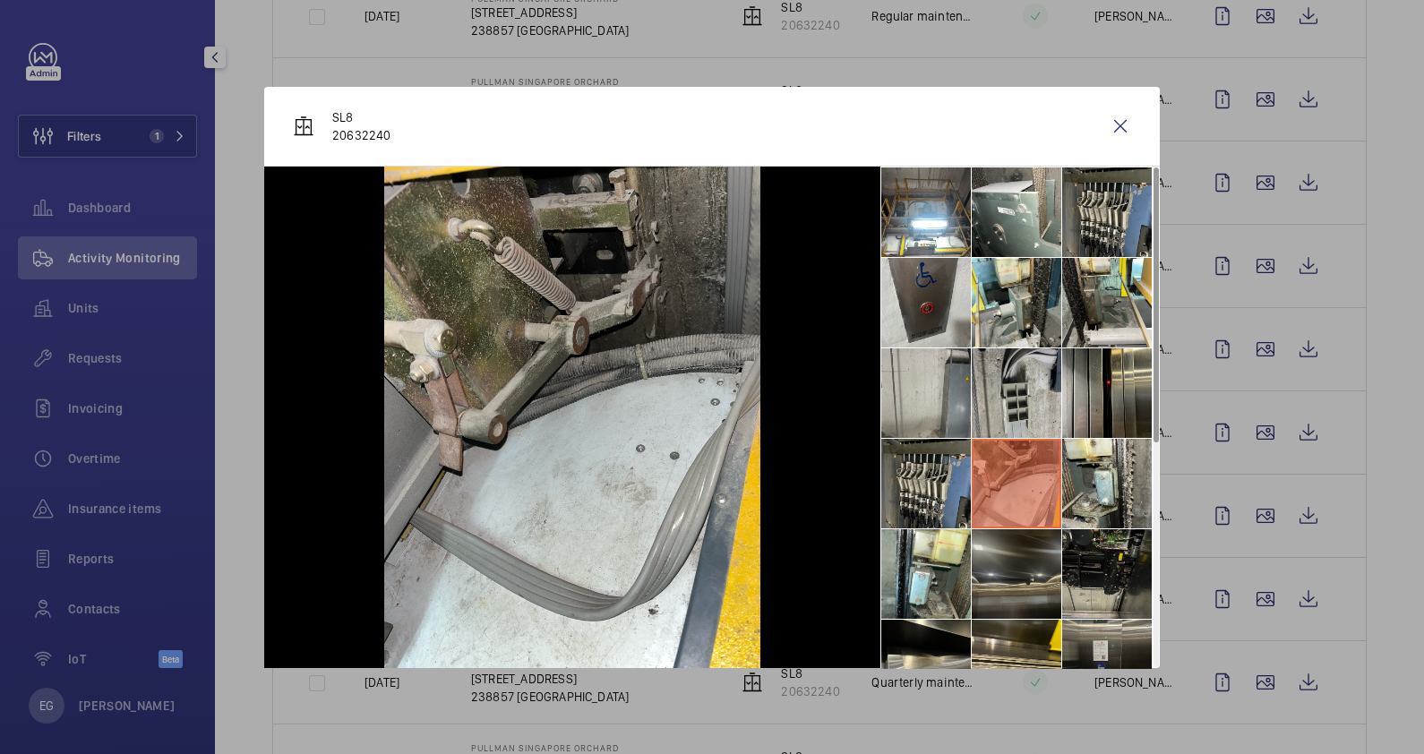
click at [1024, 547] on li at bounding box center [1017, 574] width 90 height 90
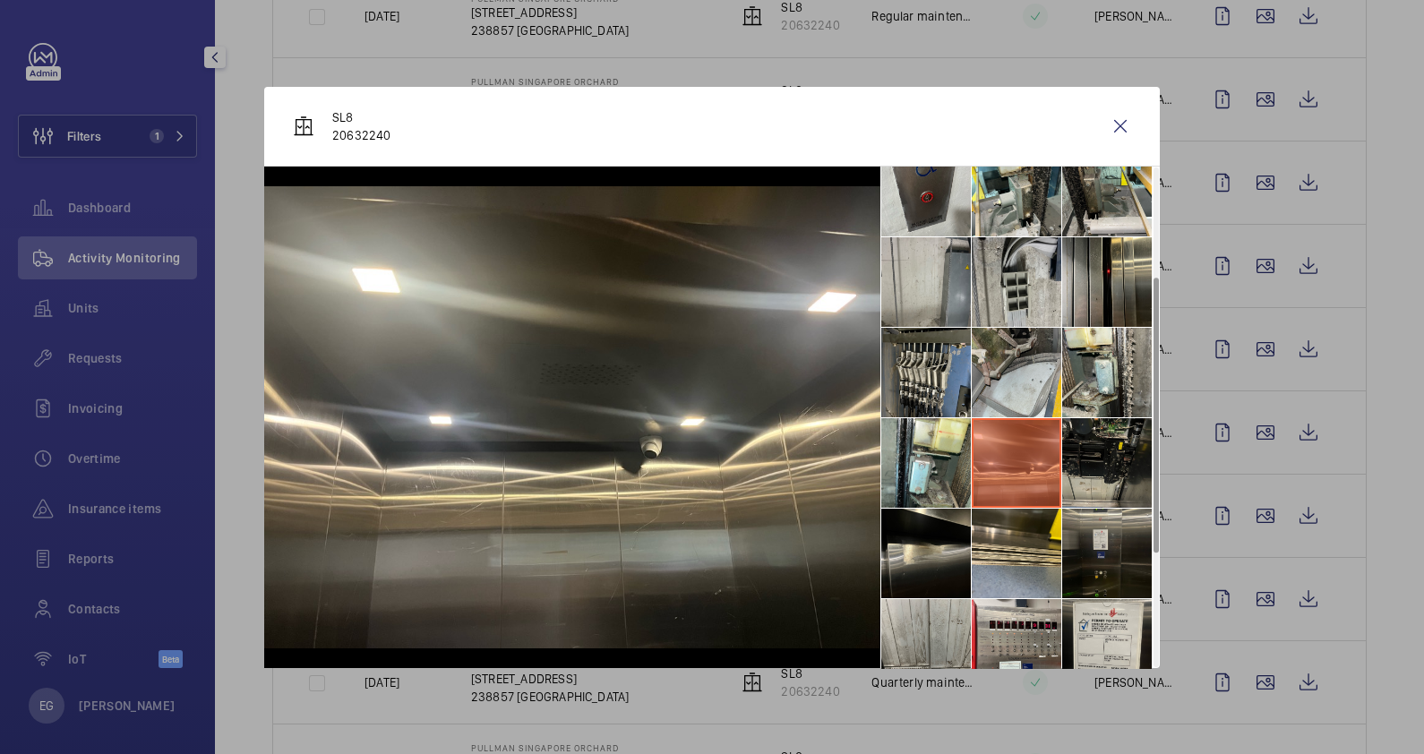
scroll to position [223, 0]
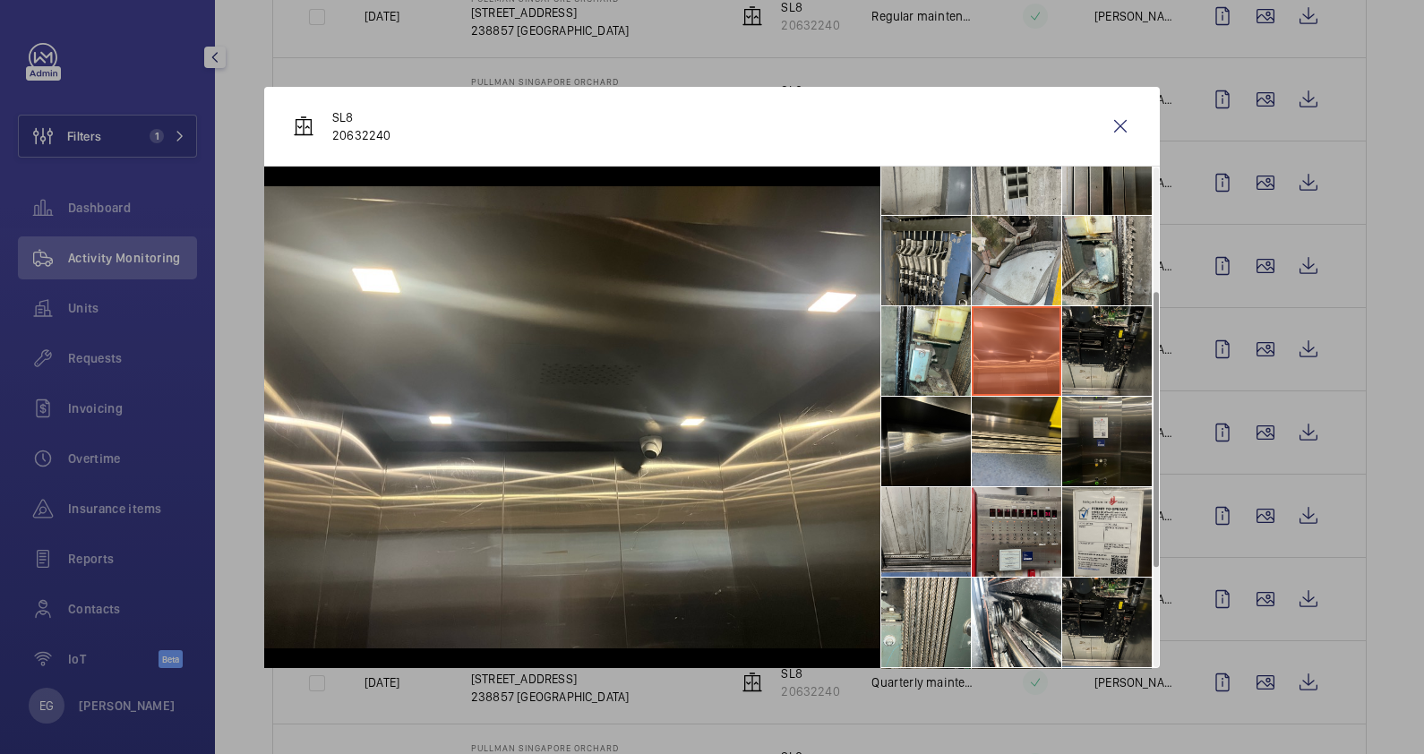
drag, startPoint x: 1020, startPoint y: 469, endPoint x: 1025, endPoint y: 487, distance: 19.3
click at [1020, 467] on li at bounding box center [1017, 442] width 90 height 90
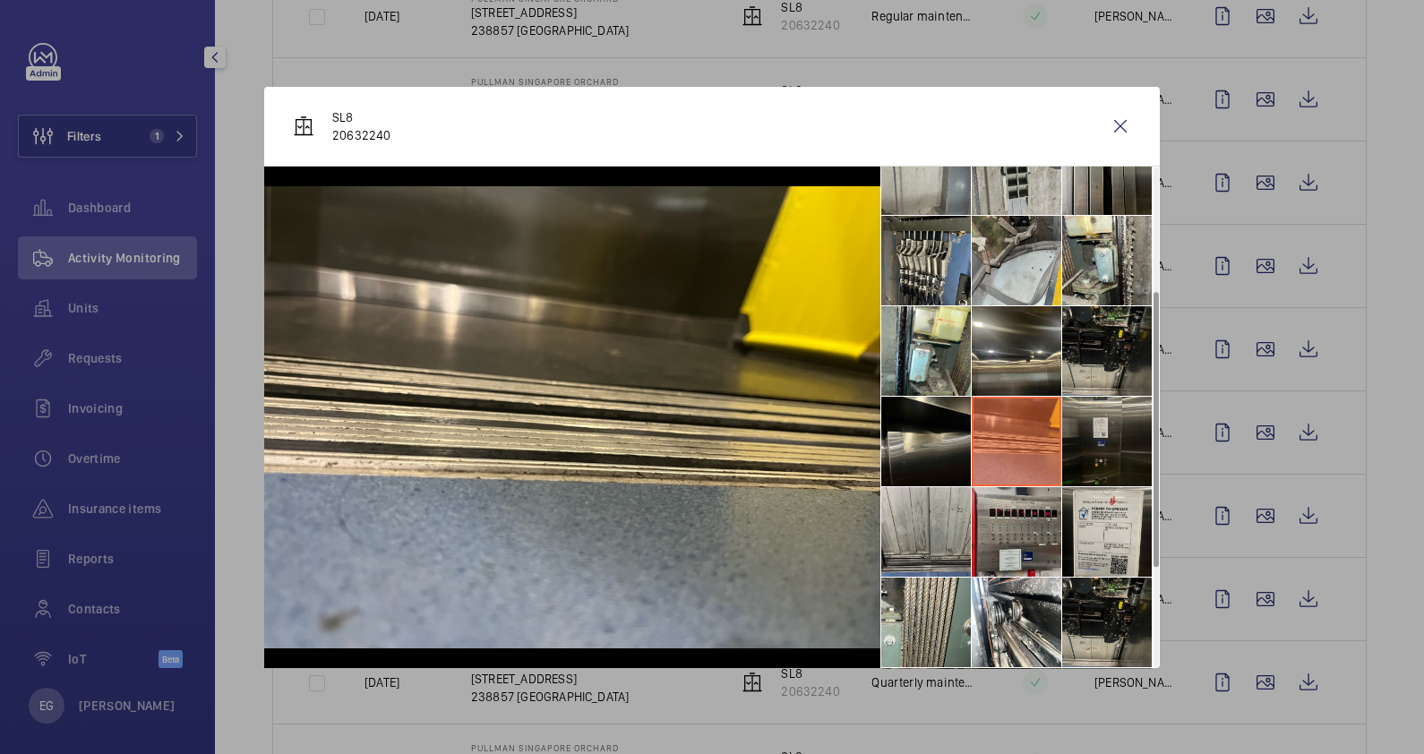
click at [1038, 539] on li at bounding box center [1017, 532] width 90 height 90
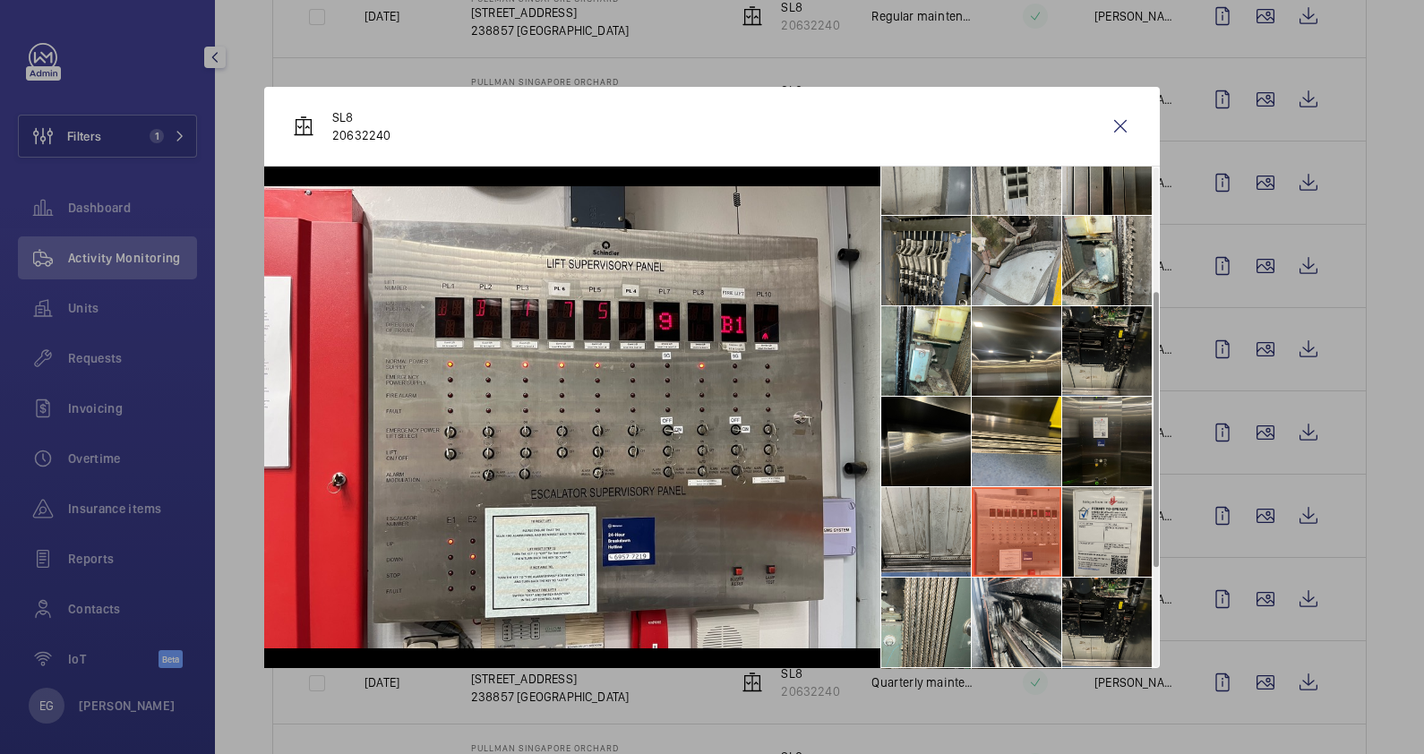
click at [1042, 608] on li at bounding box center [1017, 623] width 90 height 90
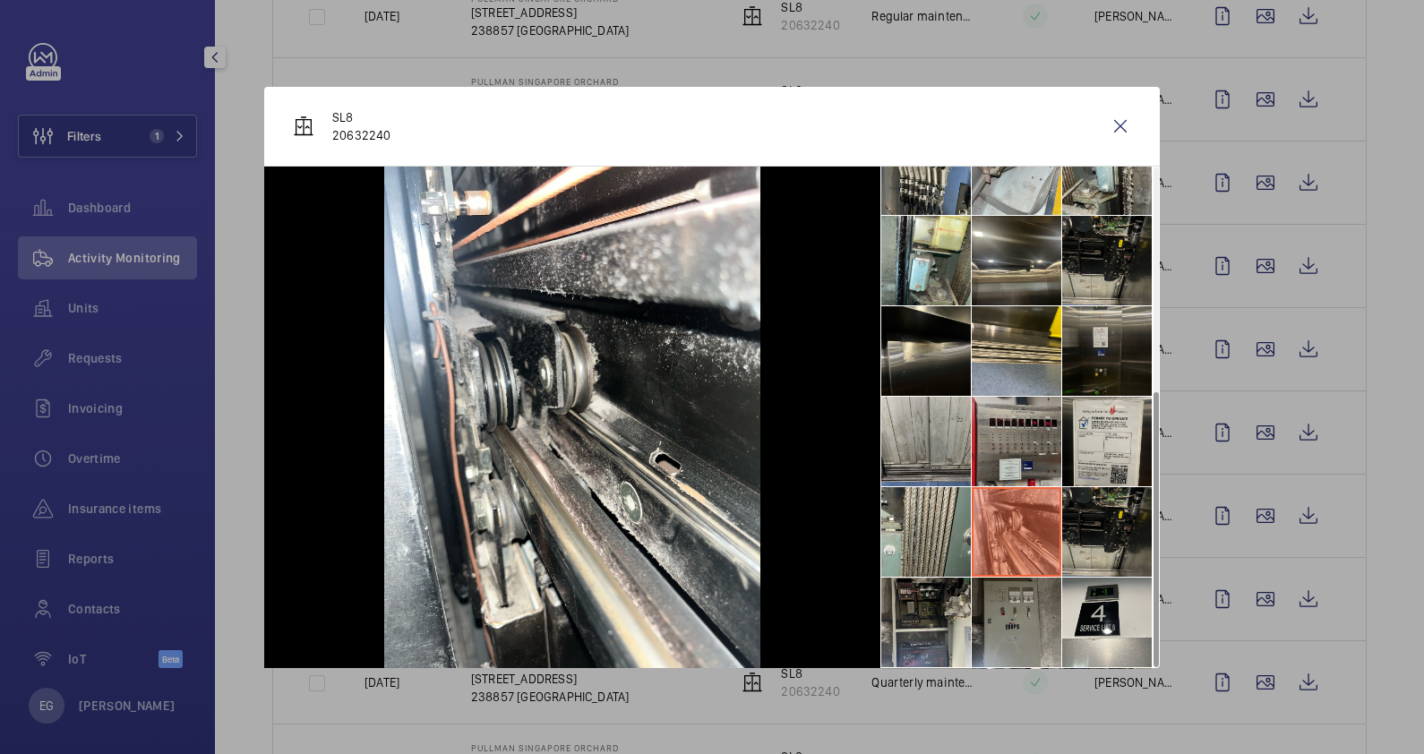
scroll to position [403, 0]
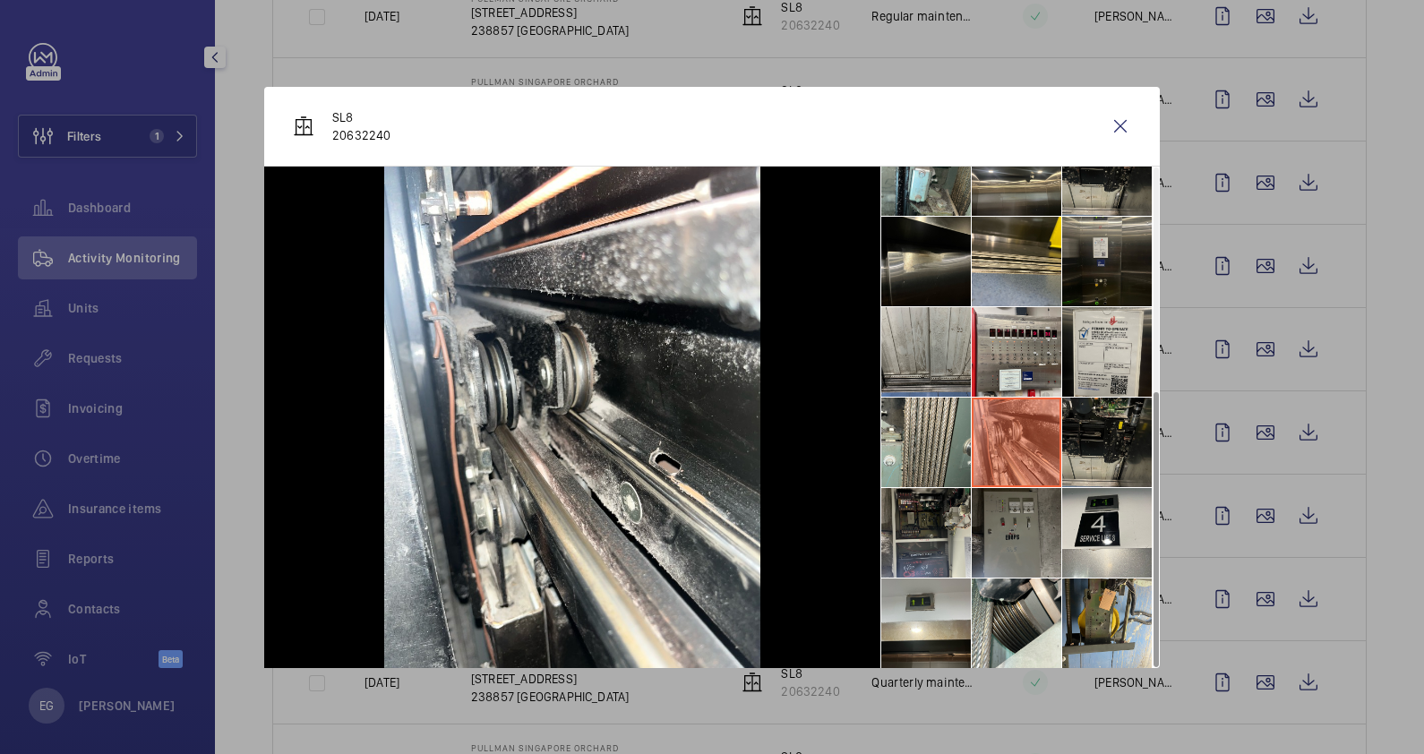
click at [1041, 530] on li at bounding box center [1017, 533] width 90 height 90
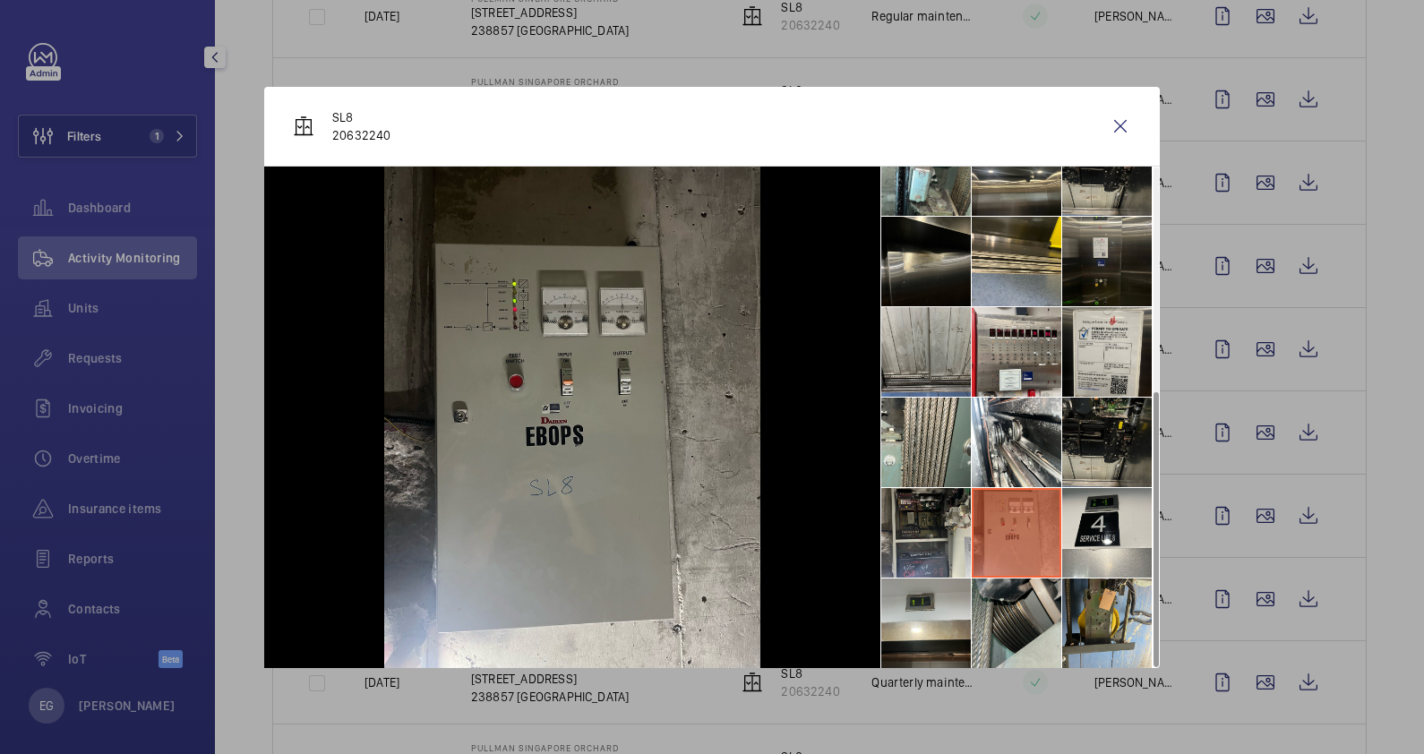
click at [1021, 621] on li at bounding box center [1017, 624] width 90 height 90
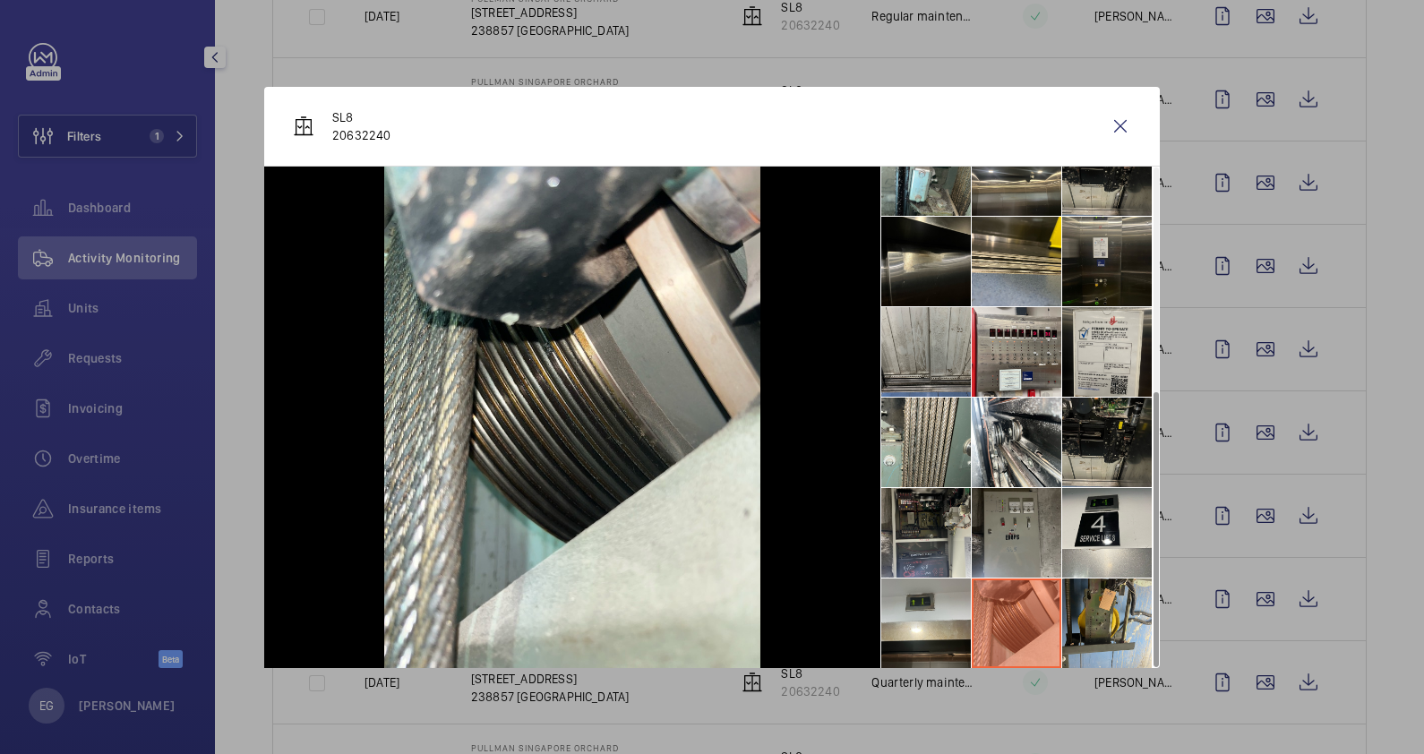
click at [472, 127] on div "SL8 20632240" at bounding box center [712, 127] width 896 height 80
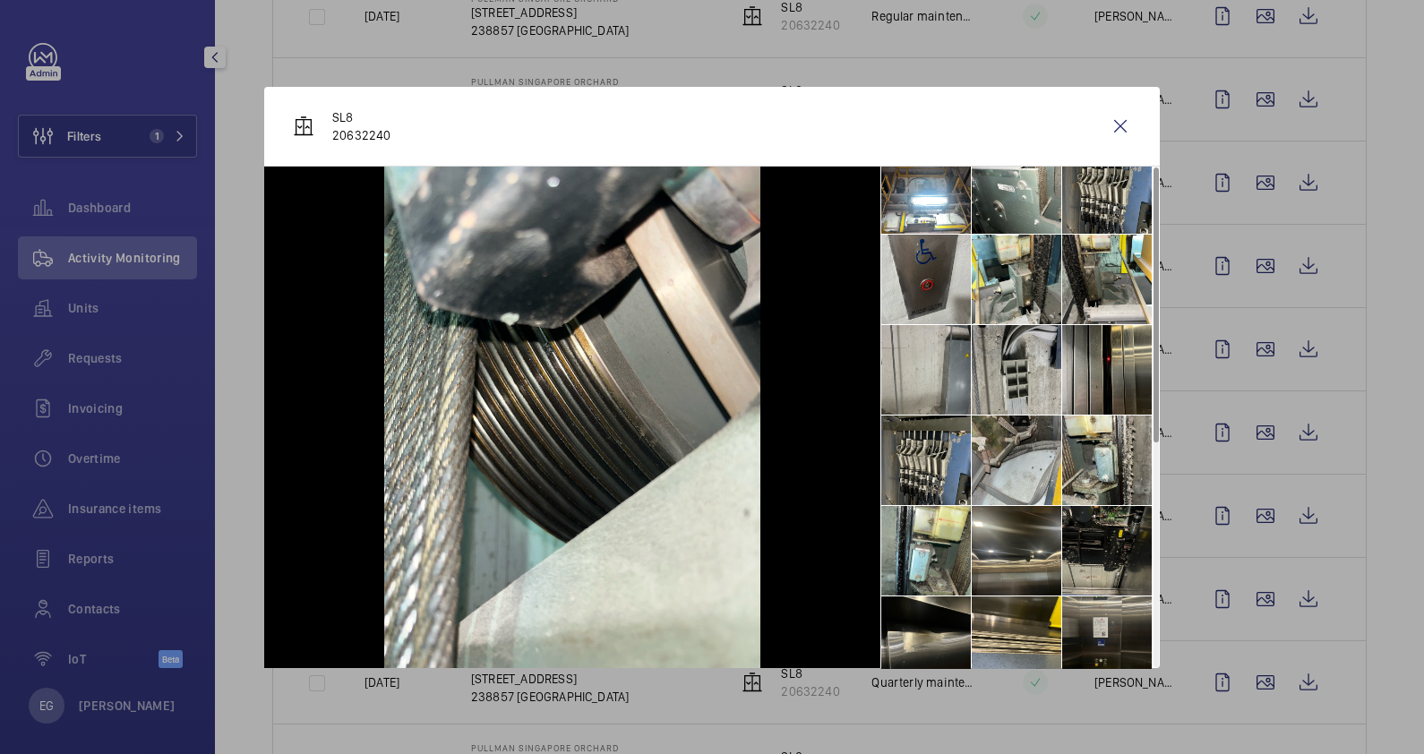
scroll to position [0, 0]
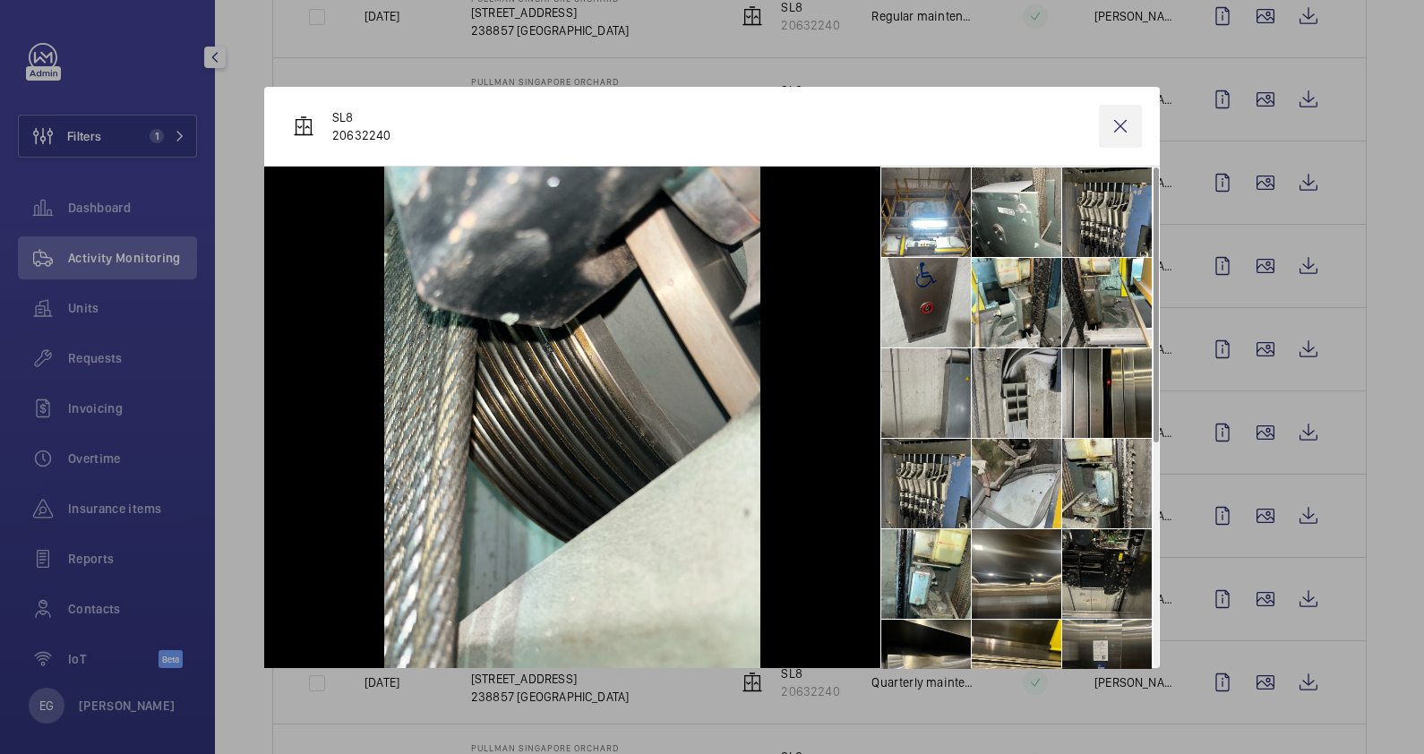
click at [1127, 129] on wm-front-icon-button at bounding box center [1120, 126] width 43 height 43
